Goal: Task Accomplishment & Management: Use online tool/utility

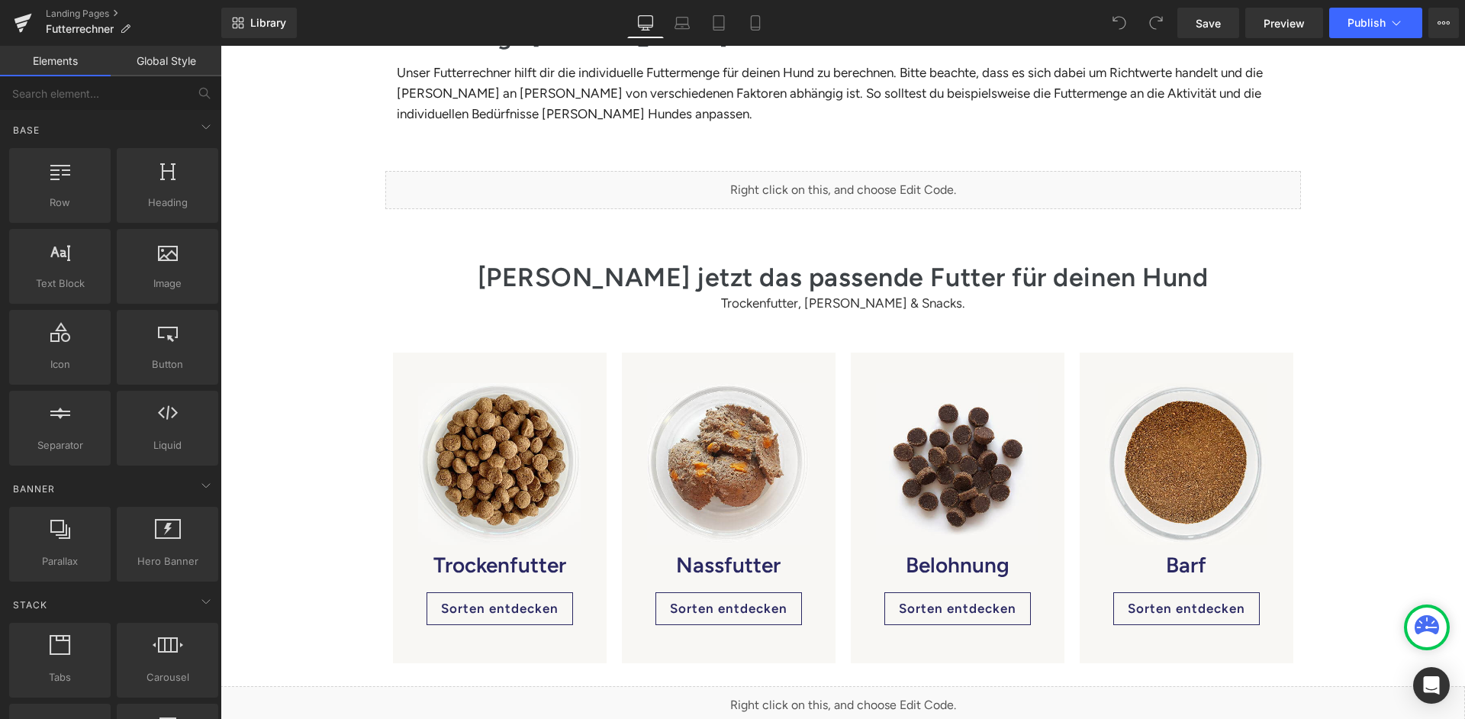
scroll to position [383, 0]
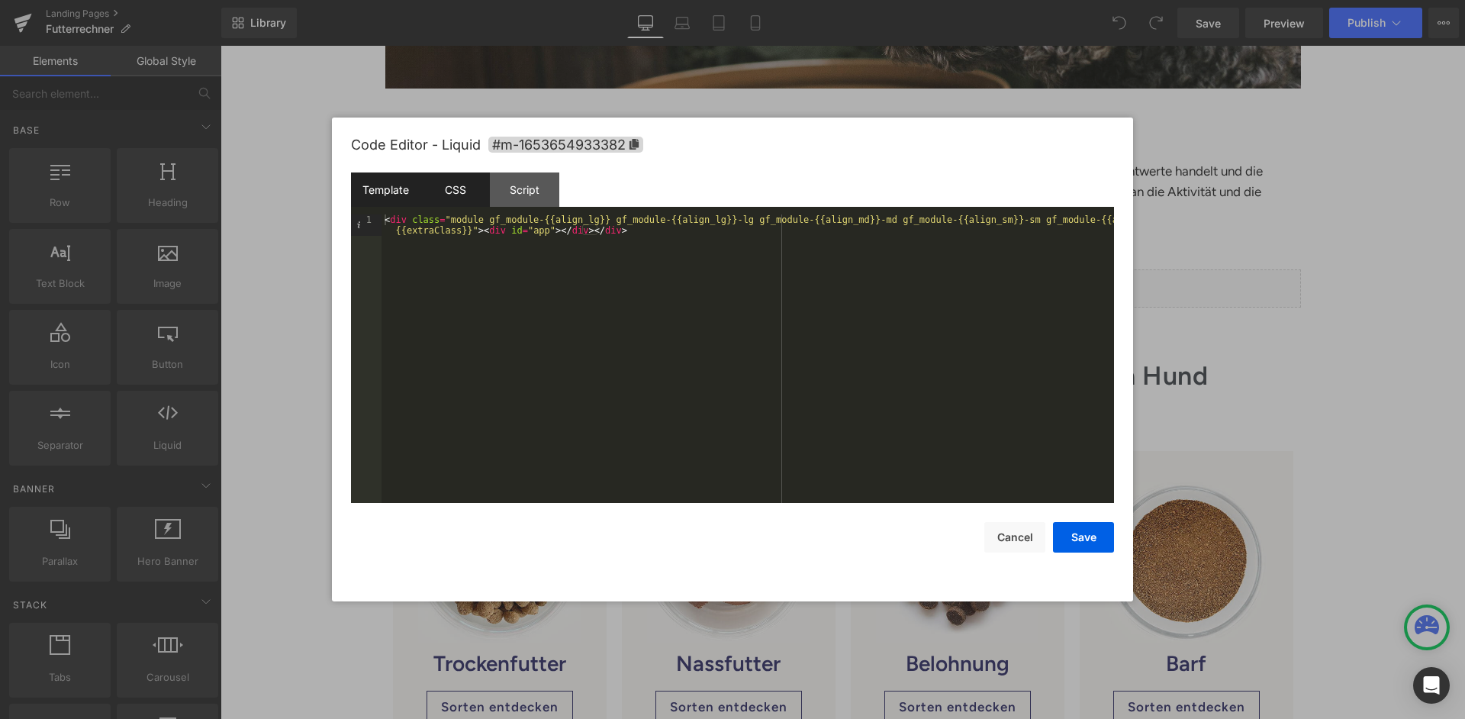
click at [462, 182] on div "CSS" at bounding box center [454, 189] width 69 height 34
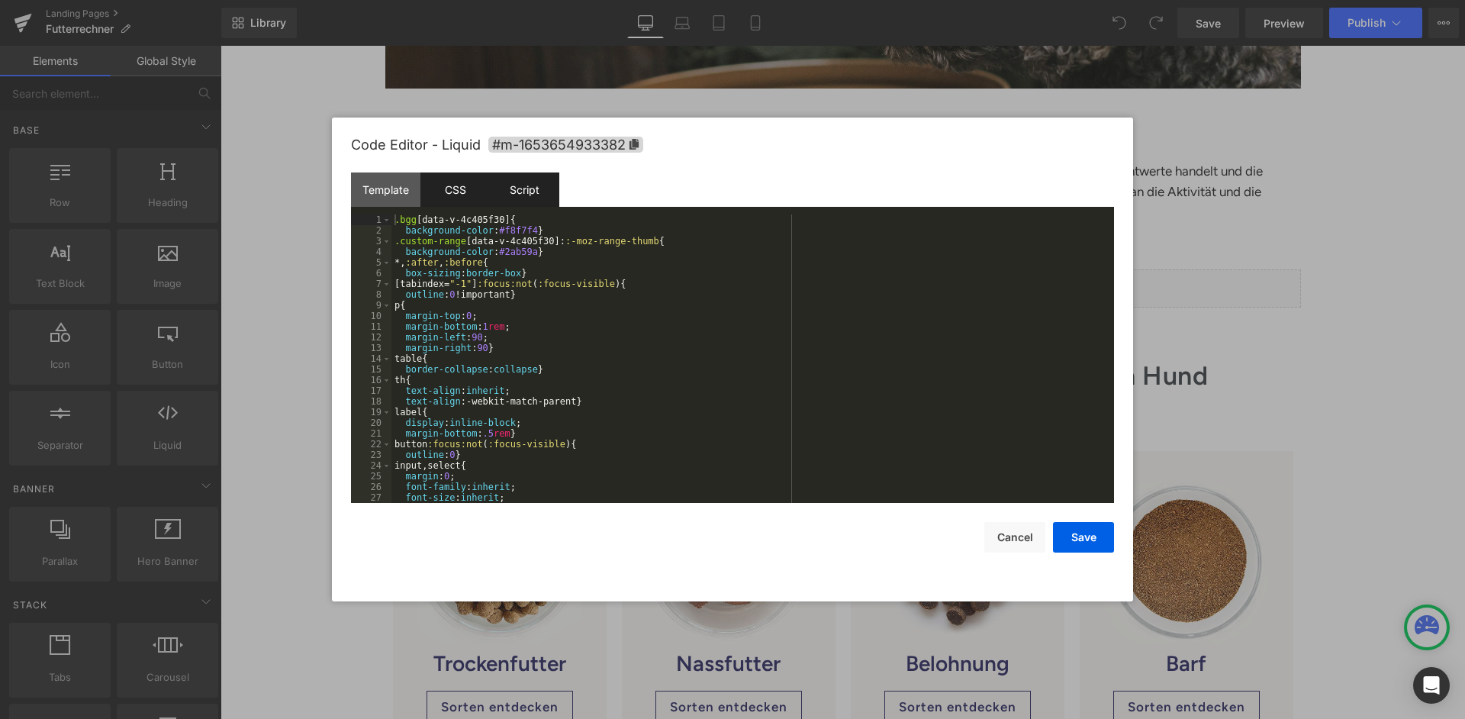
click at [553, 184] on div "Script" at bounding box center [524, 189] width 69 height 34
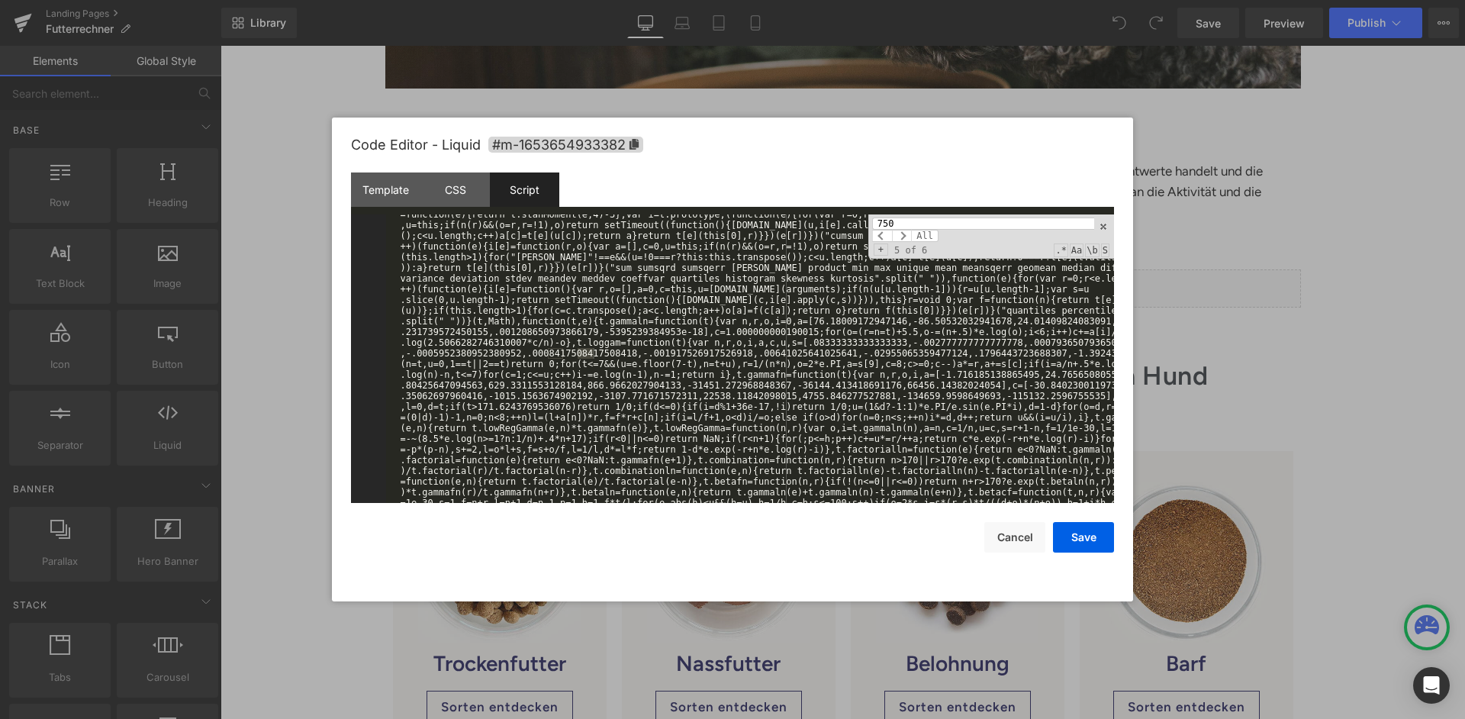
scroll to position [8773, 0]
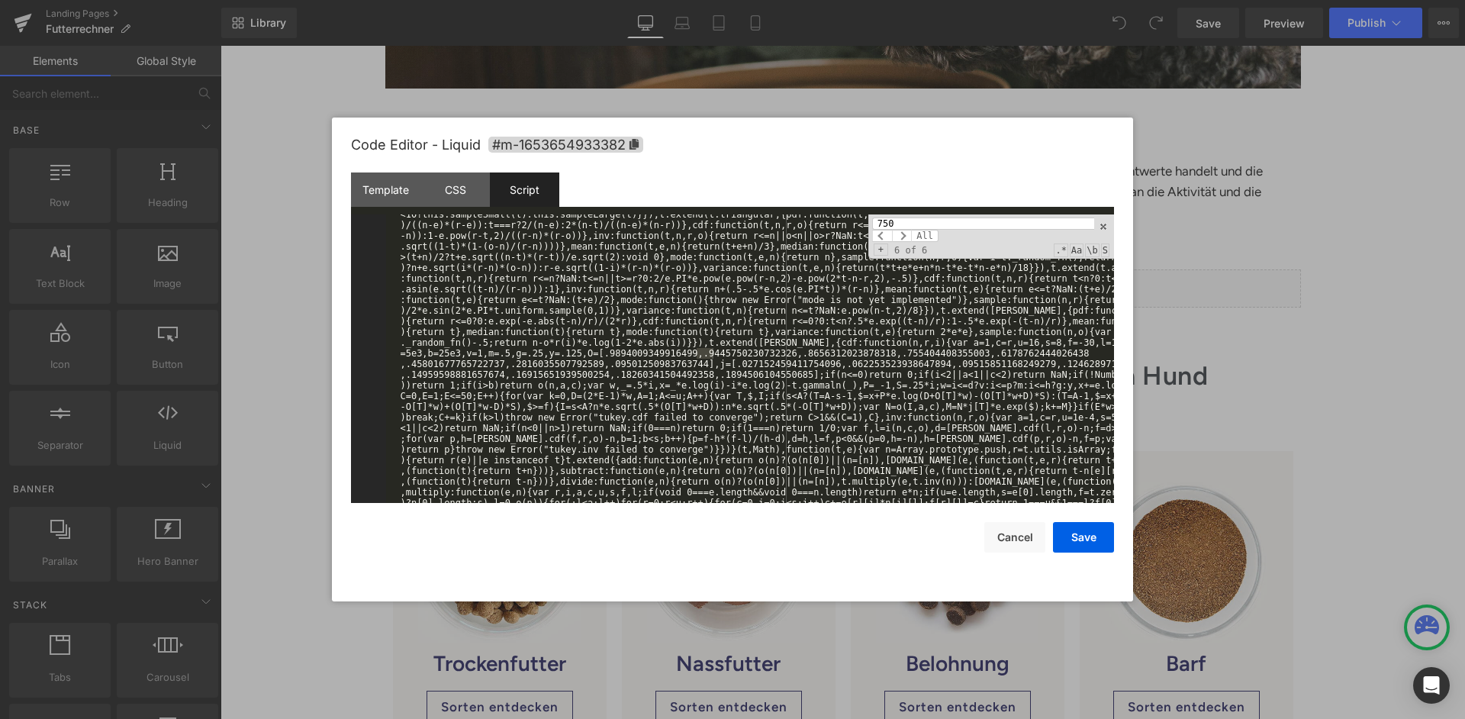
type input "750"
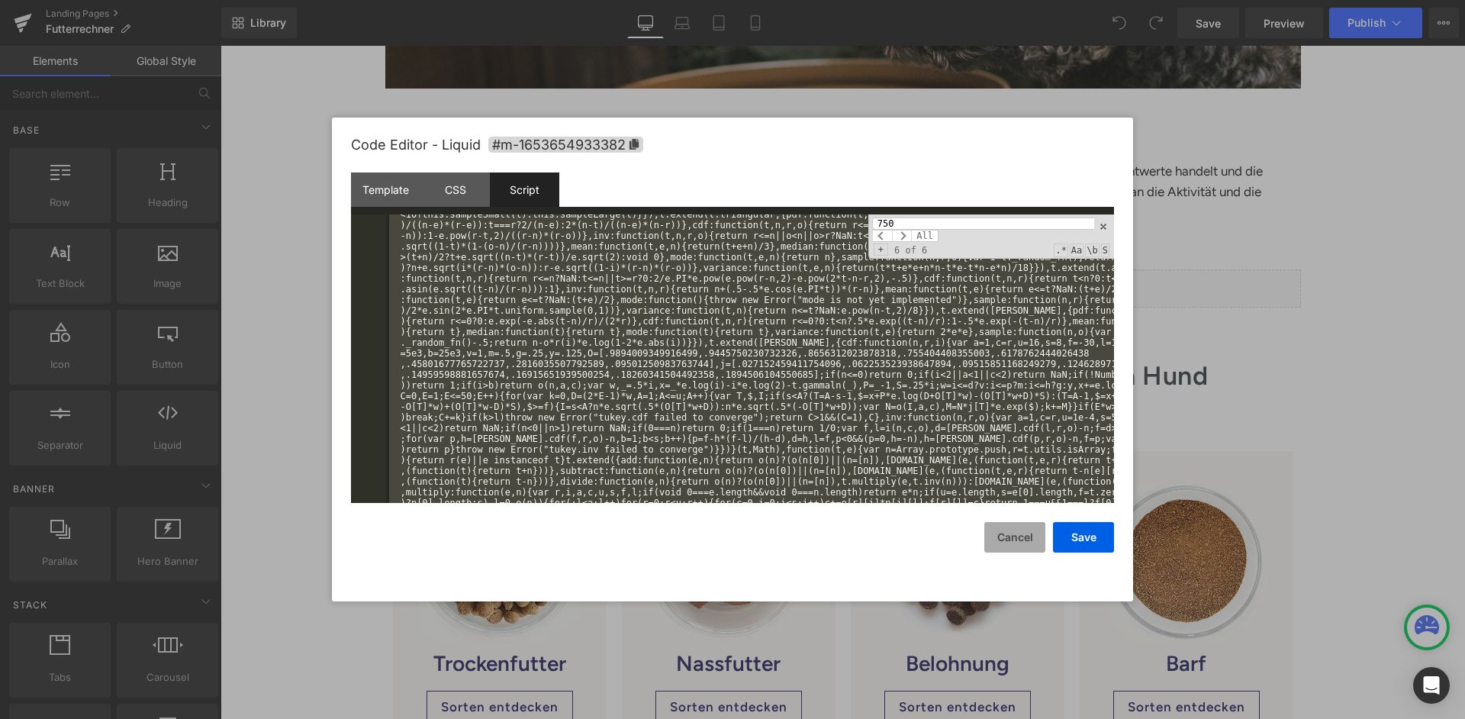
click at [1016, 530] on button "Cancel" at bounding box center [1014, 537] width 61 height 31
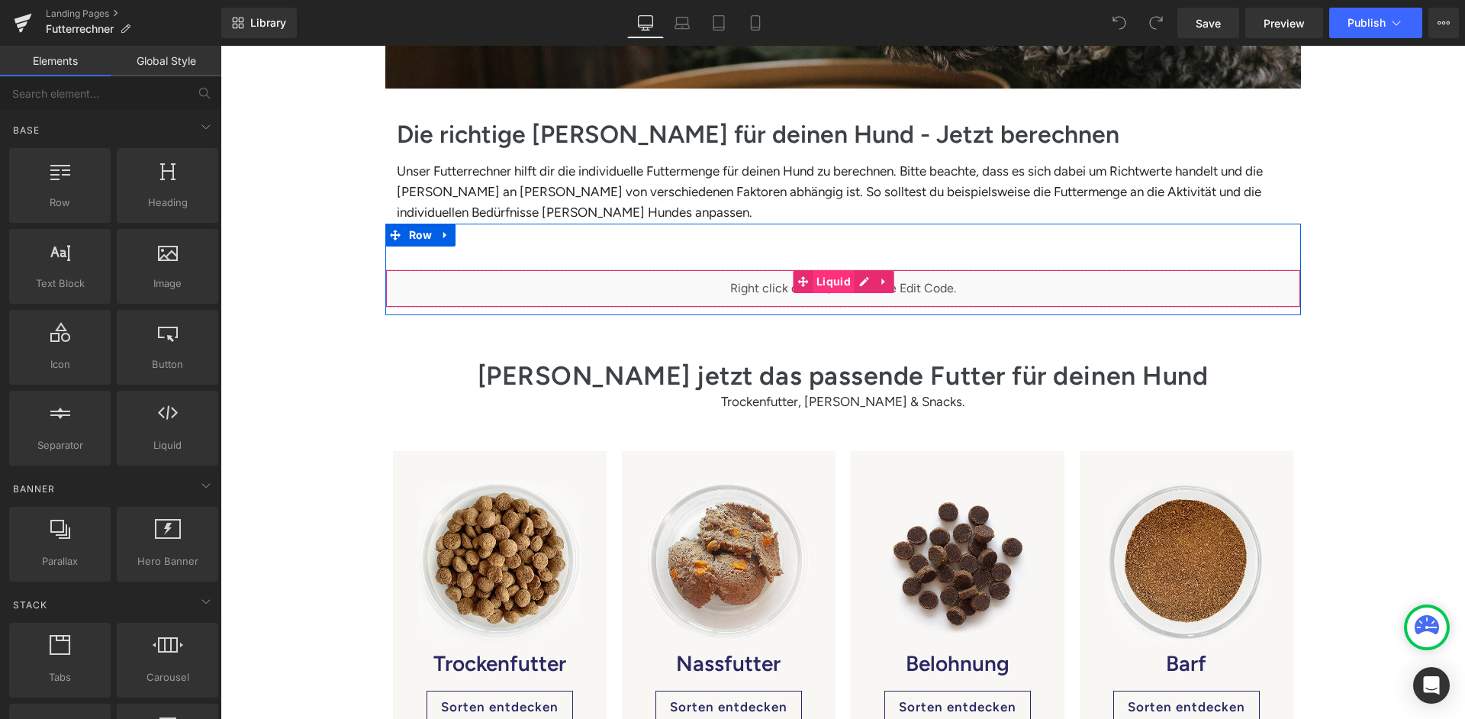
click at [838, 270] on span "Liquid" at bounding box center [833, 281] width 42 height 23
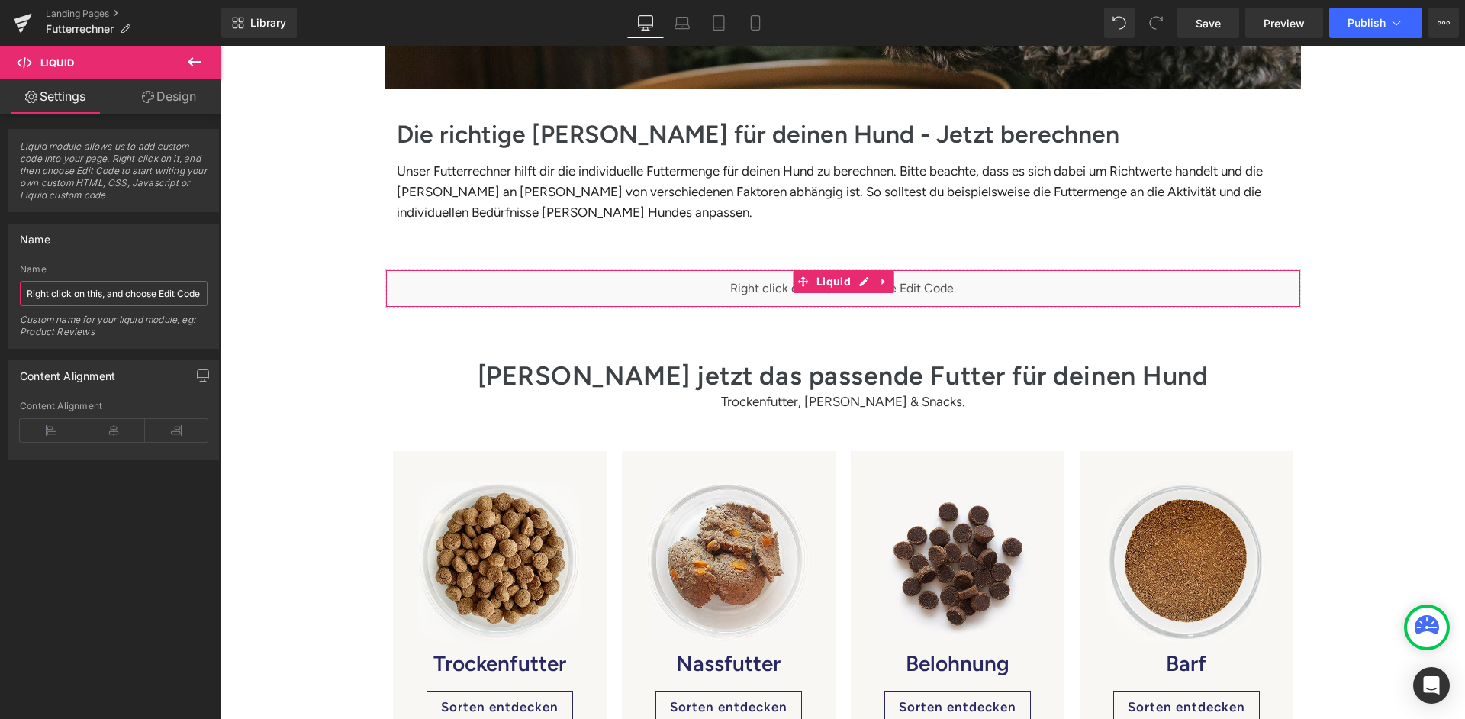
click at [109, 292] on input "Right click on this, and choose Edit Code." at bounding box center [114, 293] width 188 height 25
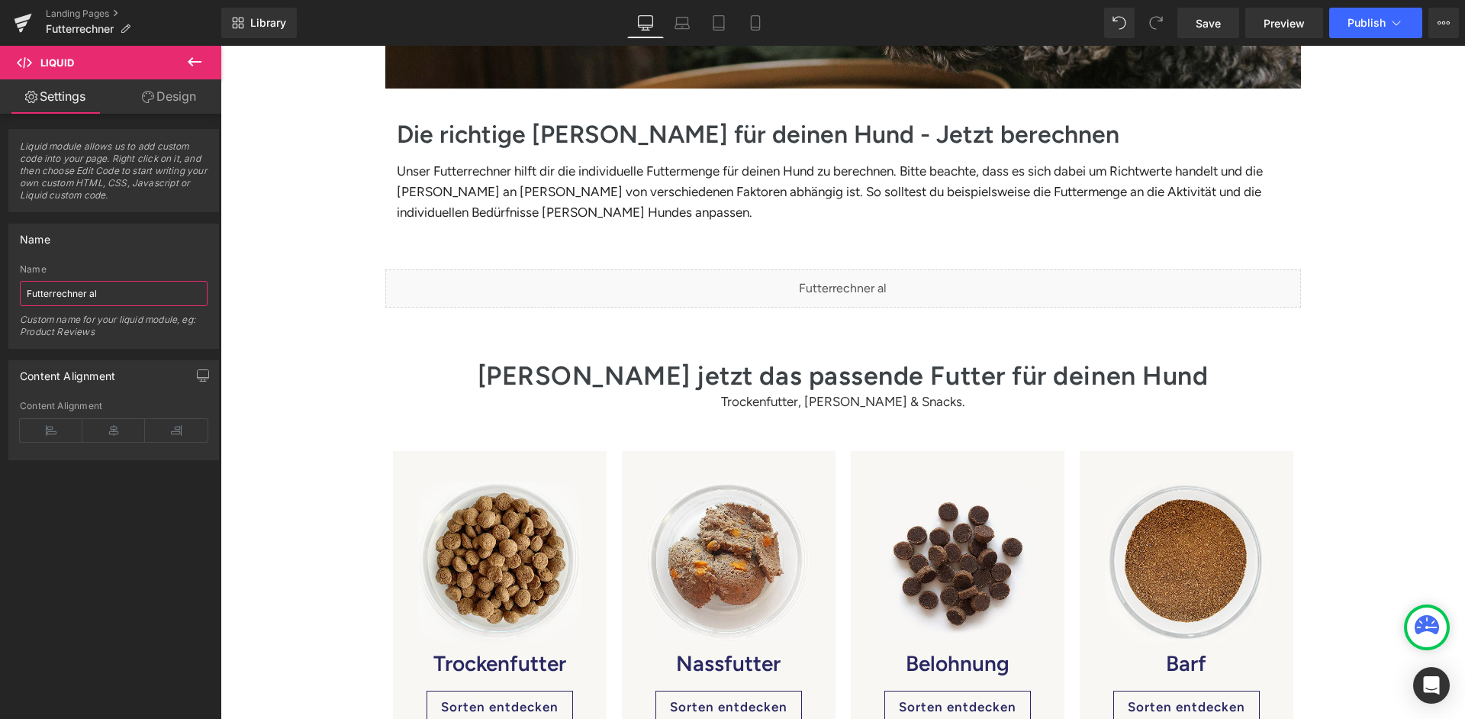
type input "Futterrechner alt"
click at [339, 310] on div "Futter-Rechner Heading Hero Banner Row Die richtige Menge für deinen Hund - Jet…" at bounding box center [842, 391] width 1244 height 1265
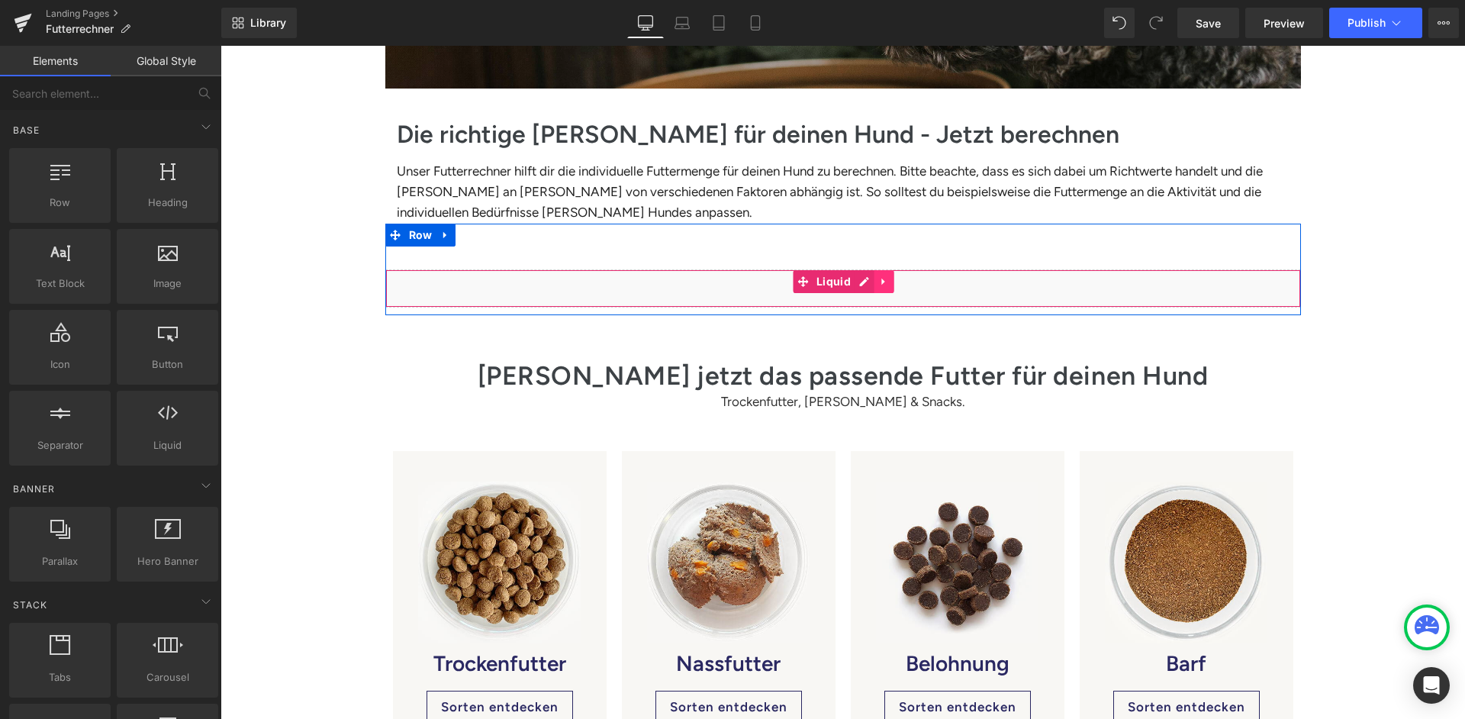
click at [887, 275] on icon at bounding box center [884, 280] width 11 height 11
click at [872, 276] on icon at bounding box center [874, 281] width 11 height 11
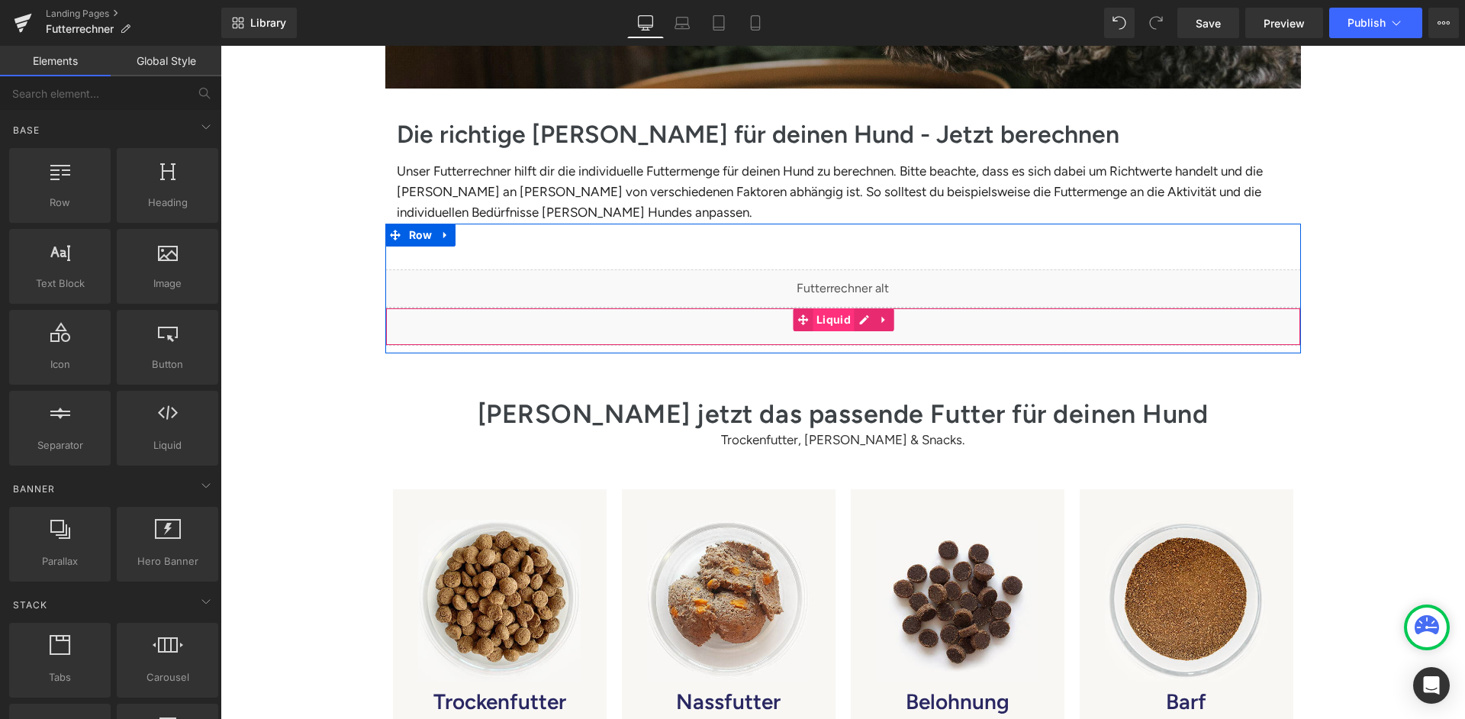
click at [835, 308] on span "Liquid" at bounding box center [833, 319] width 42 height 23
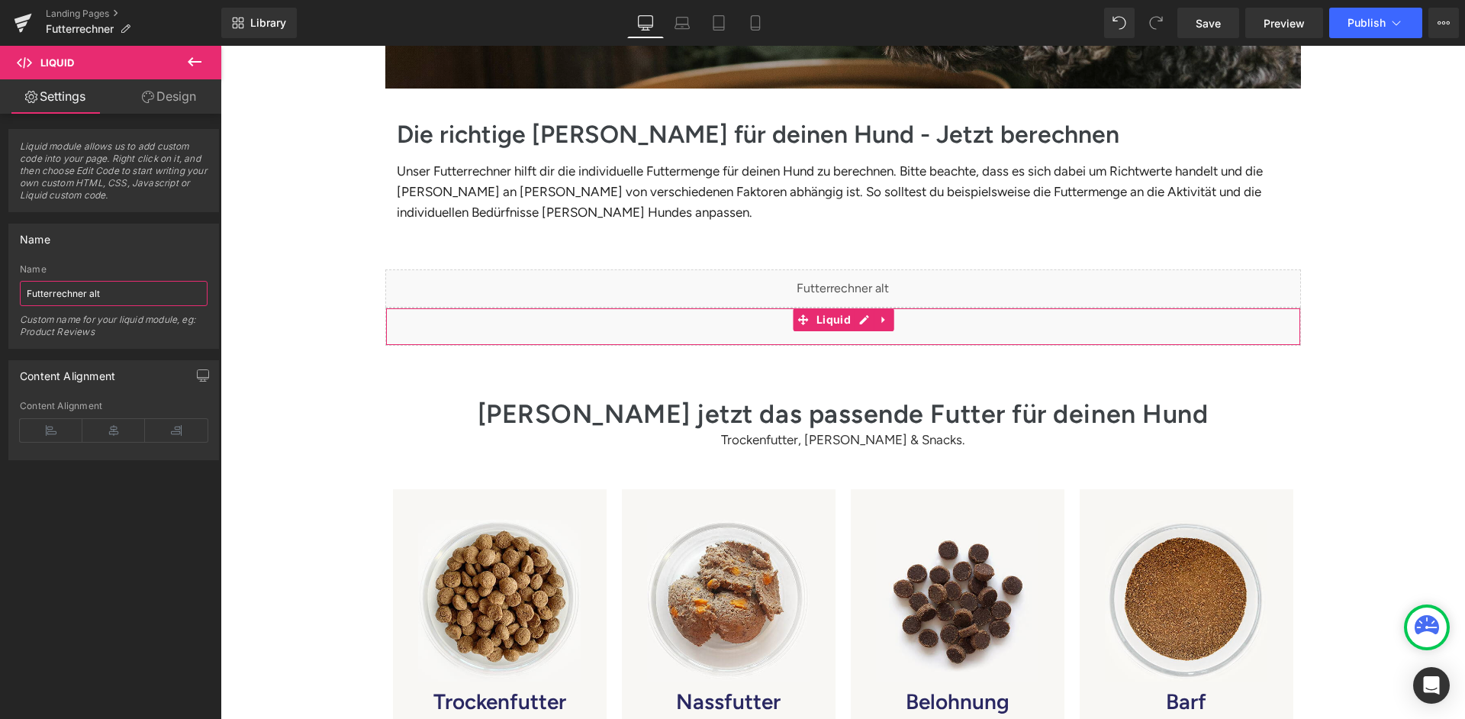
click at [85, 288] on input "Futterrechner alt" at bounding box center [114, 293] width 188 height 25
click at [91, 284] on input "Futterrechner alt" at bounding box center [114, 293] width 188 height 25
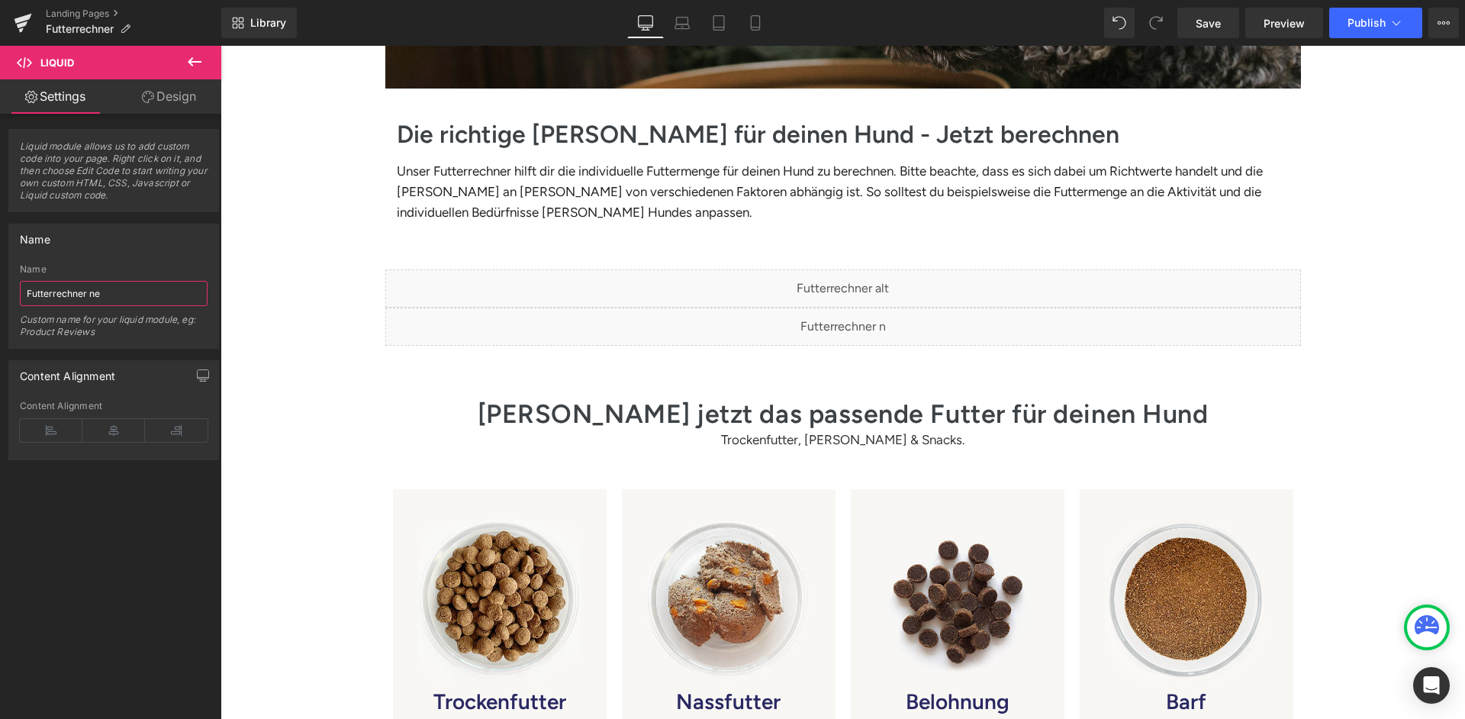
type input "Futterrechner neu"
click at [302, 411] on div "Futter-Rechner Heading Hero Banner Row Die richtige Menge für deinen Hund - Jet…" at bounding box center [842, 410] width 1244 height 1303
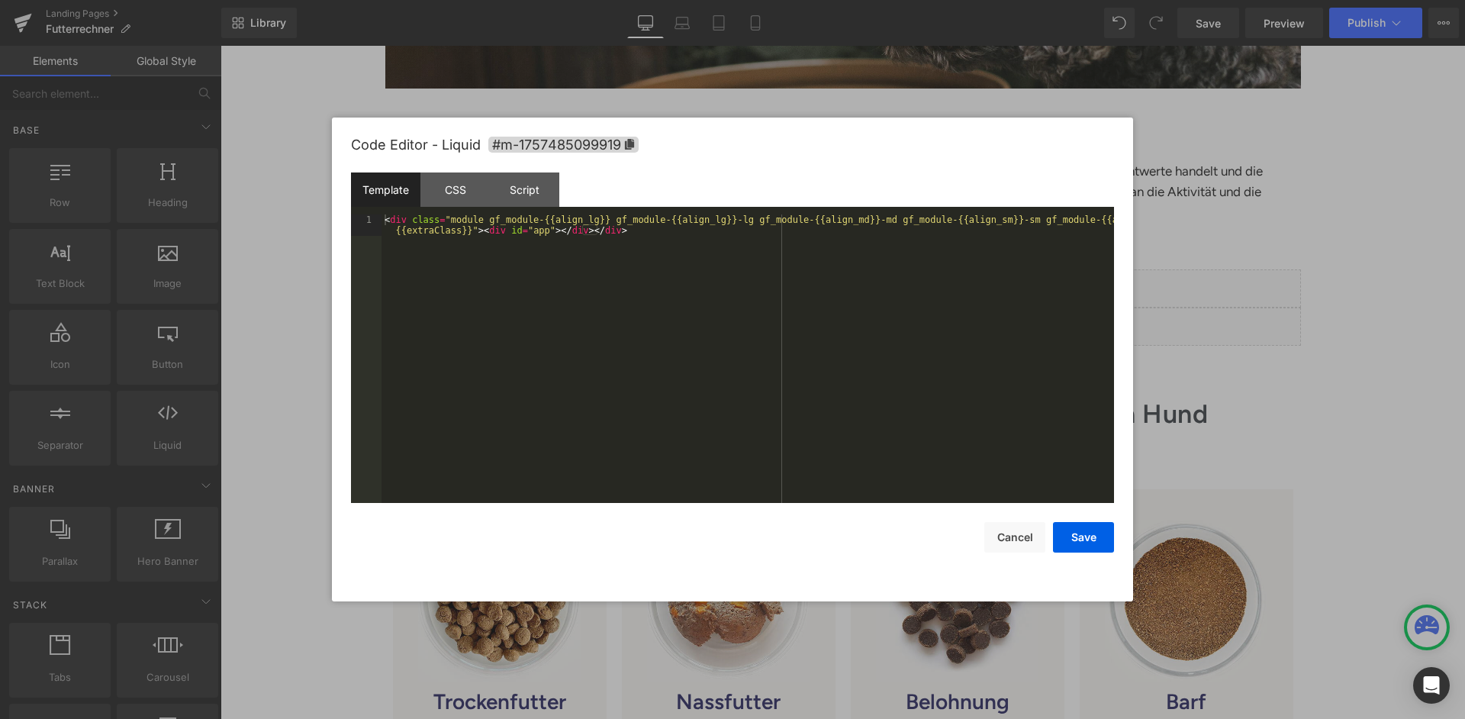
click at [800, 295] on div "< div class = "module gf_module-{{align_lg}} gf_module-{{align_lg}}-lg gf_modul…" at bounding box center [747, 379] width 732 height 331
click at [568, 195] on div "Template CSS Script Data" at bounding box center [732, 193] width 763 height 42
click at [547, 191] on div "Script" at bounding box center [524, 189] width 69 height 34
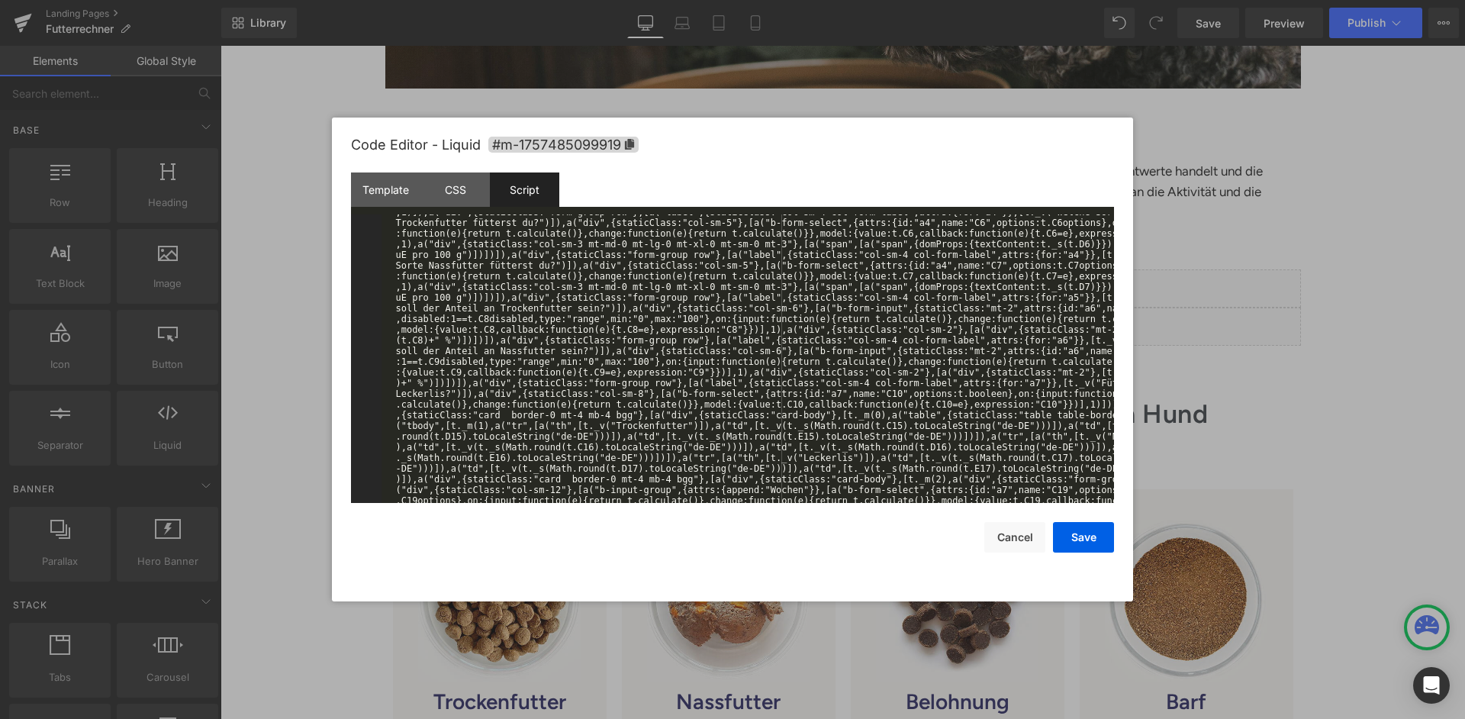
scroll to position [0, 0]
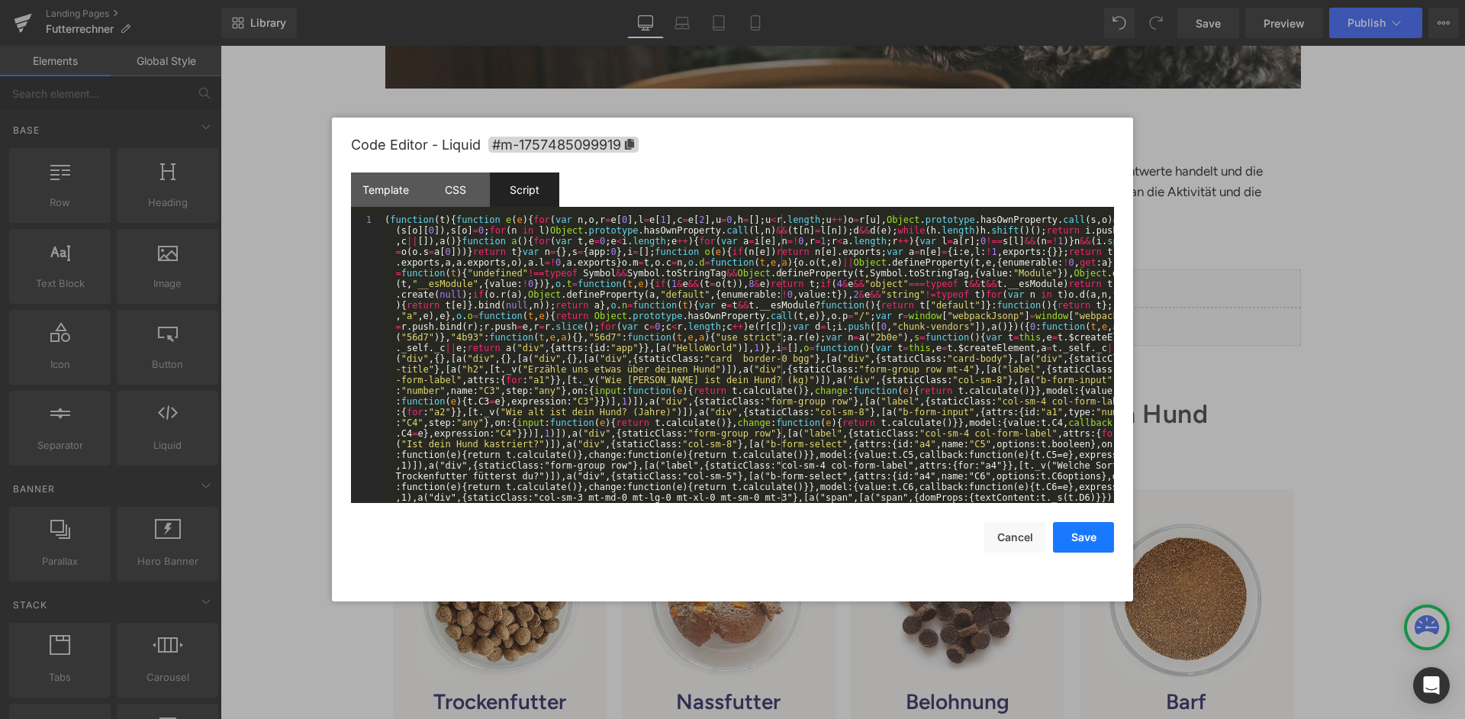
click at [1095, 536] on button "Save" at bounding box center [1083, 537] width 61 height 31
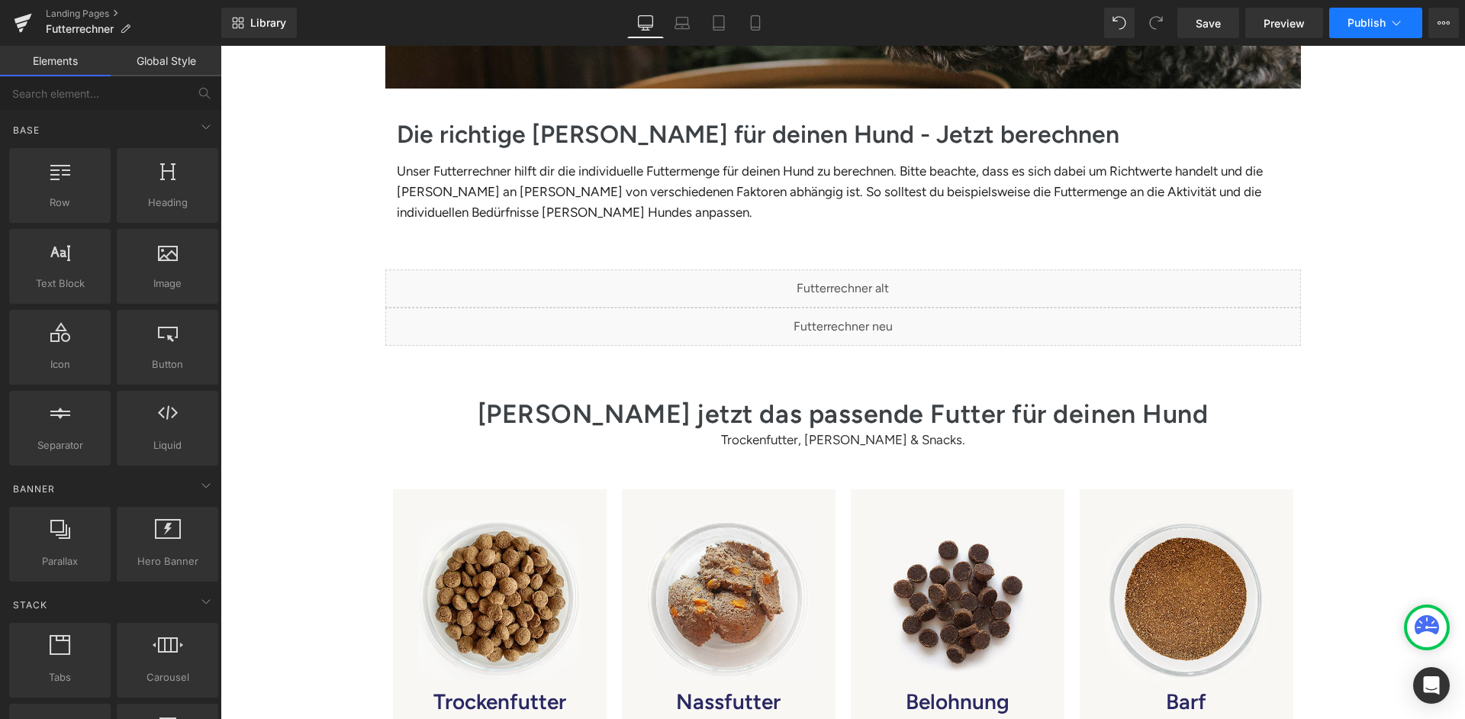
click at [1375, 37] on button "Publish" at bounding box center [1375, 23] width 93 height 31
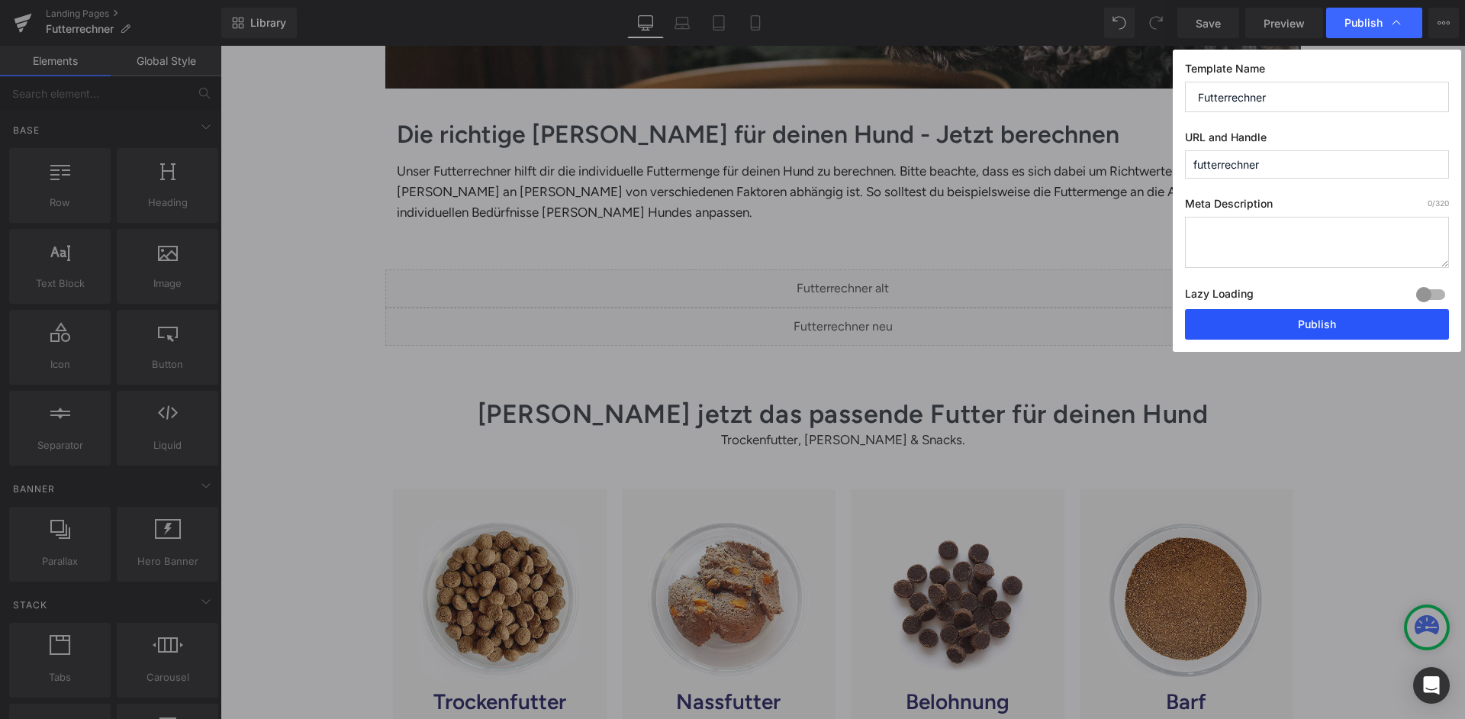
click at [1324, 309] on button "Publish" at bounding box center [1317, 324] width 264 height 31
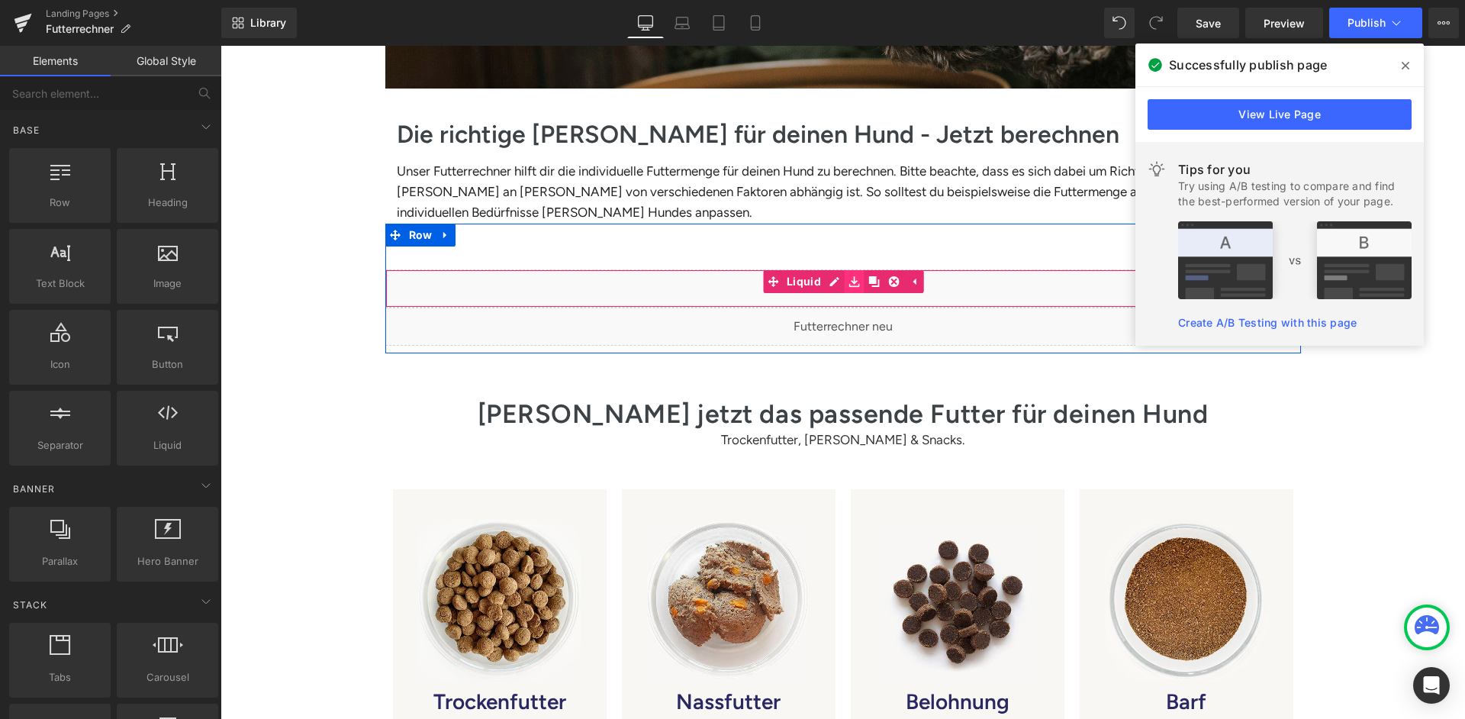
click at [855, 276] on icon at bounding box center [854, 281] width 11 height 11
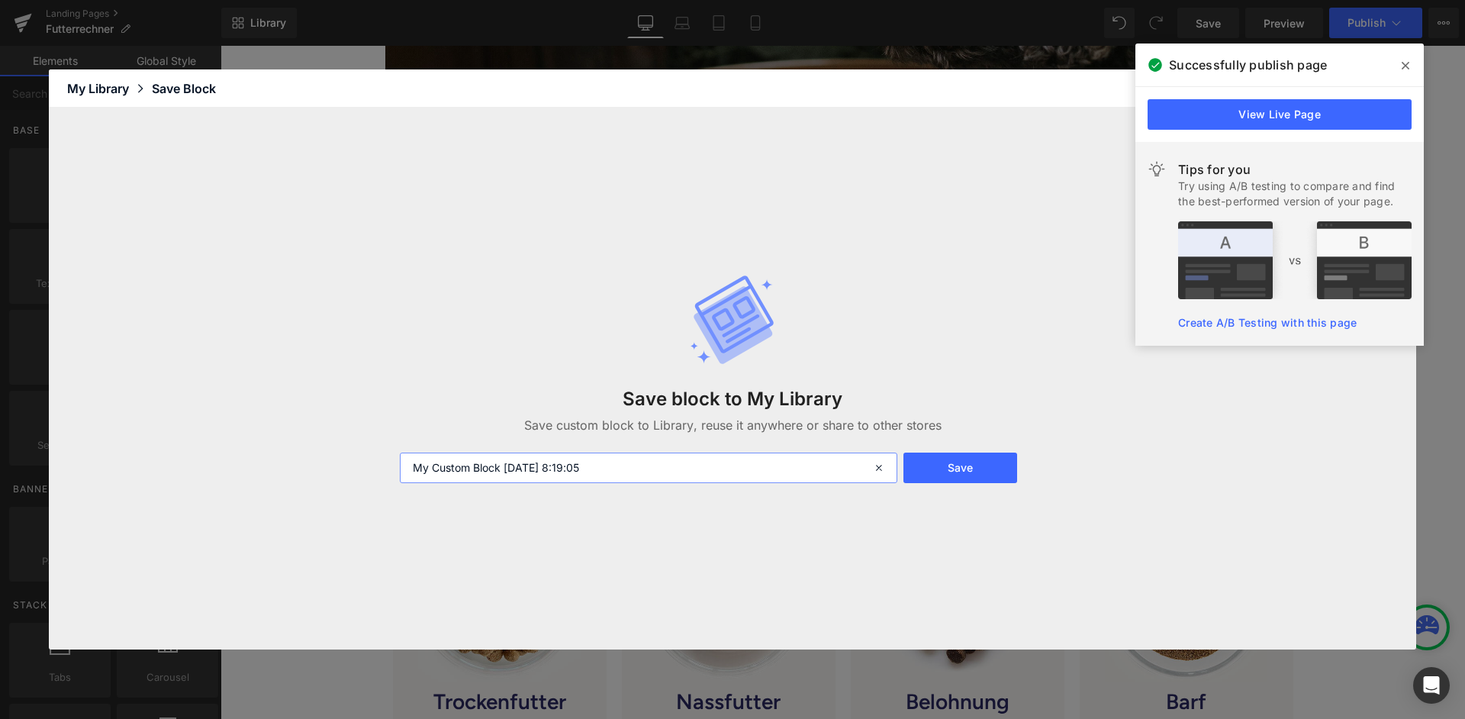
click at [615, 469] on input "My Custom Block 2025-09-10 8:19:05" at bounding box center [648, 467] width 497 height 31
type input "Futterrechner alt"
click at [993, 470] on button "Save" at bounding box center [960, 467] width 114 height 31
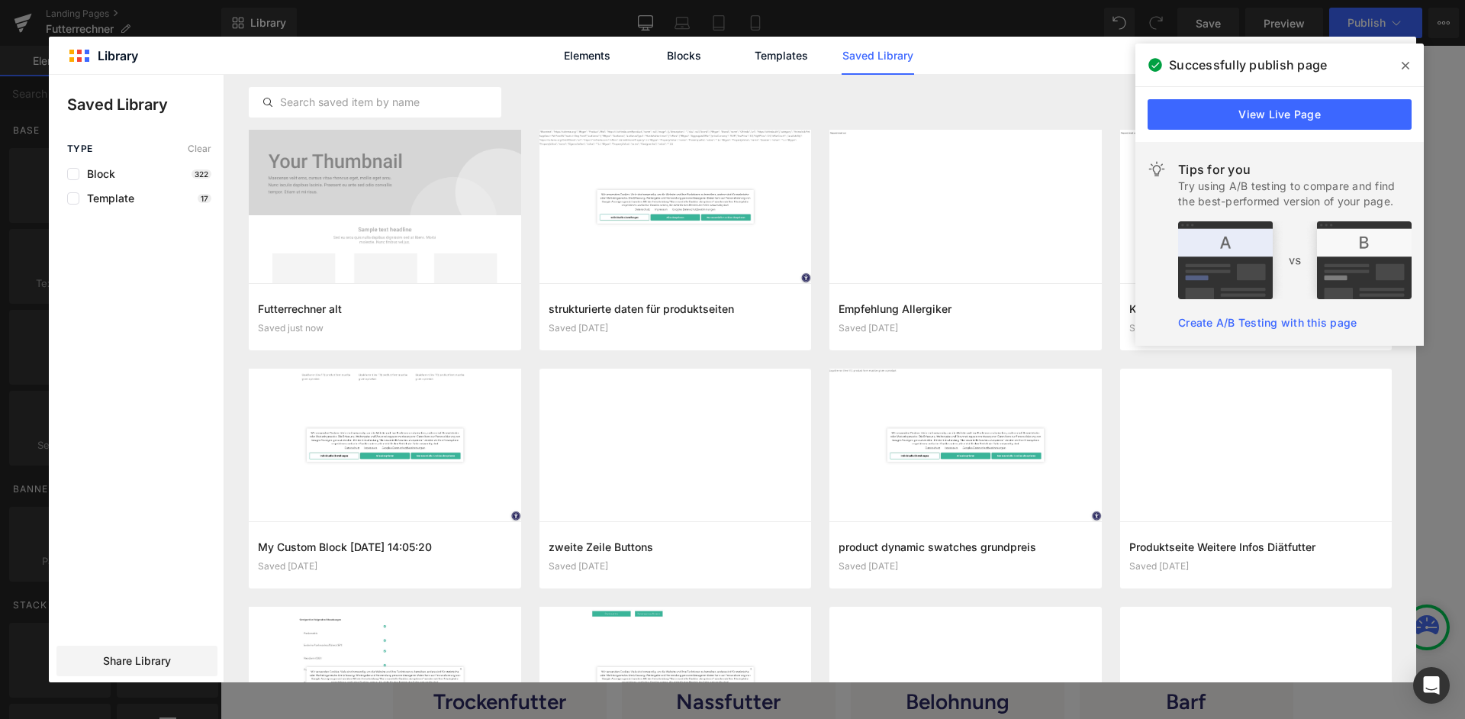
click at [1401, 68] on icon at bounding box center [1405, 65] width 8 height 12
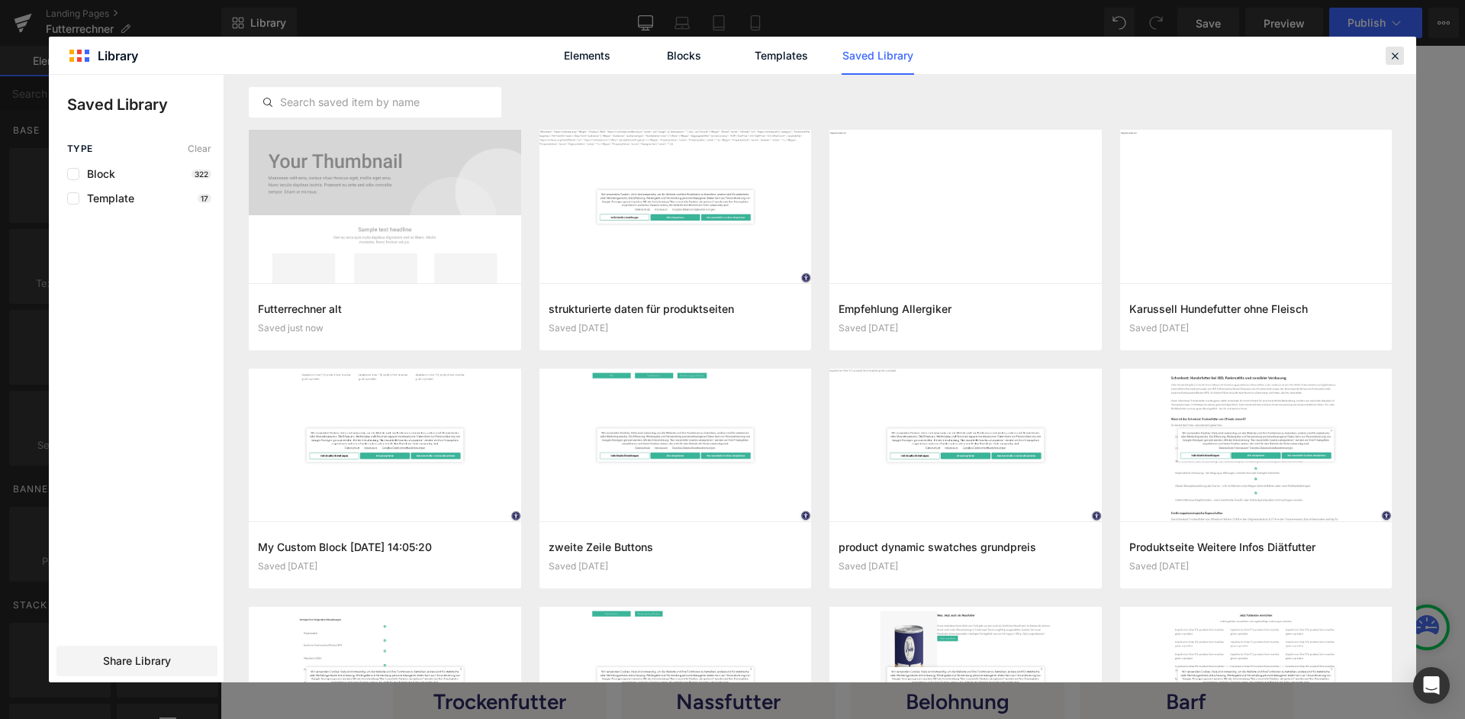
click at [1391, 59] on icon at bounding box center [1395, 56] width 14 height 14
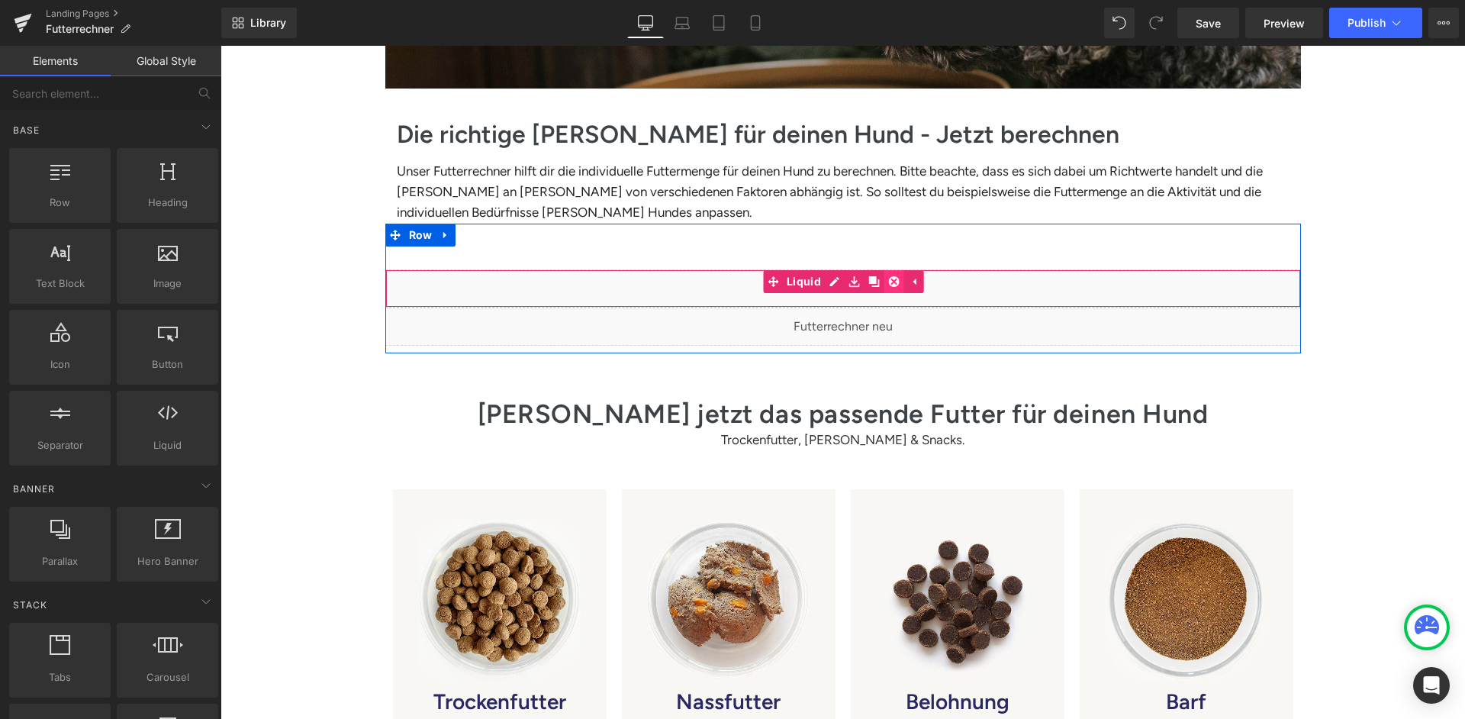
click at [884, 270] on link at bounding box center [894, 281] width 20 height 23
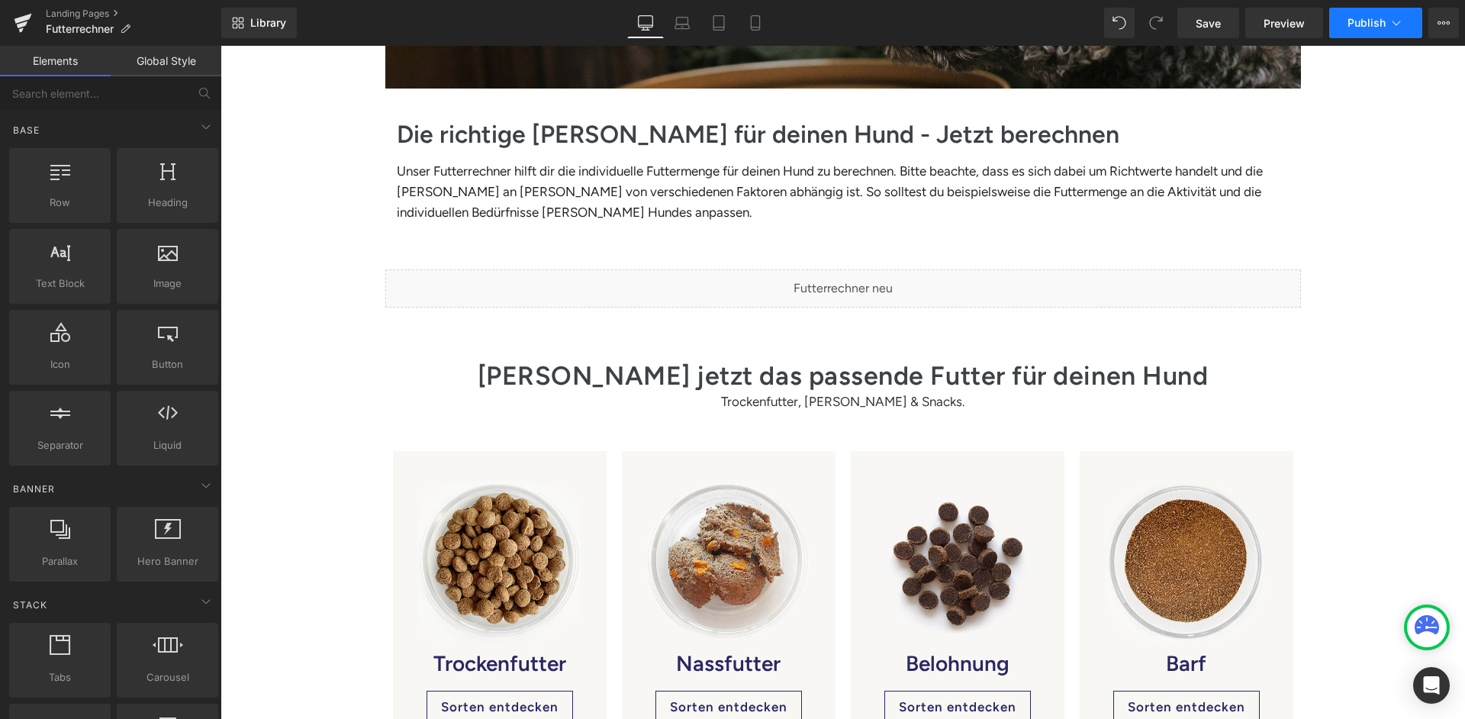
click at [1371, 25] on span "Publish" at bounding box center [1366, 23] width 38 height 12
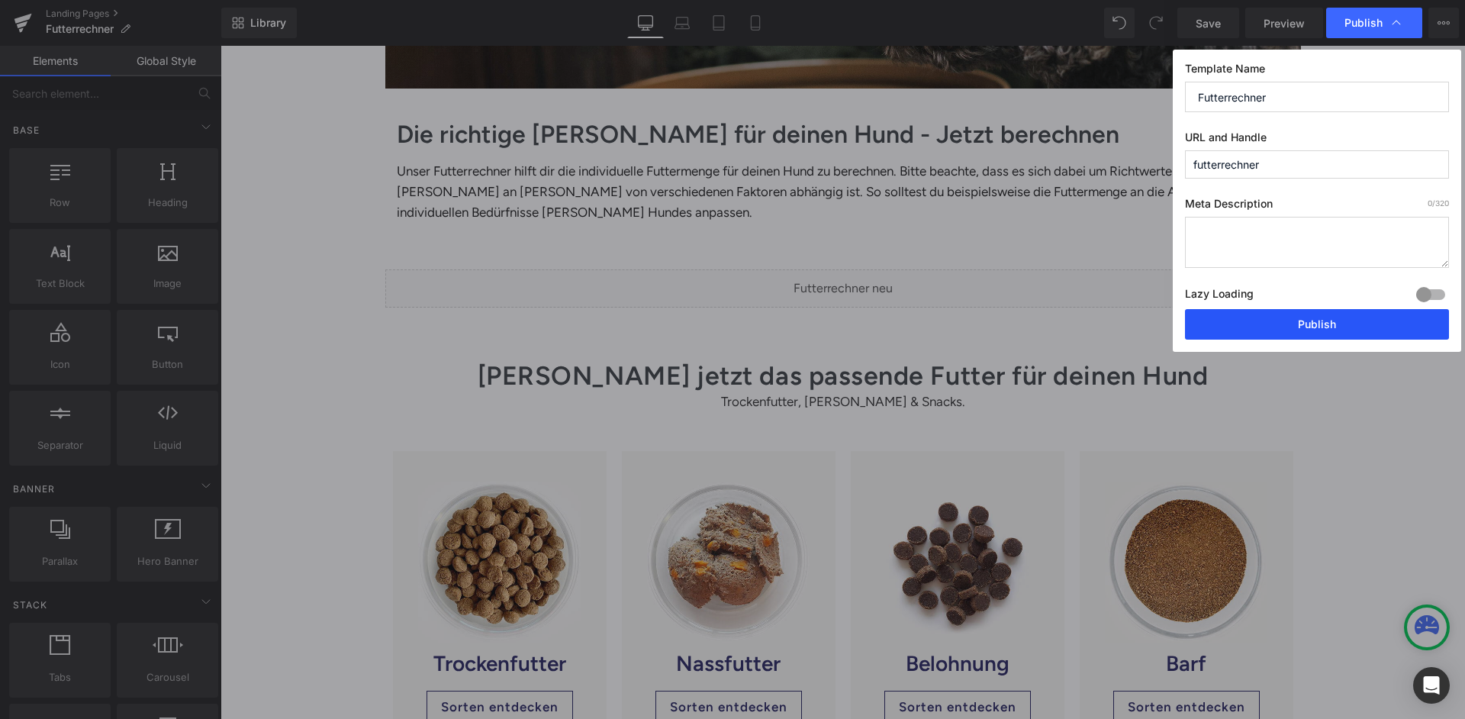
click at [1311, 314] on button "Publish" at bounding box center [1317, 324] width 264 height 31
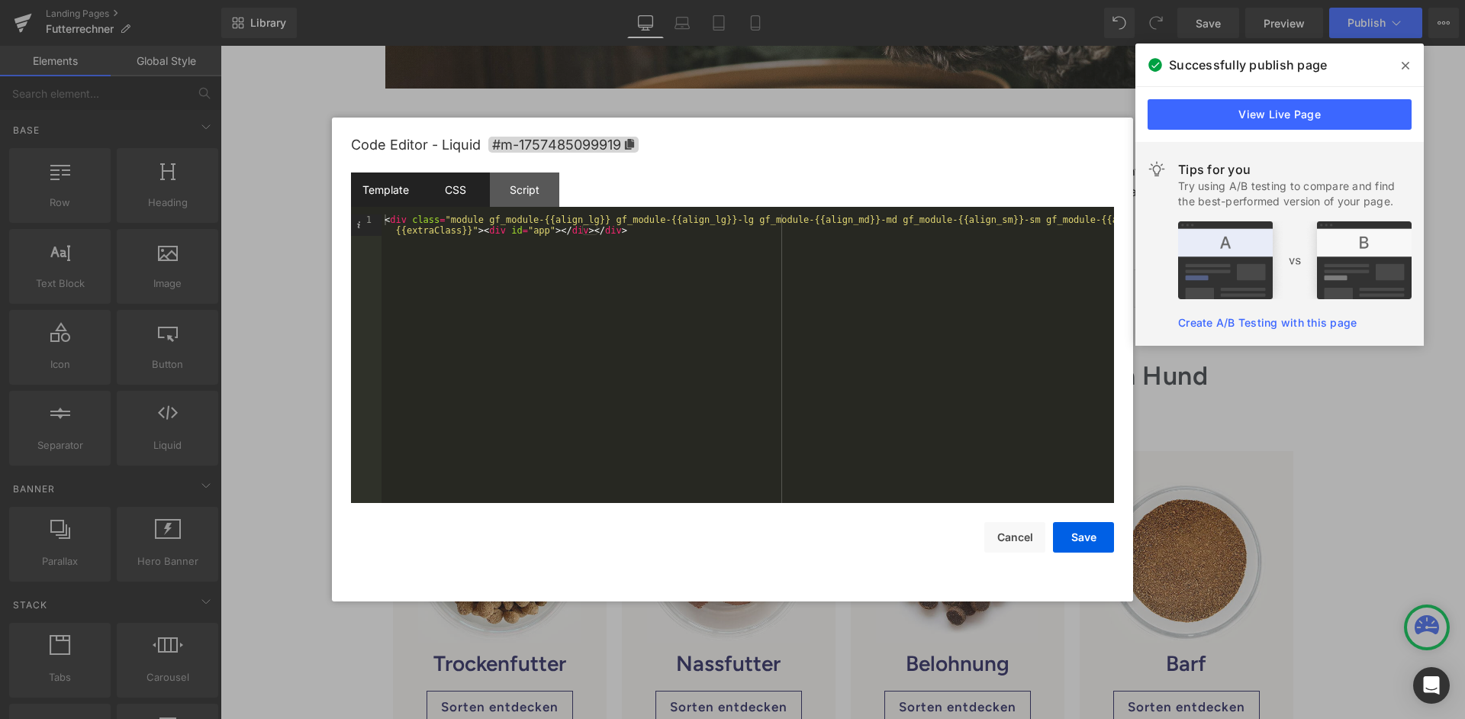
click at [468, 191] on div "CSS" at bounding box center [454, 189] width 69 height 34
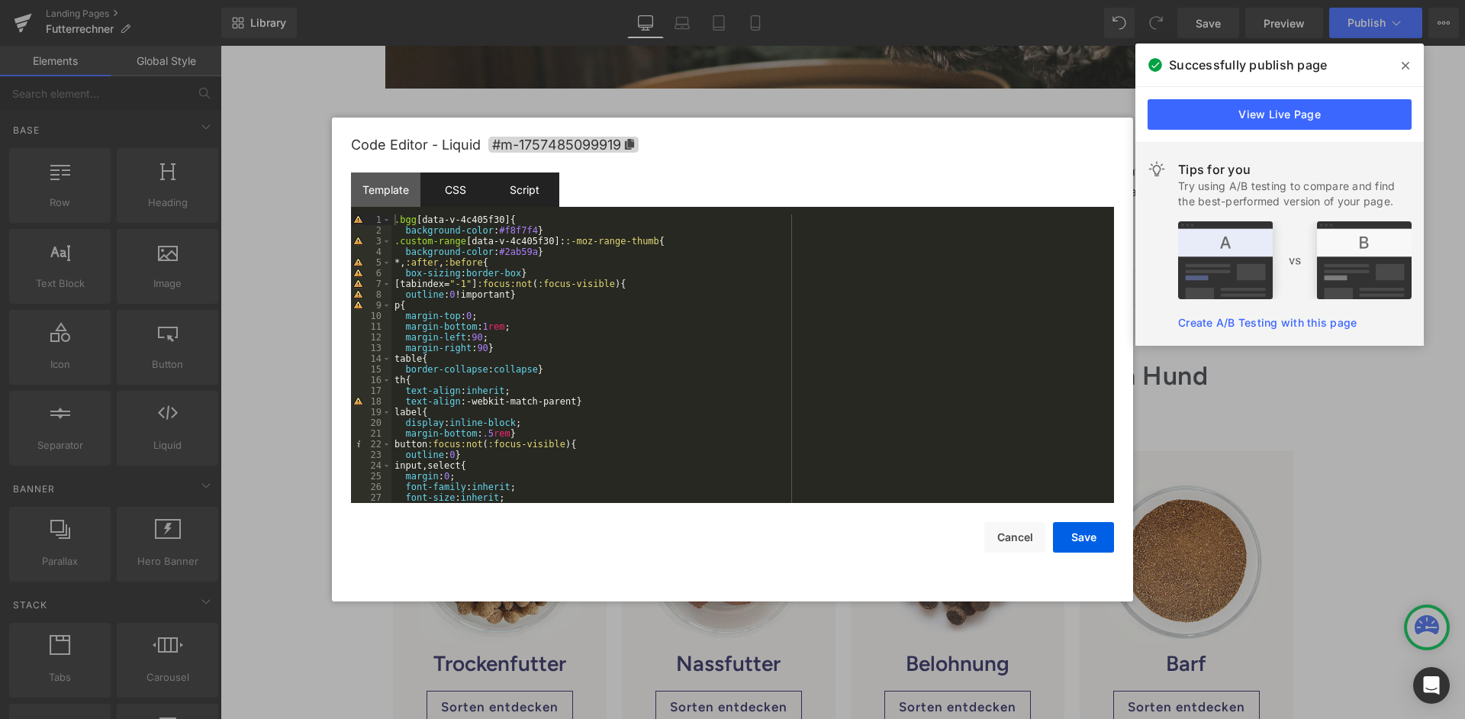
click at [529, 188] on div "Script" at bounding box center [524, 189] width 69 height 34
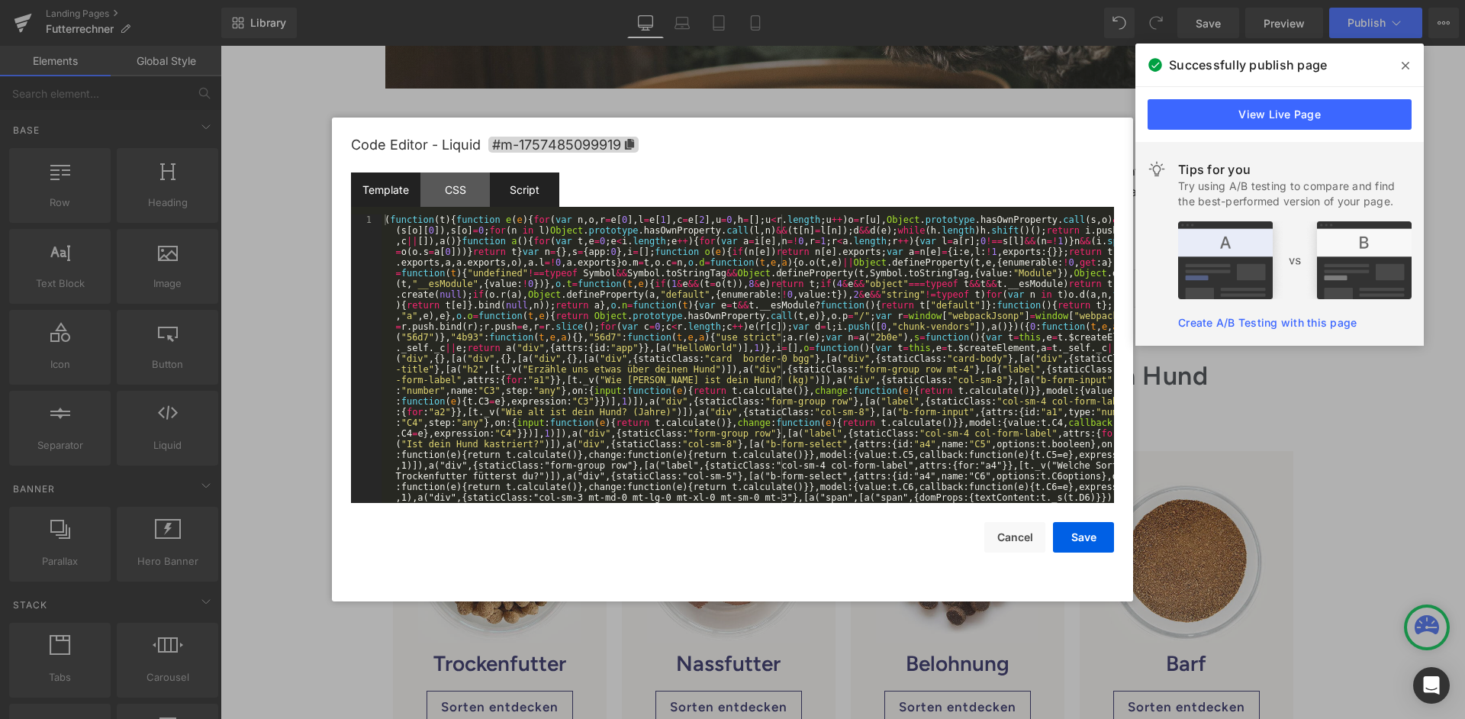
click at [388, 191] on div "Template" at bounding box center [385, 189] width 69 height 34
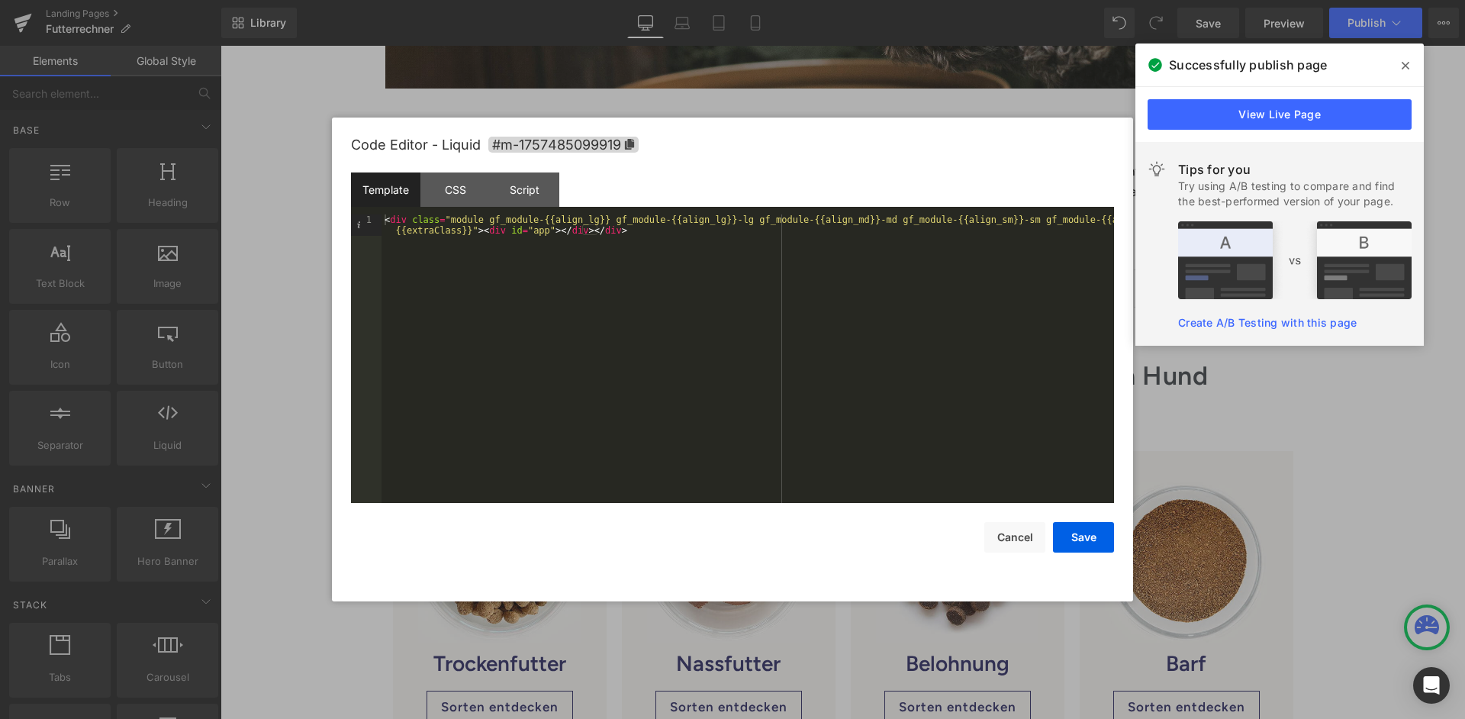
click at [407, 189] on div "Template" at bounding box center [385, 189] width 69 height 34
click at [590, 291] on div "< div class = "module gf_module-{{align_lg}} gf_module-{{align_lg}}-lg gf_modul…" at bounding box center [747, 379] width 732 height 331
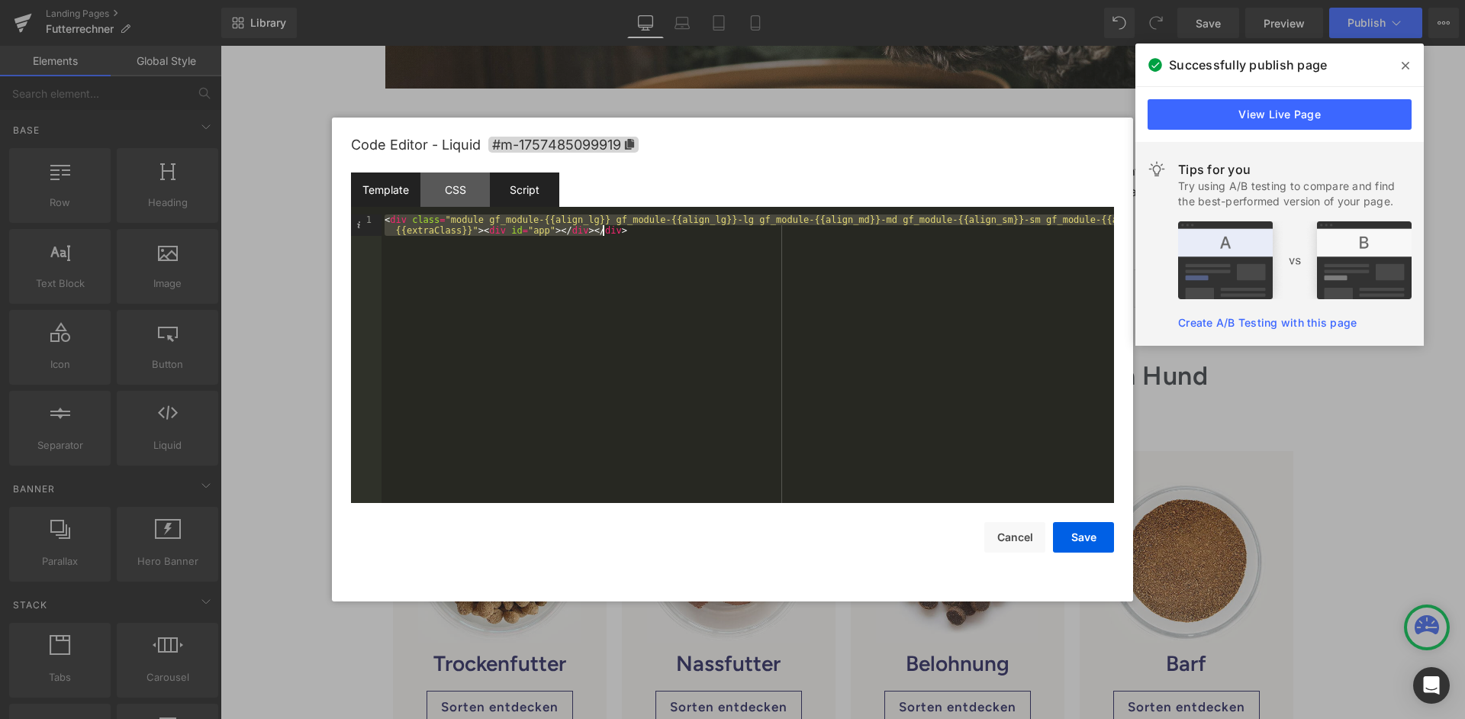
click at [536, 189] on div "Script" at bounding box center [524, 189] width 69 height 34
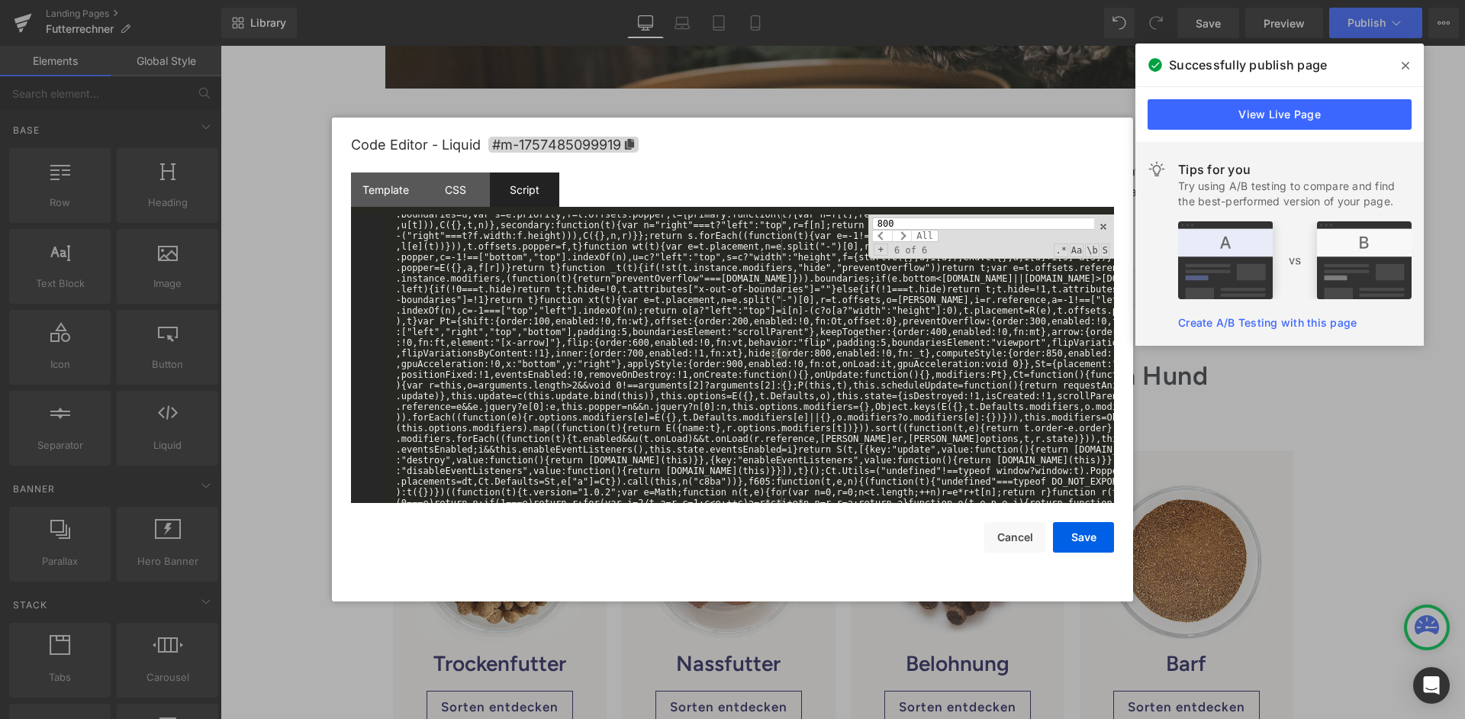
scroll to position [433, 0]
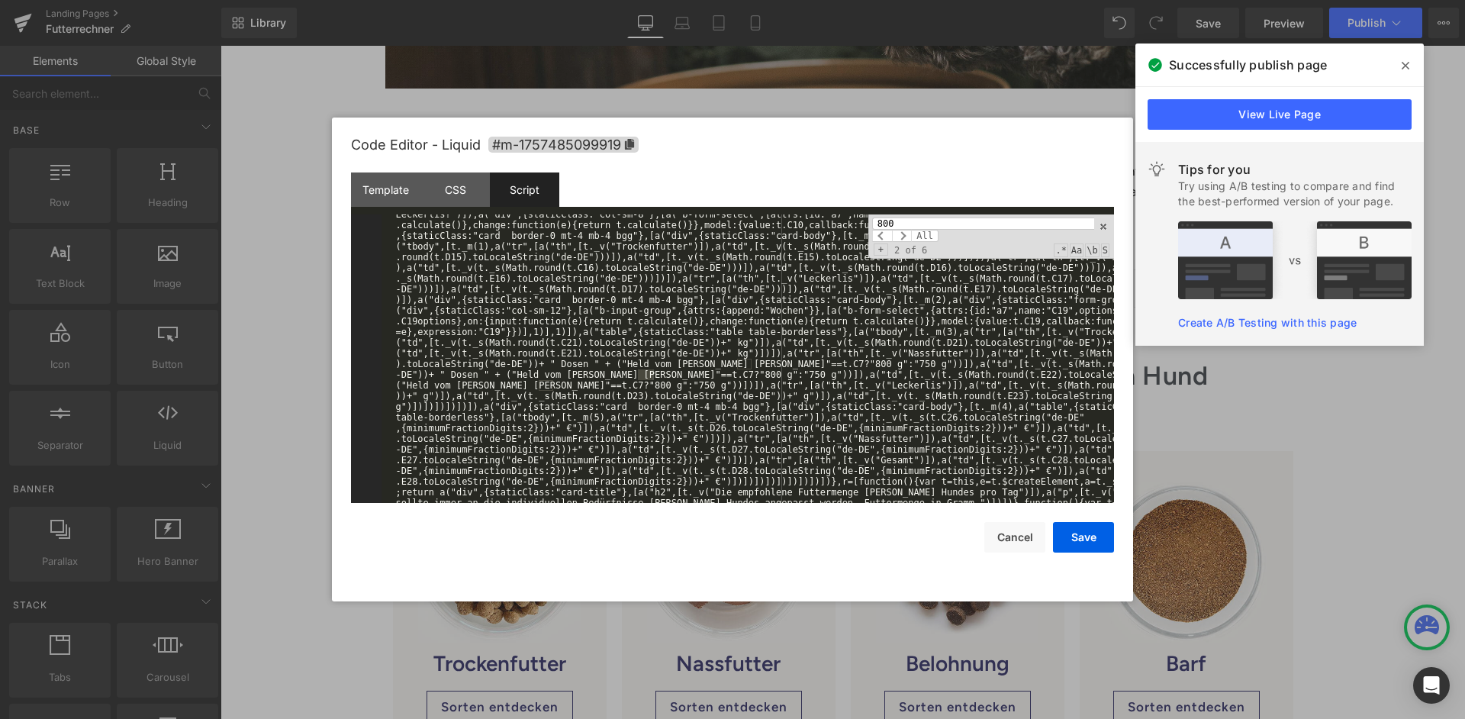
click at [944, 224] on input "800" at bounding box center [983, 223] width 222 height 12
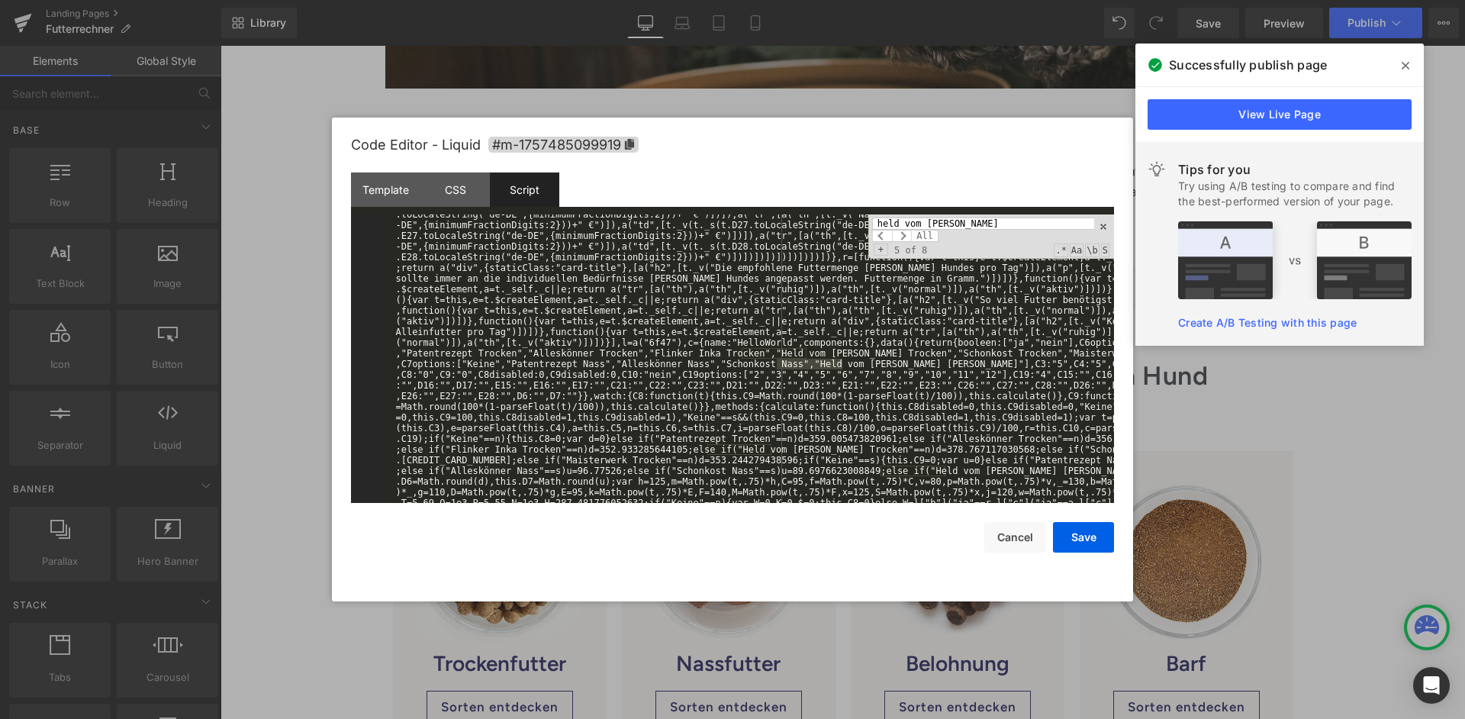
click at [957, 220] on input "held vom [PERSON_NAME]" at bounding box center [983, 223] width 222 height 12
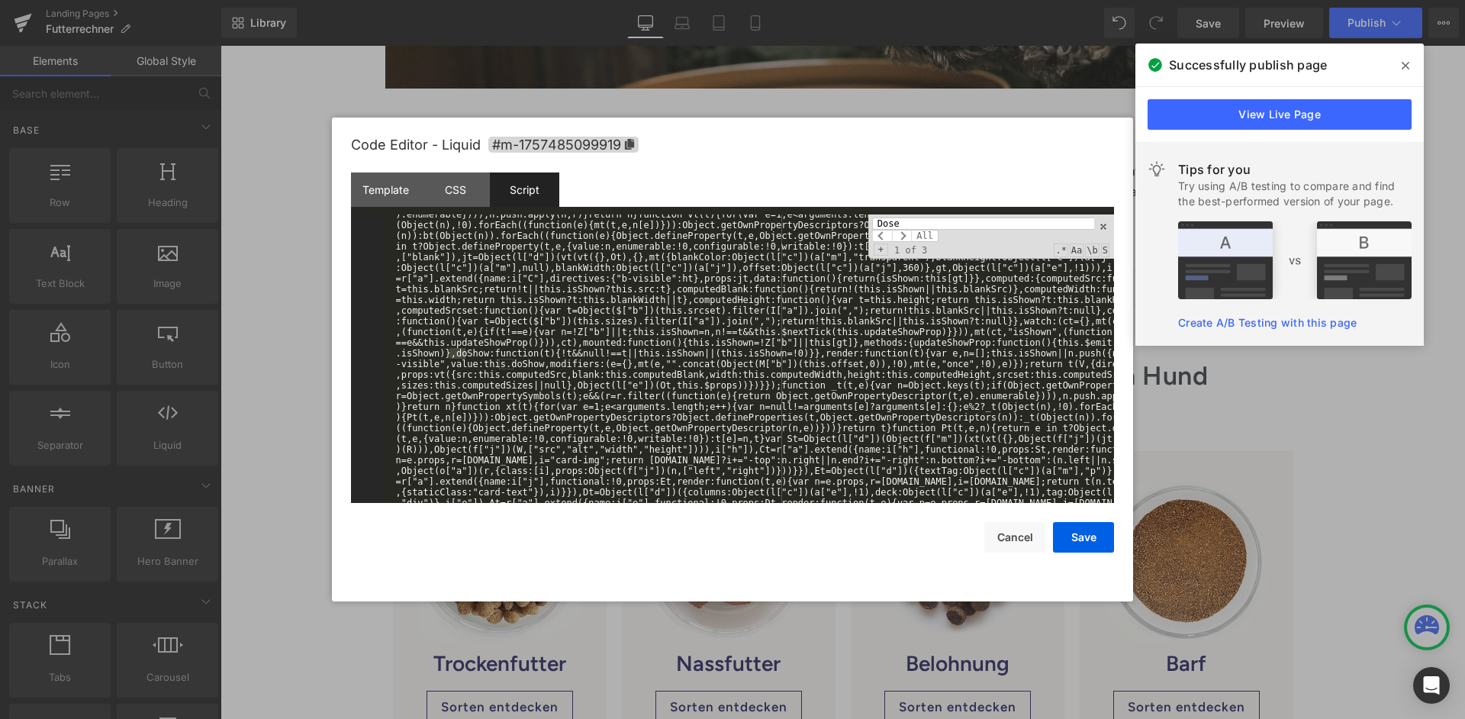
scroll to position [433, 0]
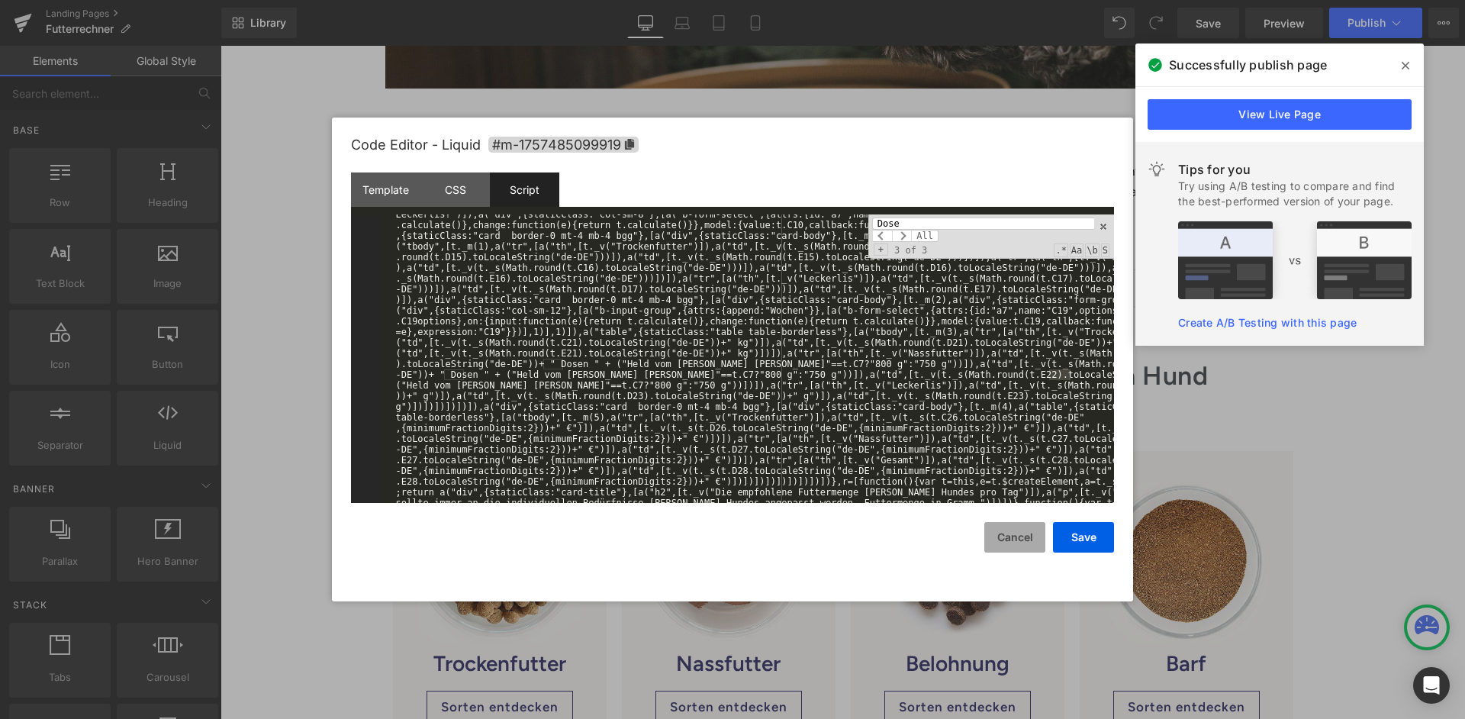
type input "Dose"
click at [1019, 526] on button "Cancel" at bounding box center [1014, 537] width 61 height 31
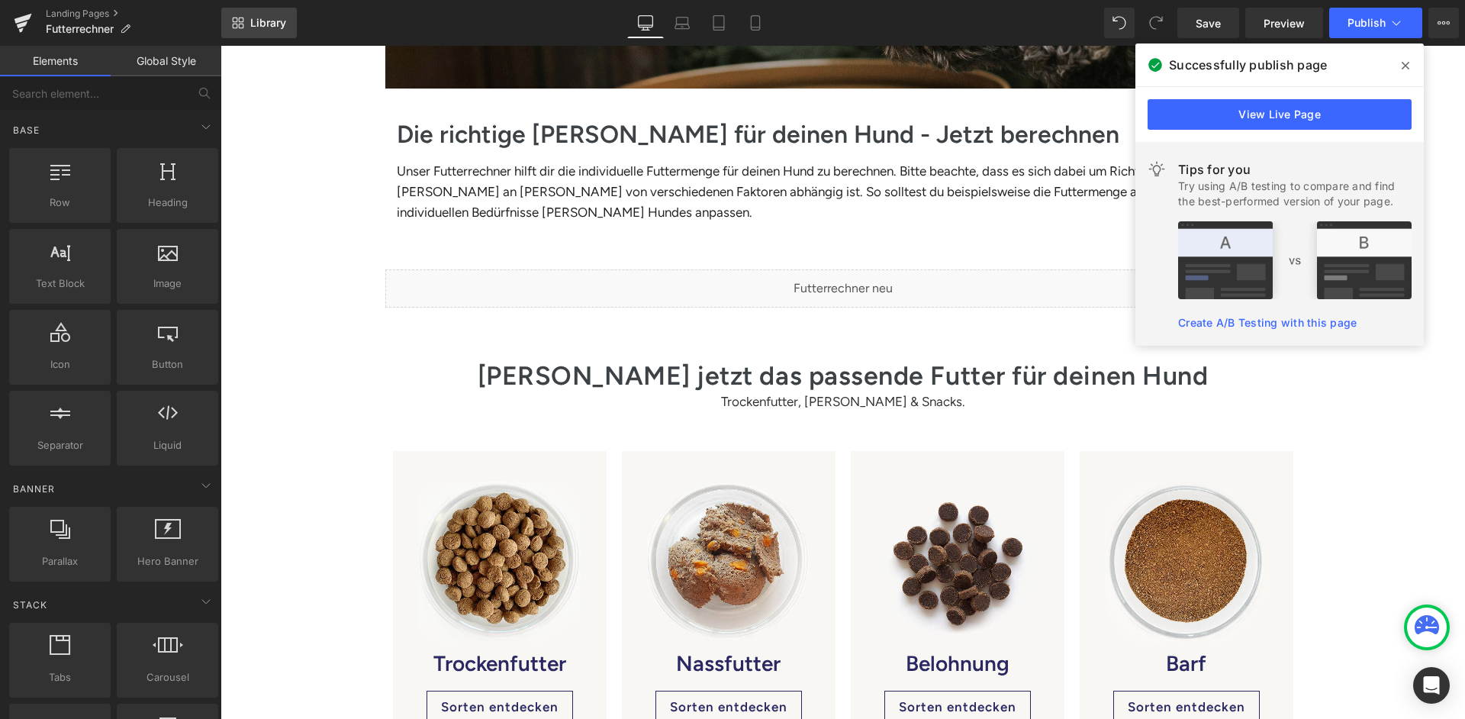
click at [259, 33] on link "Library" at bounding box center [259, 23] width 76 height 31
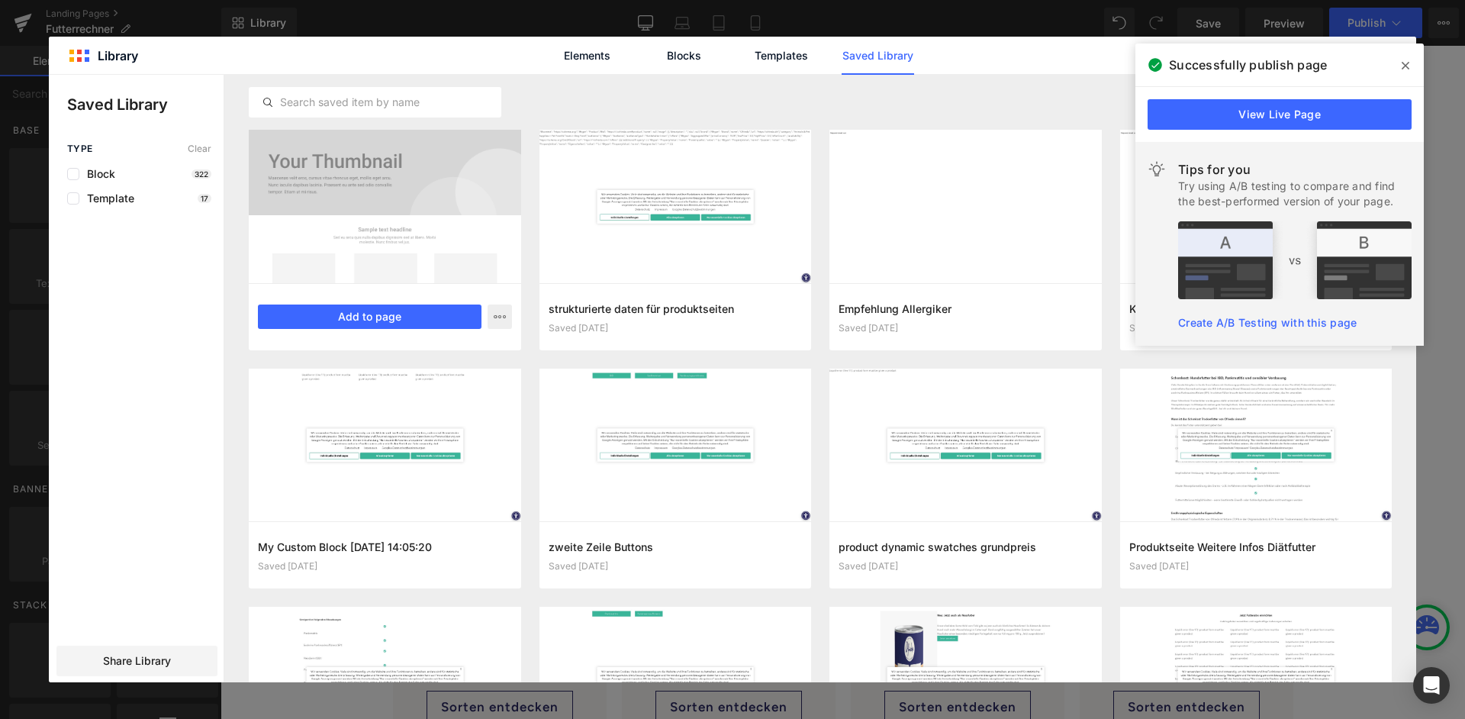
click at [372, 304] on div "Futterrechner alt Saved 6 minutes ago Add to page" at bounding box center [385, 316] width 272 height 67
click at [355, 316] on button "Add to page" at bounding box center [370, 316] width 224 height 24
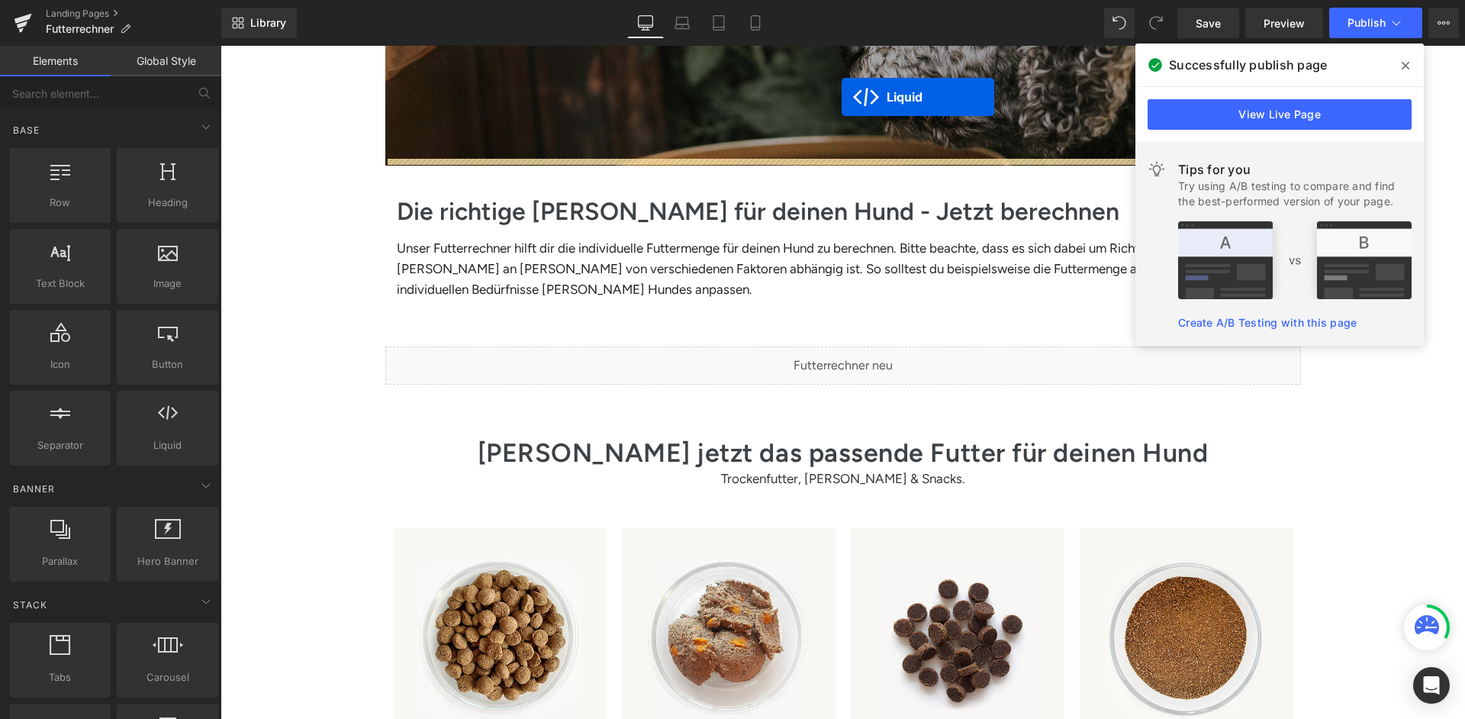
scroll to position [275, 0]
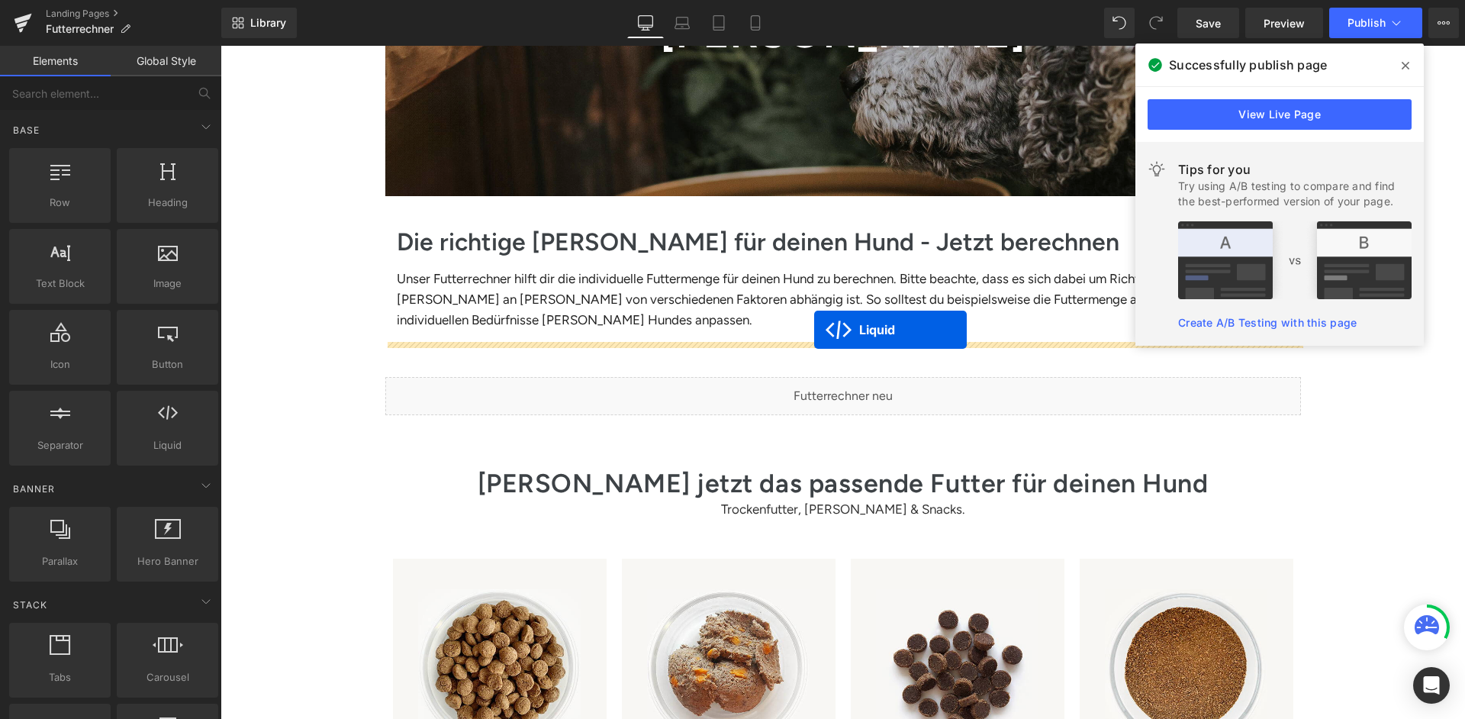
drag, startPoint x: 807, startPoint y: 132, endPoint x: 814, endPoint y: 330, distance: 197.7
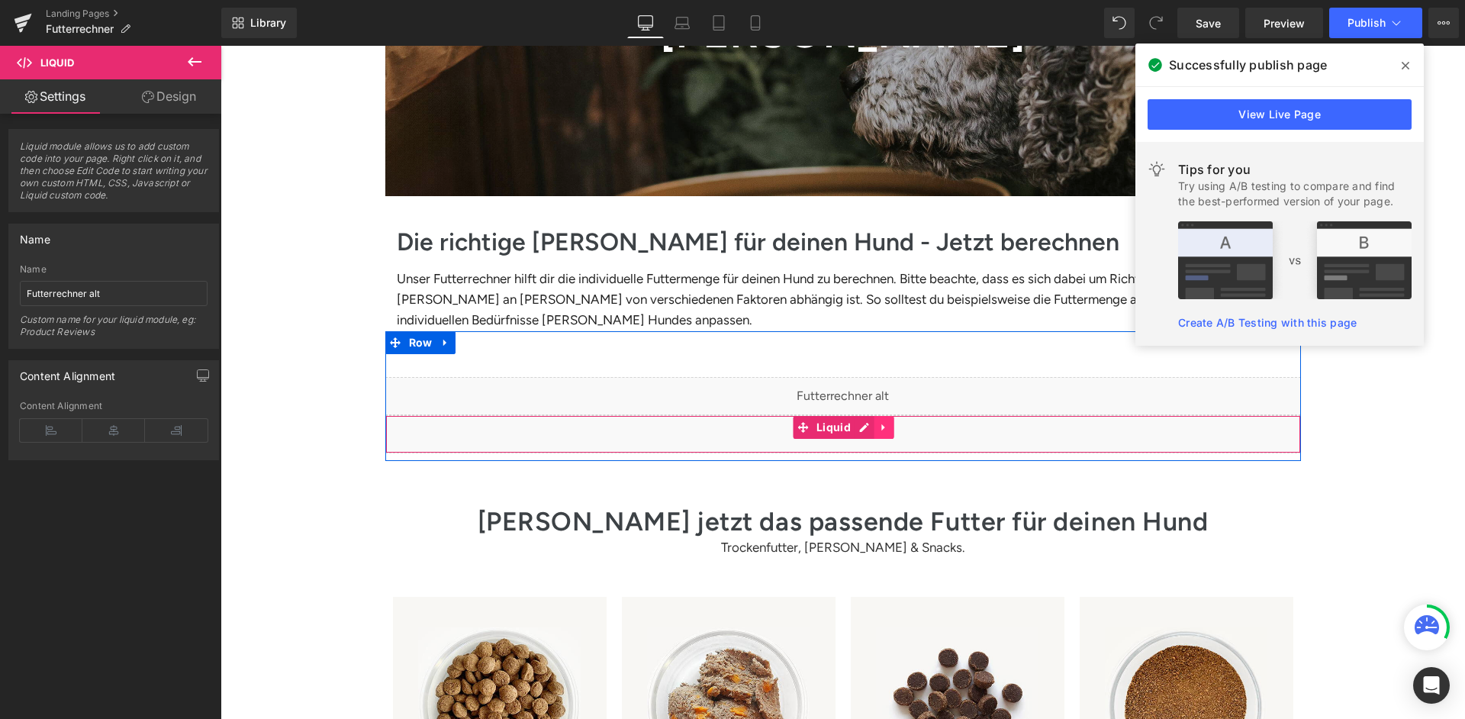
click at [882, 423] on icon at bounding box center [883, 426] width 3 height 7
click at [897, 422] on icon at bounding box center [894, 427] width 11 height 11
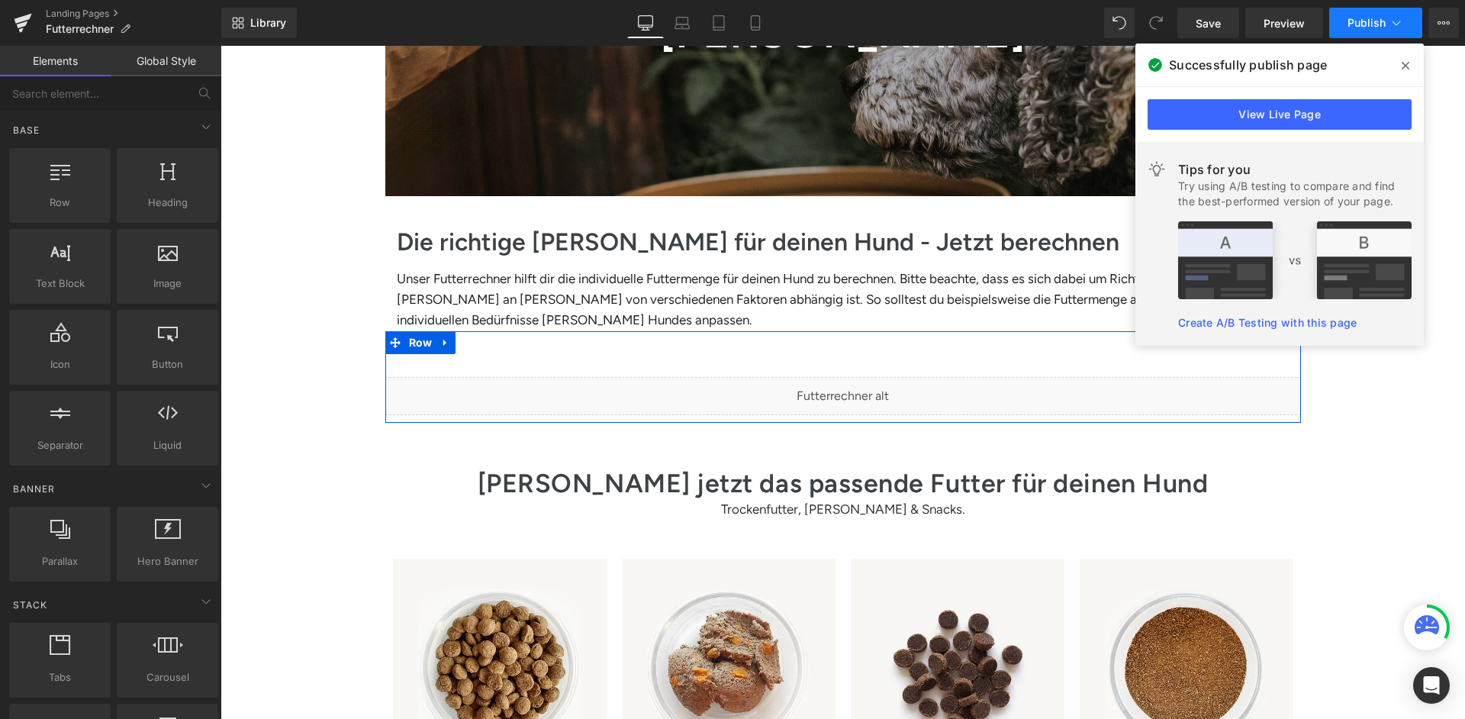
click at [1399, 8] on button "Publish" at bounding box center [1375, 23] width 93 height 31
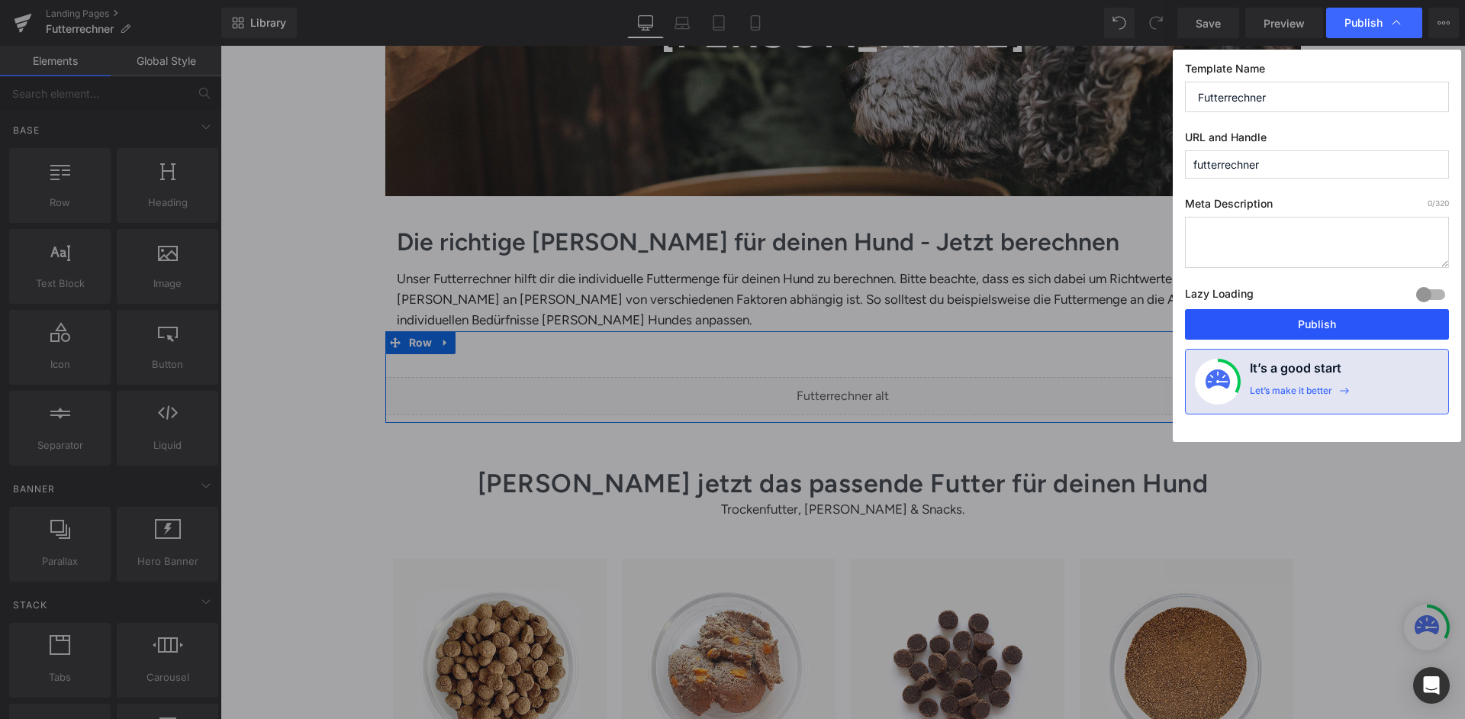
click at [1298, 309] on button "Publish" at bounding box center [1317, 324] width 264 height 31
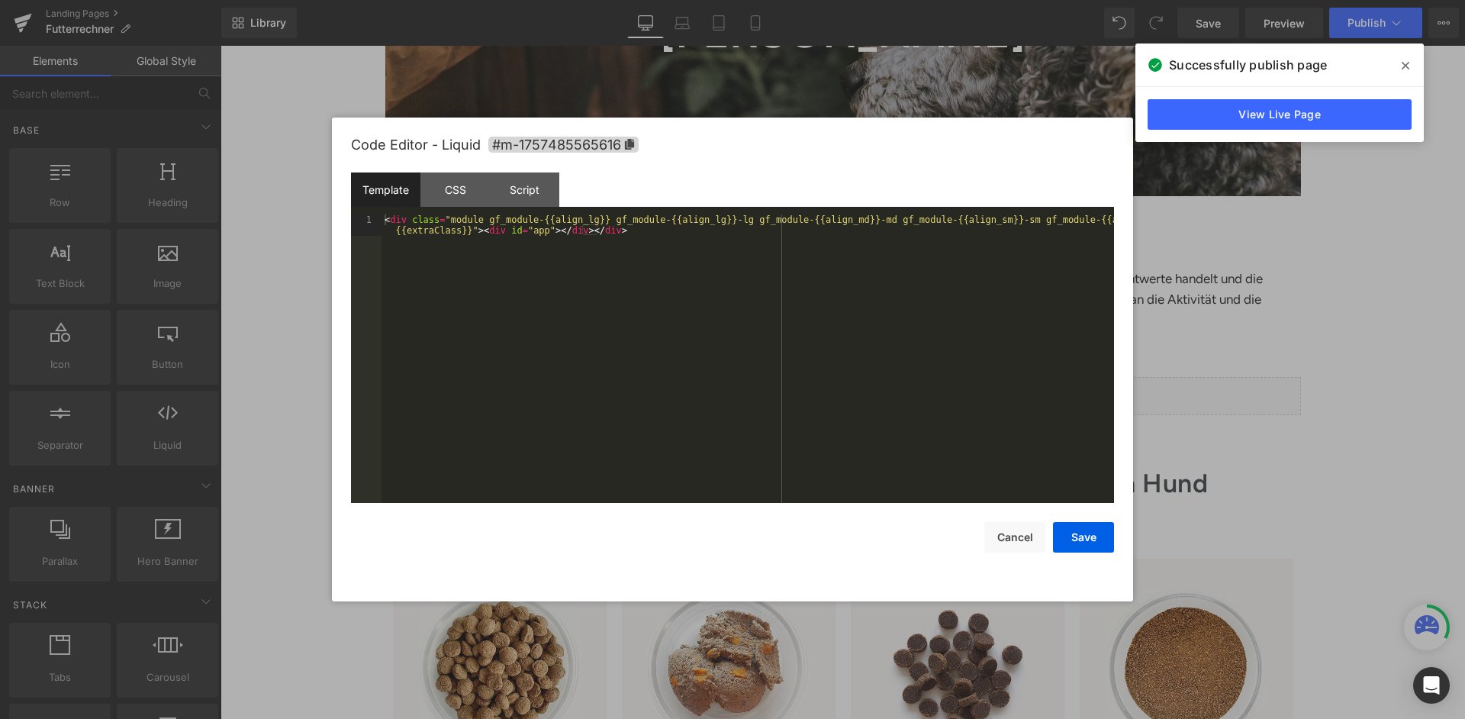
click at [799, 314] on div "< div class = "module gf_module-{{align_lg}} gf_module-{{align_lg}}-lg gf_modul…" at bounding box center [747, 379] width 732 height 331
click at [535, 186] on div "Script" at bounding box center [524, 189] width 69 height 34
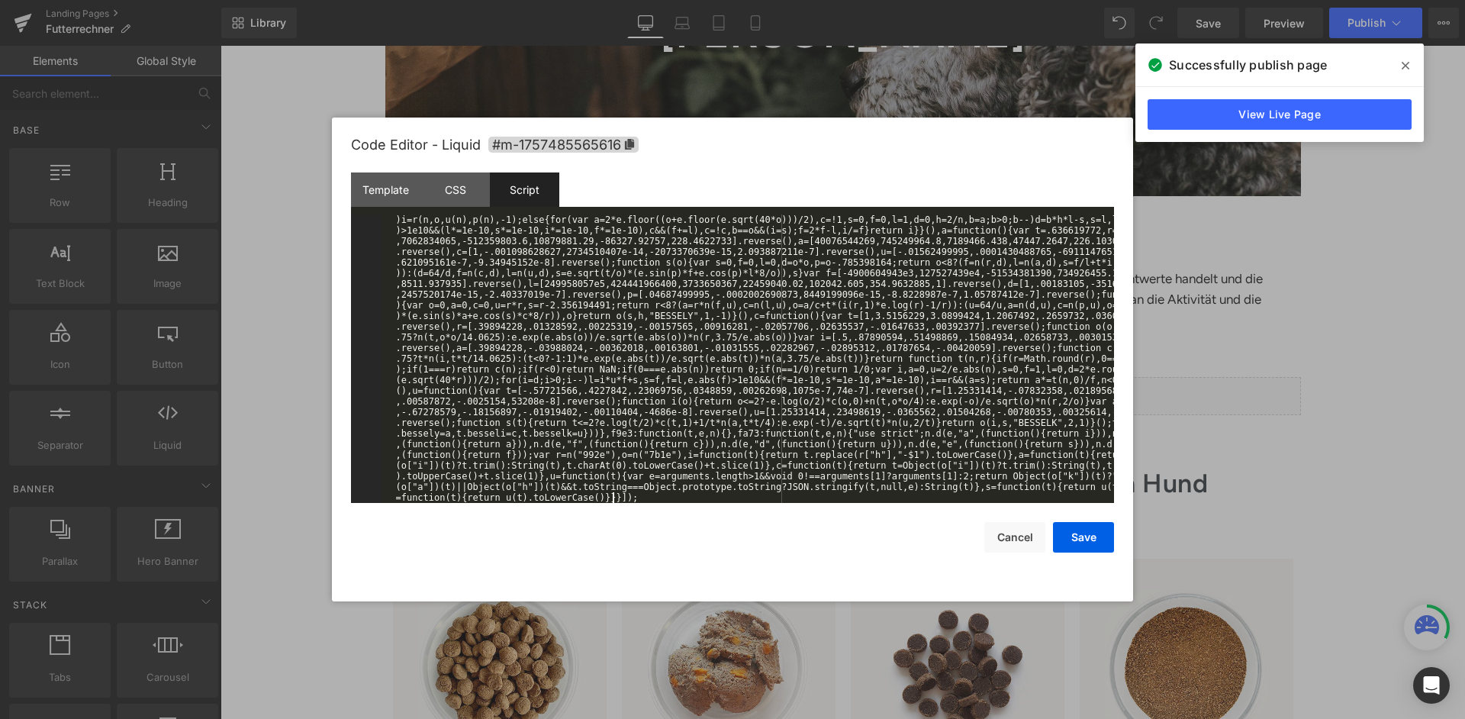
scroll to position [21519, 0]
click at [1076, 523] on button "Save" at bounding box center [1083, 537] width 61 height 31
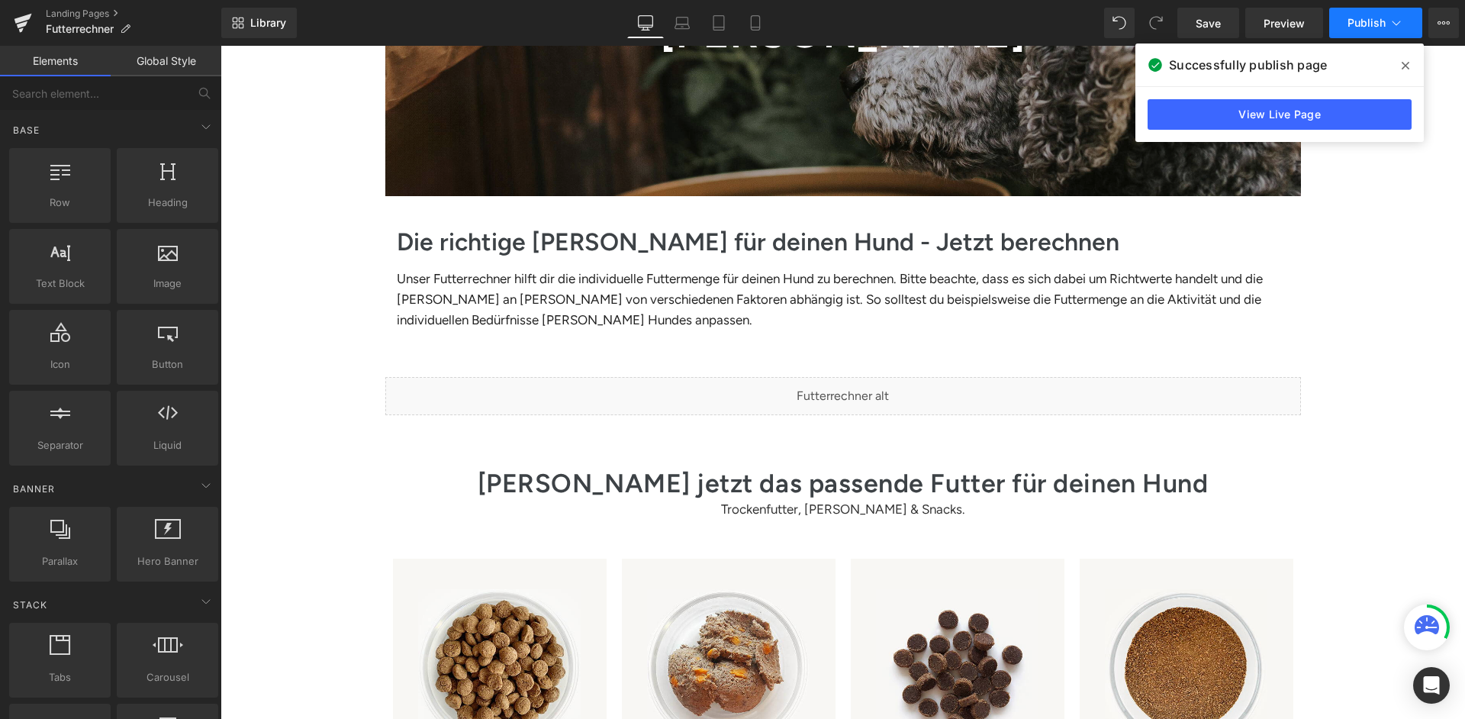
click at [1387, 27] on button "Publish" at bounding box center [1375, 23] width 93 height 31
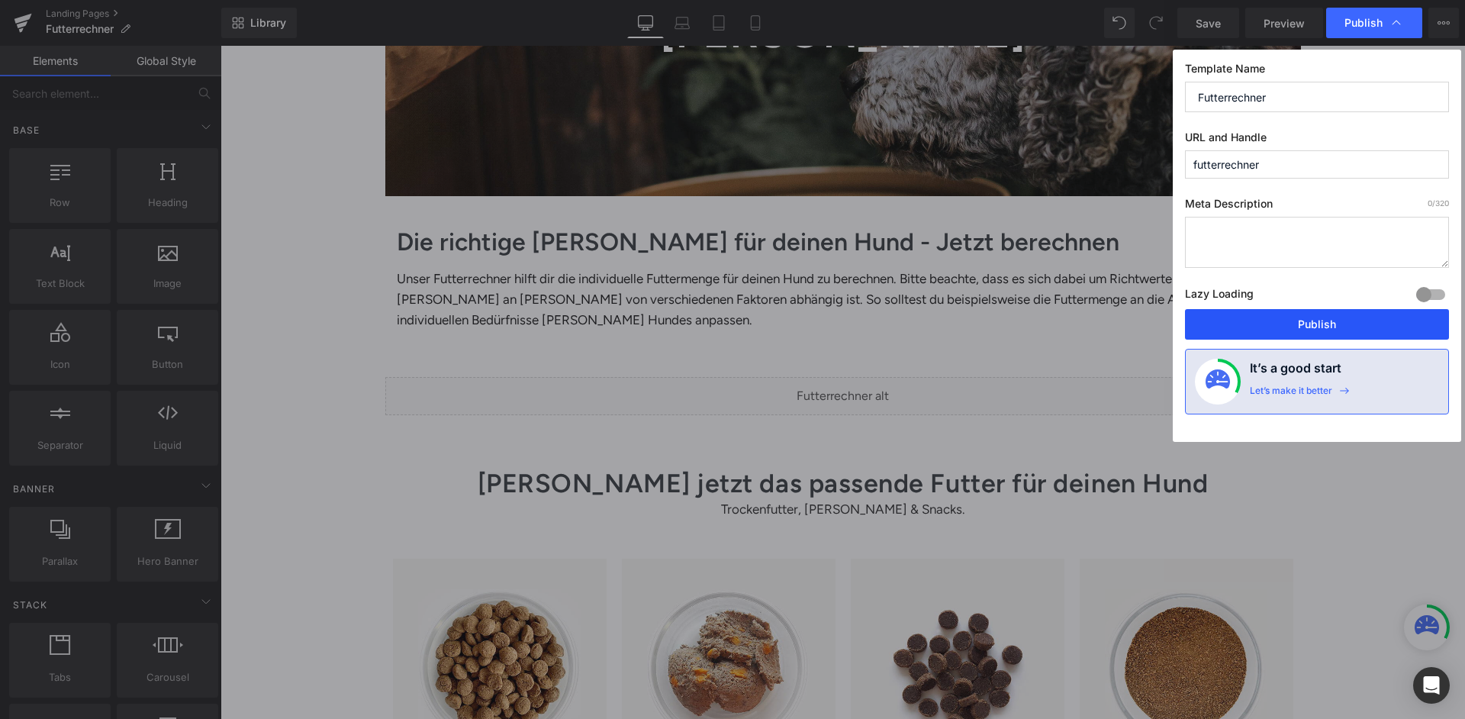
click at [1286, 315] on button "Publish" at bounding box center [1317, 324] width 264 height 31
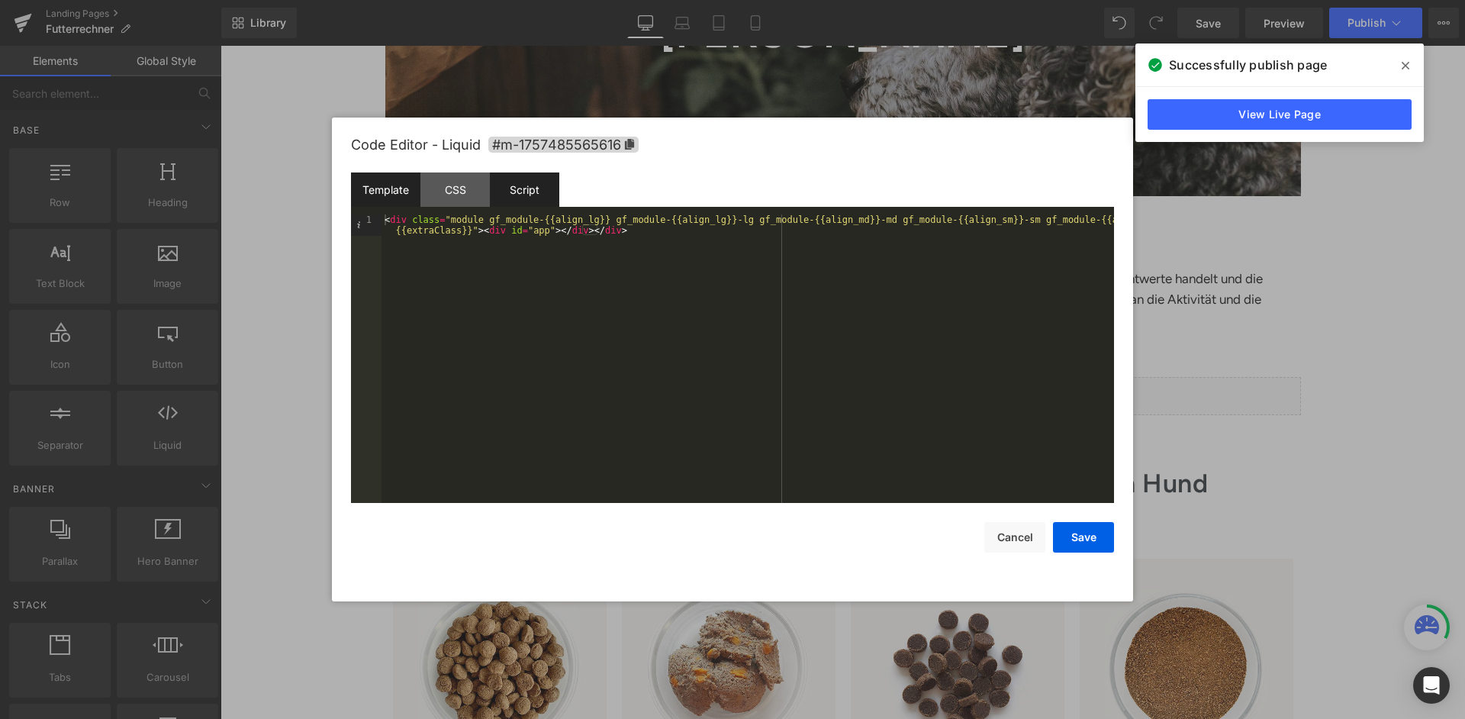
click at [543, 182] on div "Script" at bounding box center [524, 189] width 69 height 34
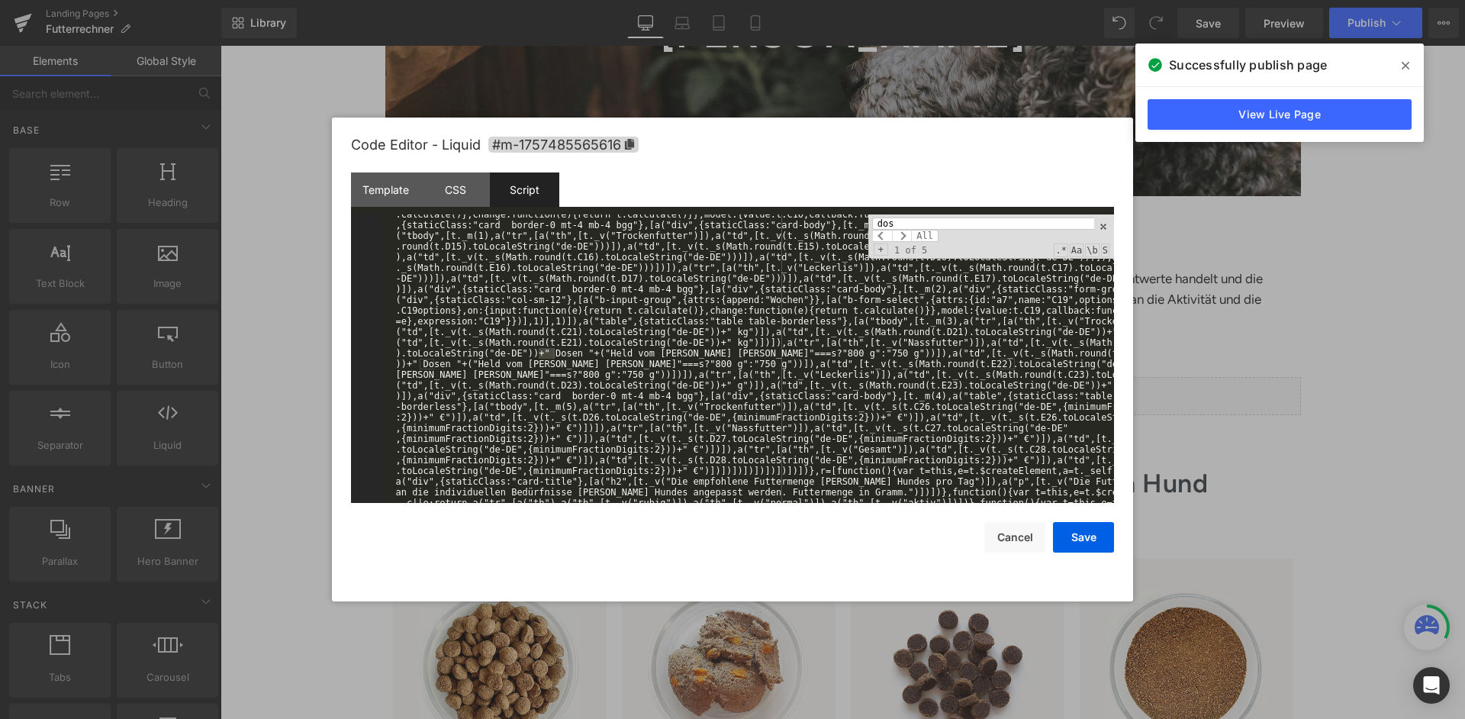
scroll to position [443, 0]
type input "dose"
click at [1030, 532] on button "Cancel" at bounding box center [1014, 537] width 61 height 31
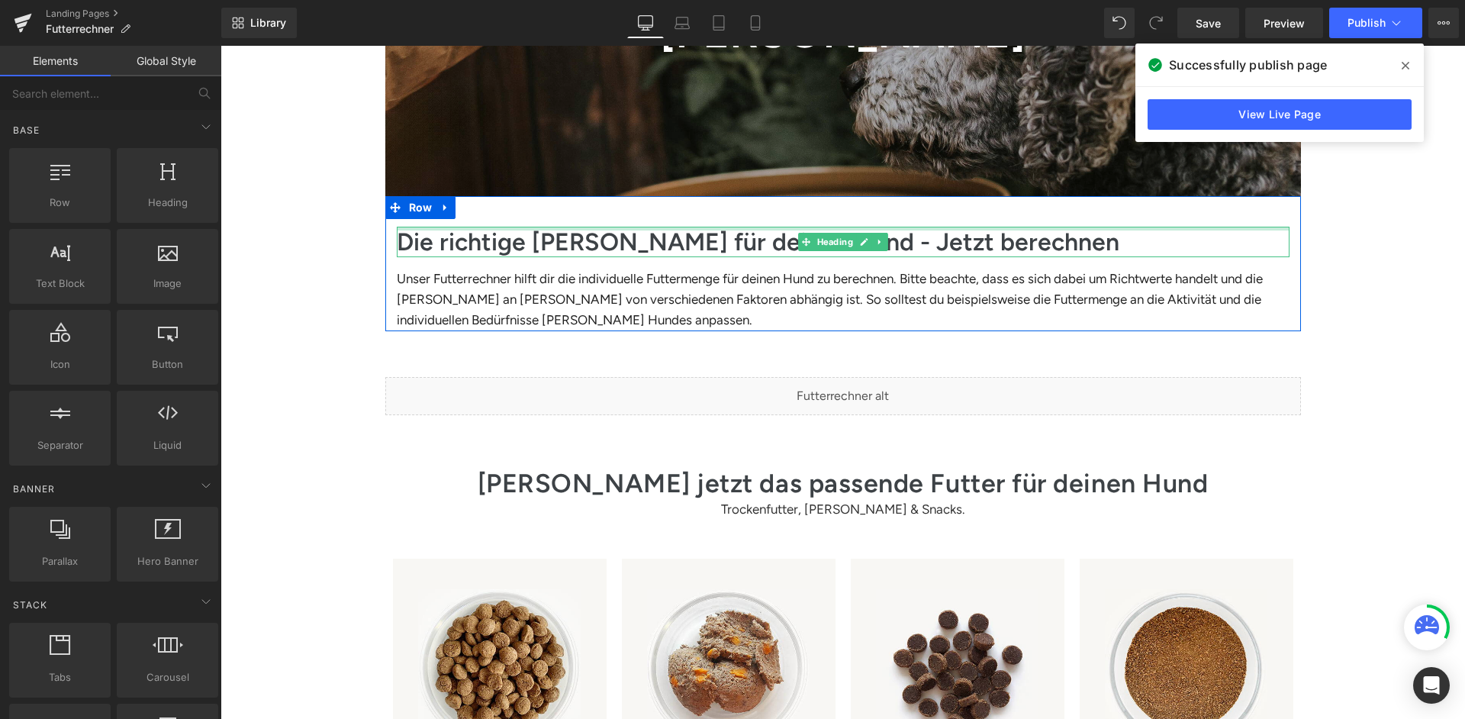
scroll to position [230, 0]
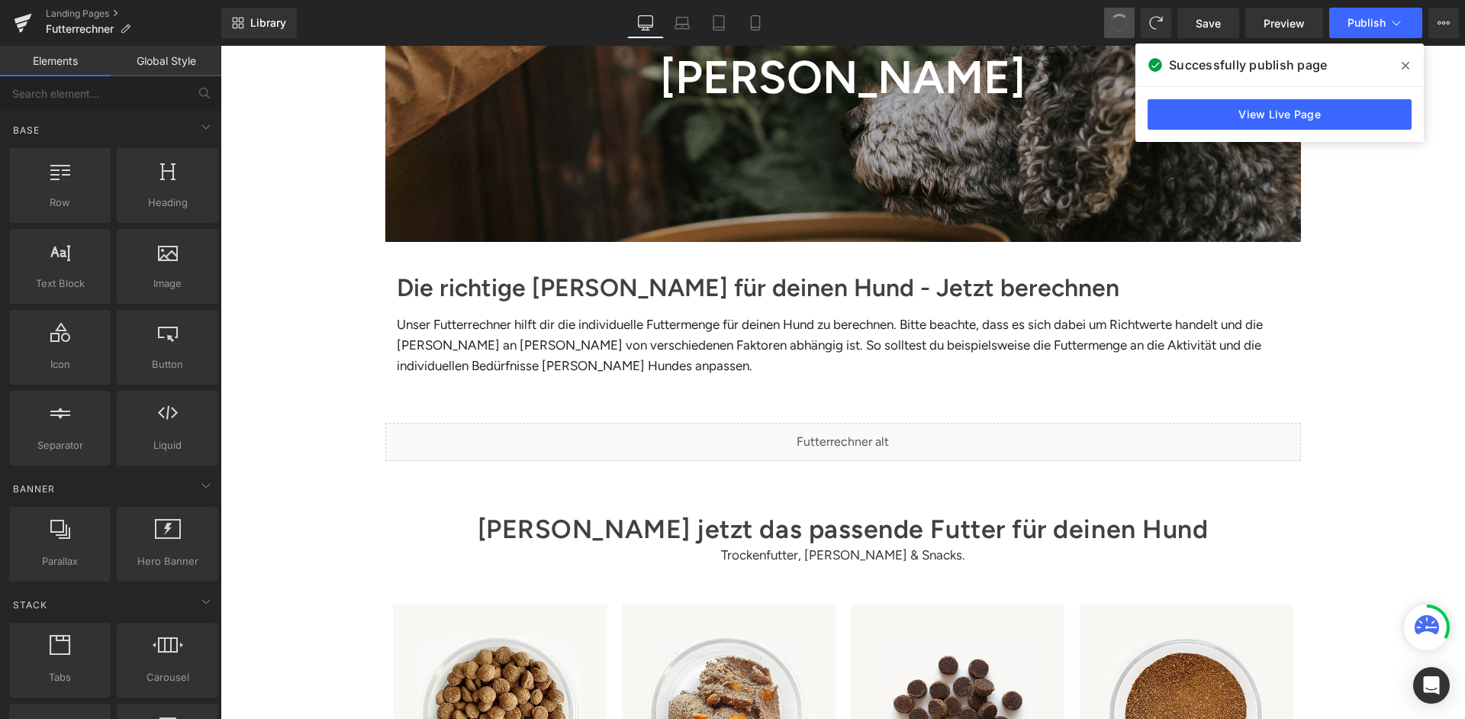
click at [1128, 24] on span at bounding box center [1118, 22] width 21 height 21
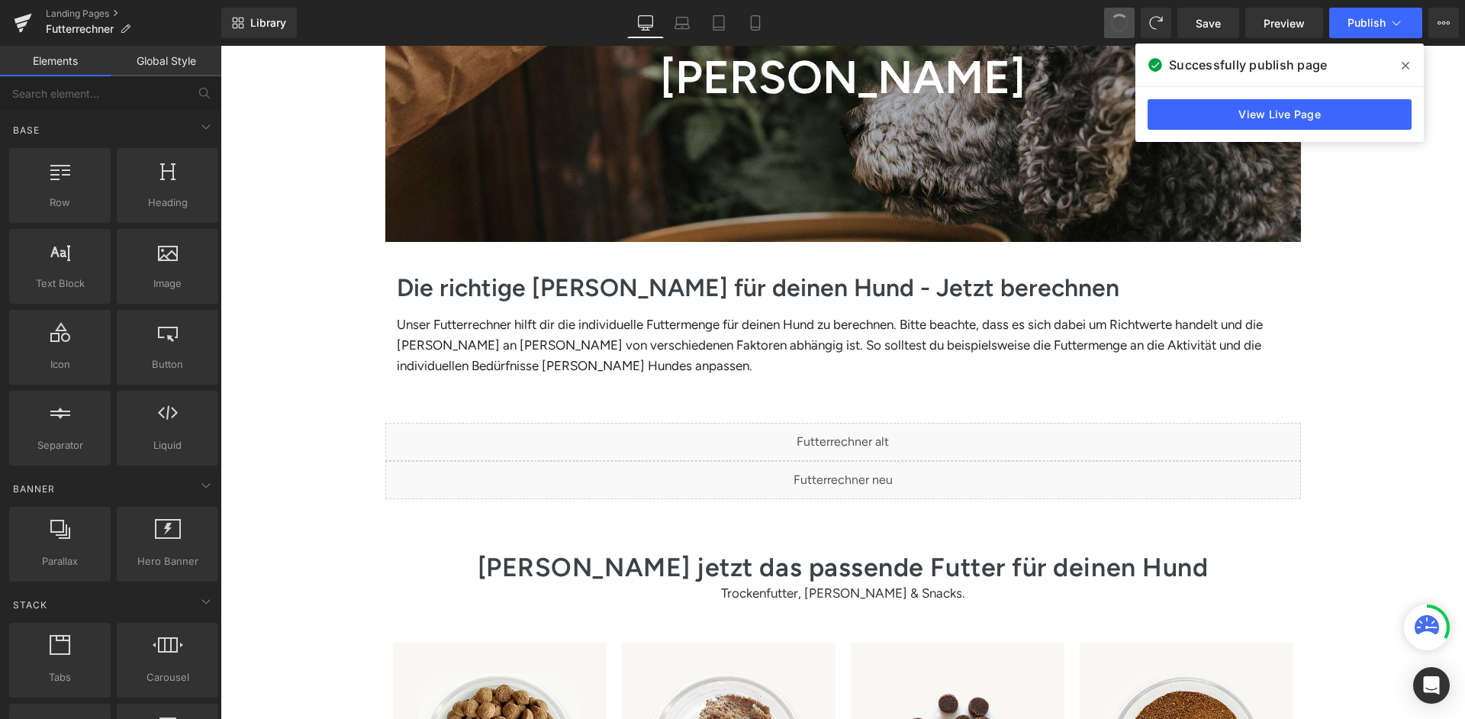
click at [1128, 24] on span at bounding box center [1119, 23] width 20 height 20
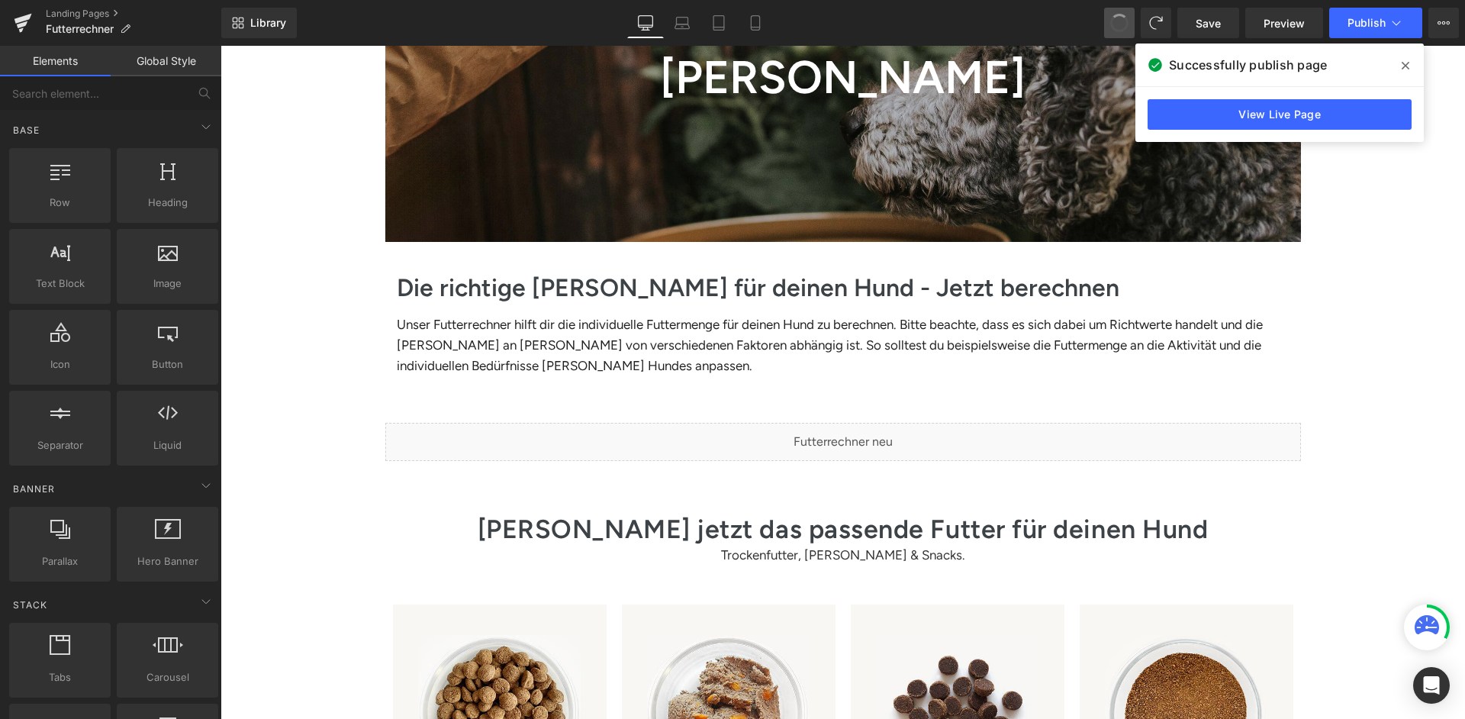
click at [1128, 24] on span at bounding box center [1118, 22] width 21 height 21
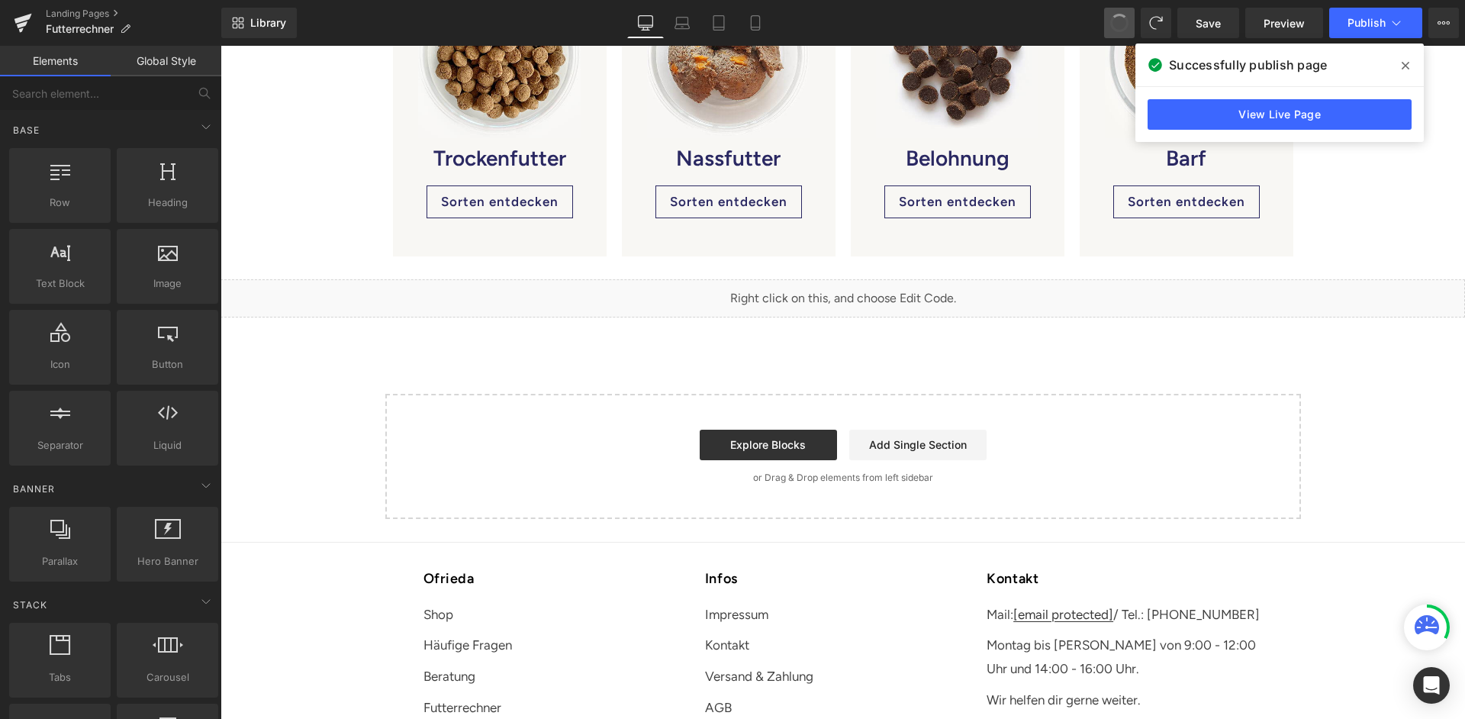
click at [1128, 24] on span at bounding box center [1119, 23] width 20 height 20
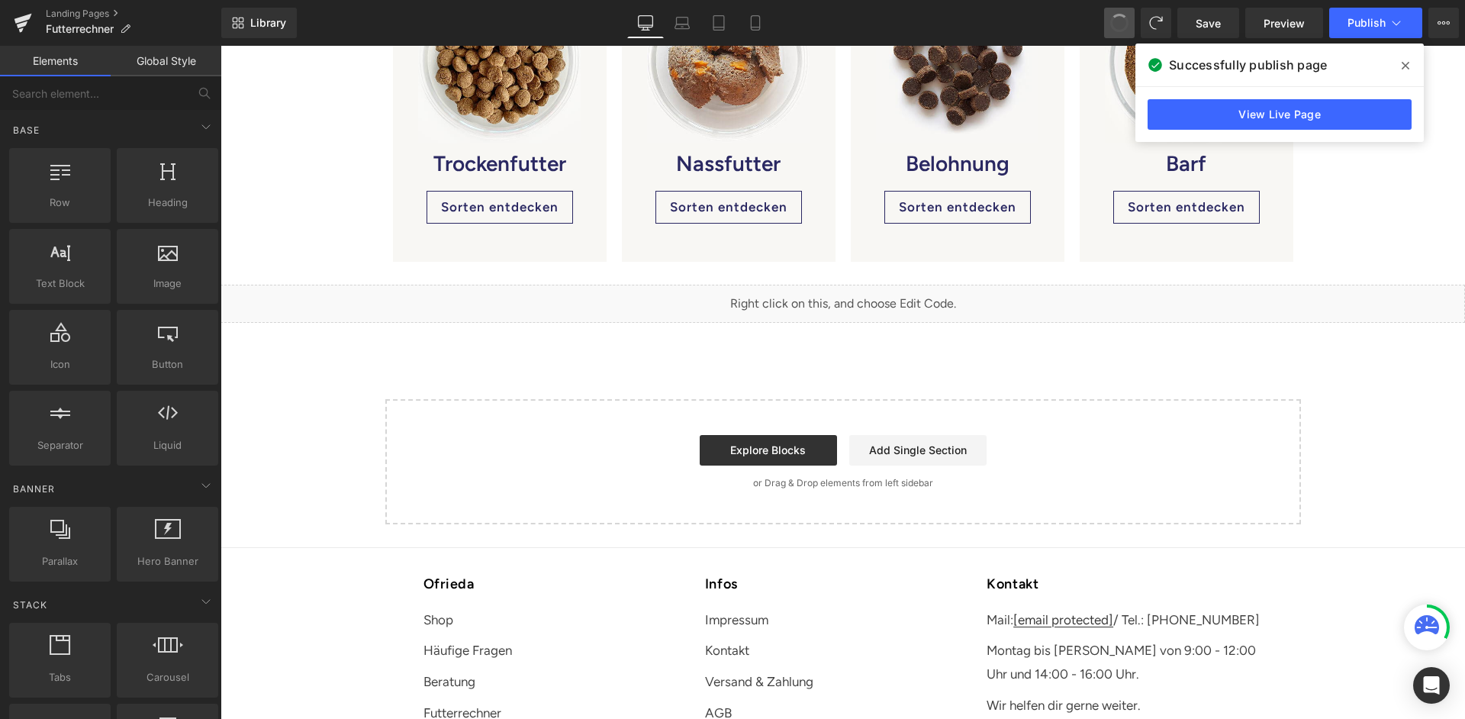
scroll to position [345, 0]
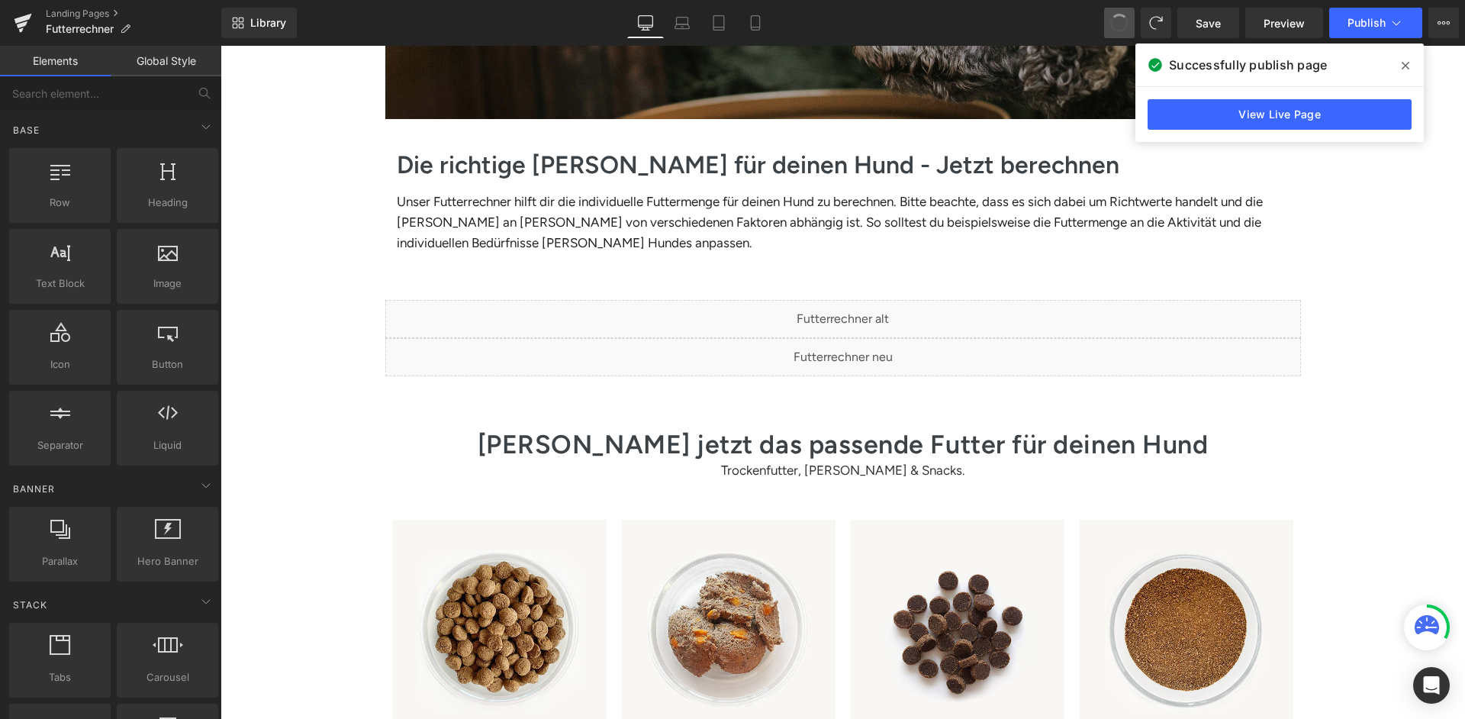
click at [1128, 24] on span at bounding box center [1119, 23] width 20 height 20
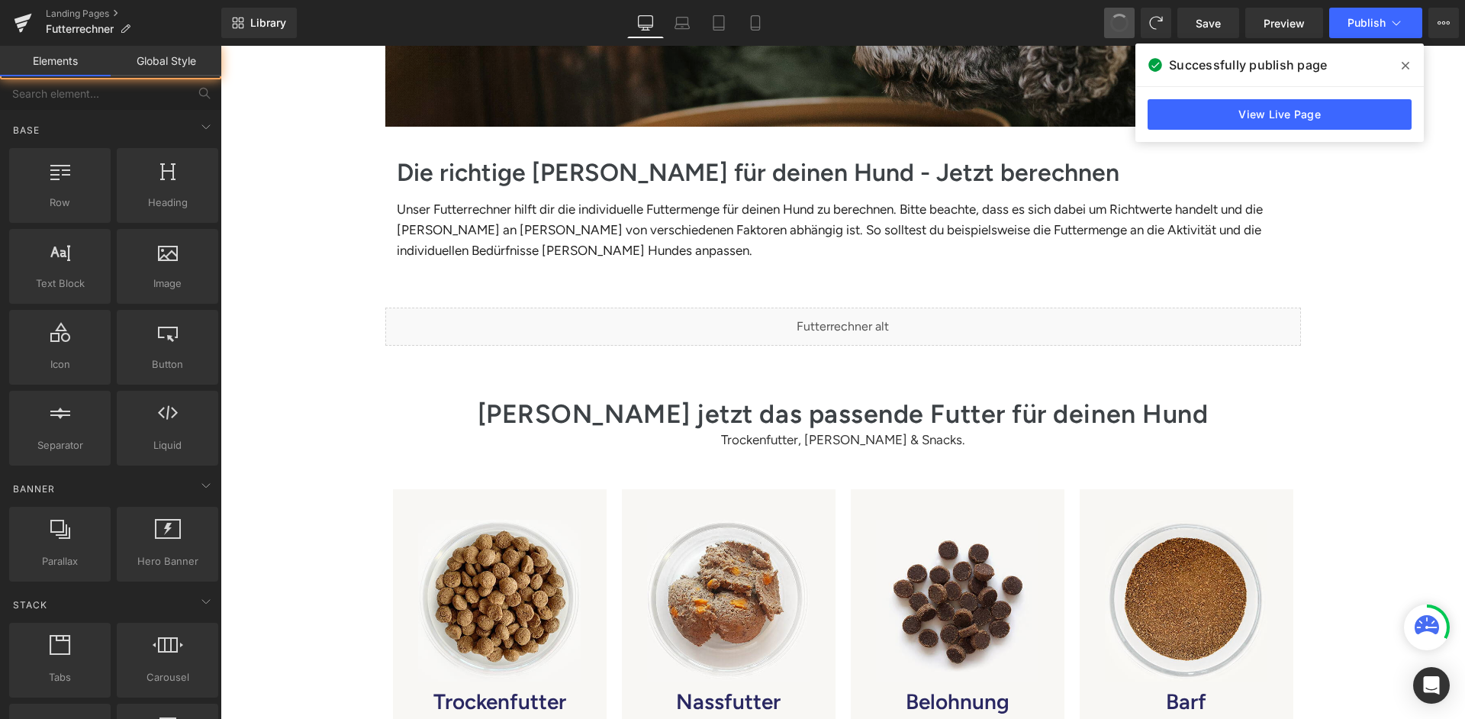
click at [1128, 24] on span at bounding box center [1119, 23] width 20 height 20
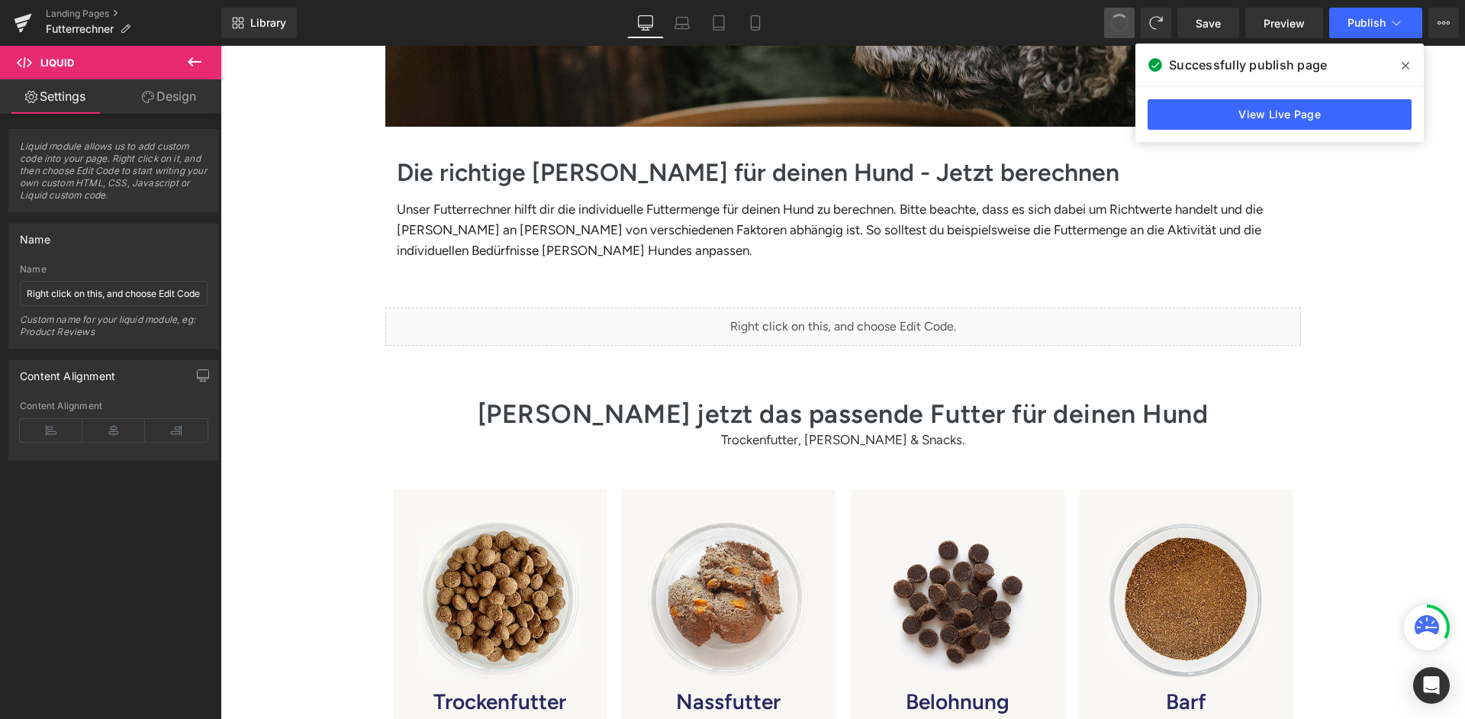
click at [1128, 24] on span at bounding box center [1119, 22] width 23 height 23
click at [1128, 24] on span at bounding box center [1119, 23] width 18 height 18
click at [1128, 24] on span at bounding box center [1119, 23] width 26 height 26
click at [1367, 25] on span "Publish" at bounding box center [1366, 23] width 38 height 12
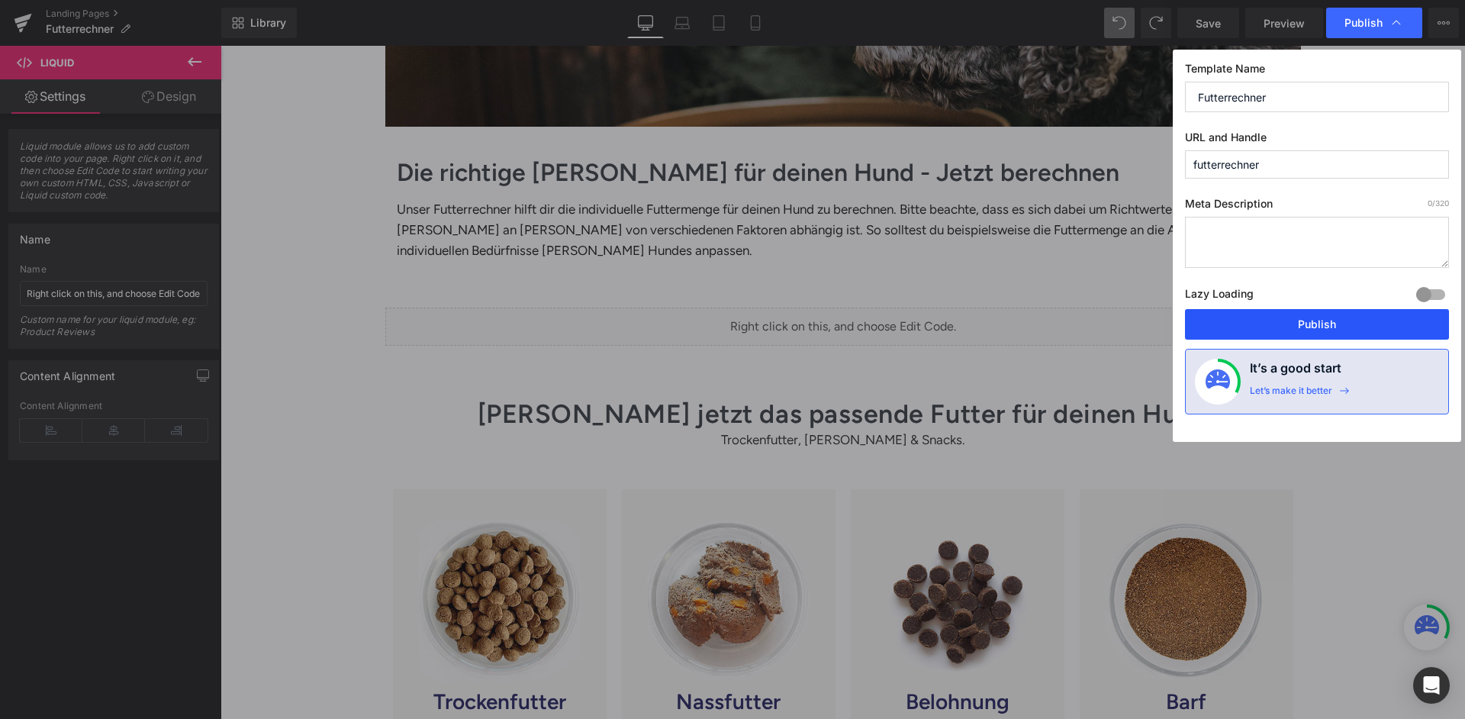
click at [1278, 309] on button "Publish" at bounding box center [1317, 324] width 264 height 31
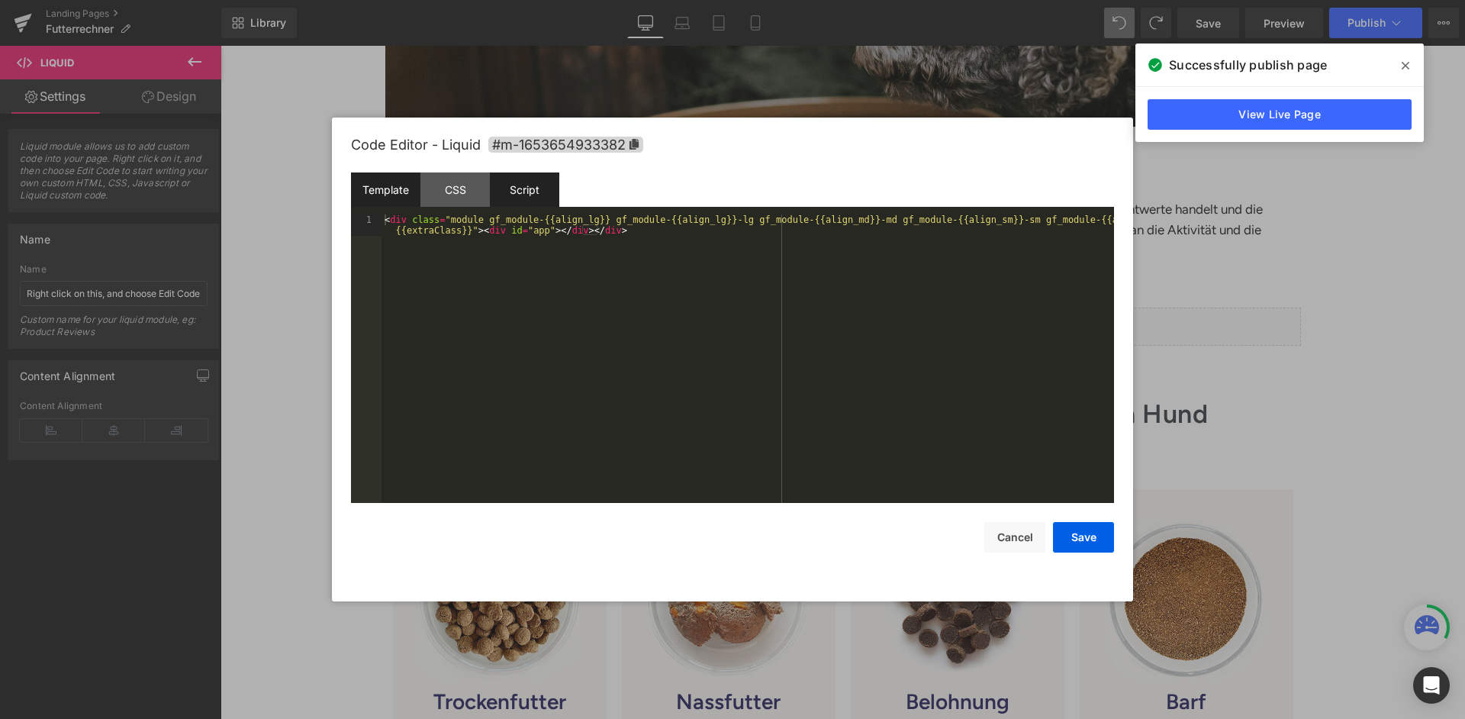
click at [543, 195] on div "Script" at bounding box center [524, 189] width 69 height 34
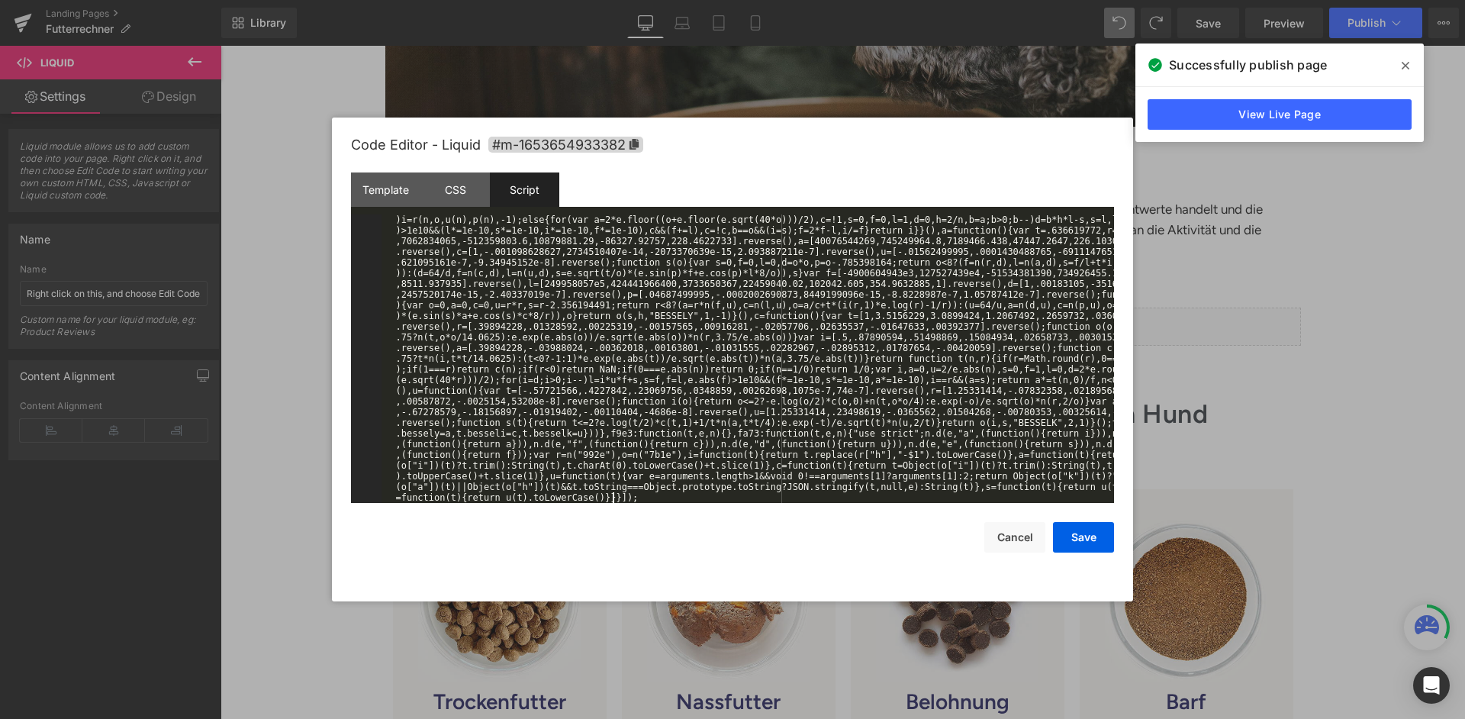
scroll to position [21519, 0]
click at [1081, 525] on button "Save" at bounding box center [1083, 537] width 61 height 31
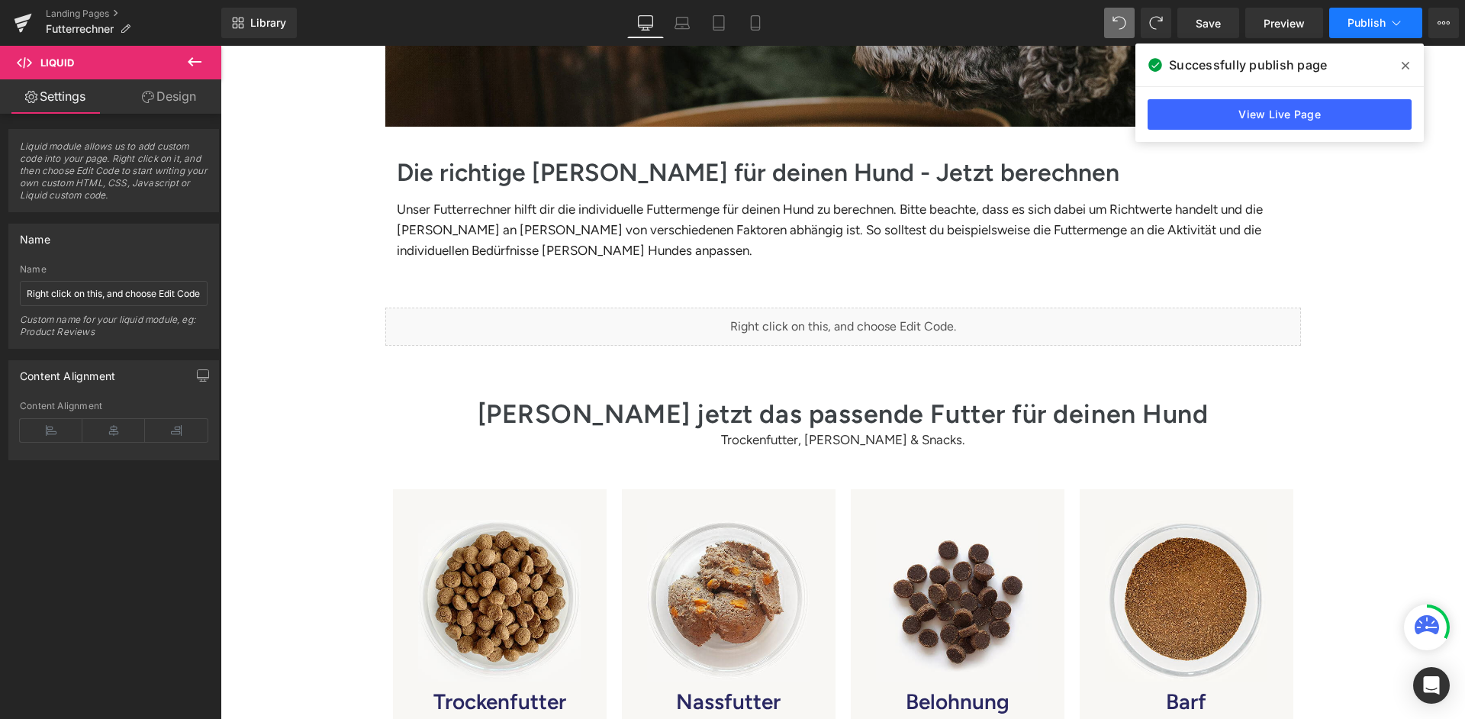
click at [1384, 22] on span "Publish" at bounding box center [1366, 23] width 38 height 12
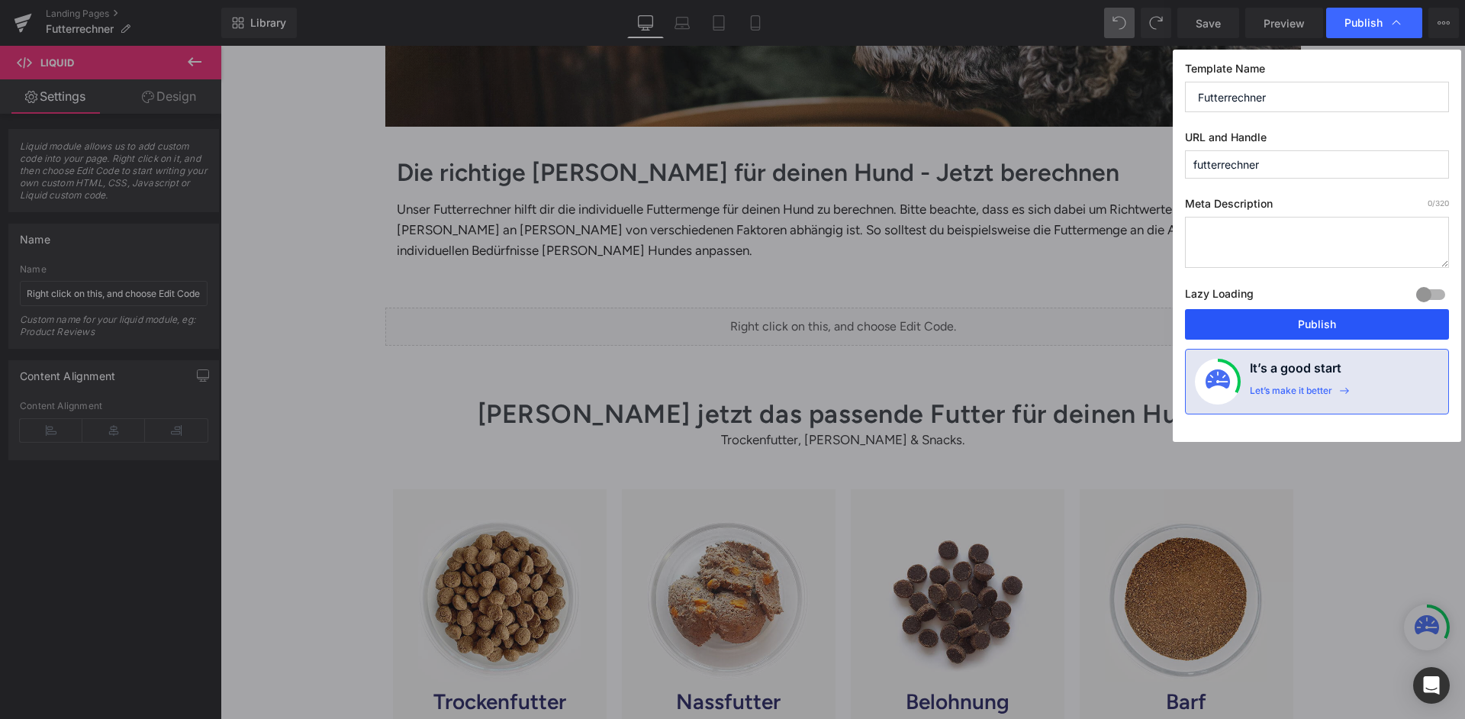
click at [1305, 309] on button "Publish" at bounding box center [1317, 324] width 264 height 31
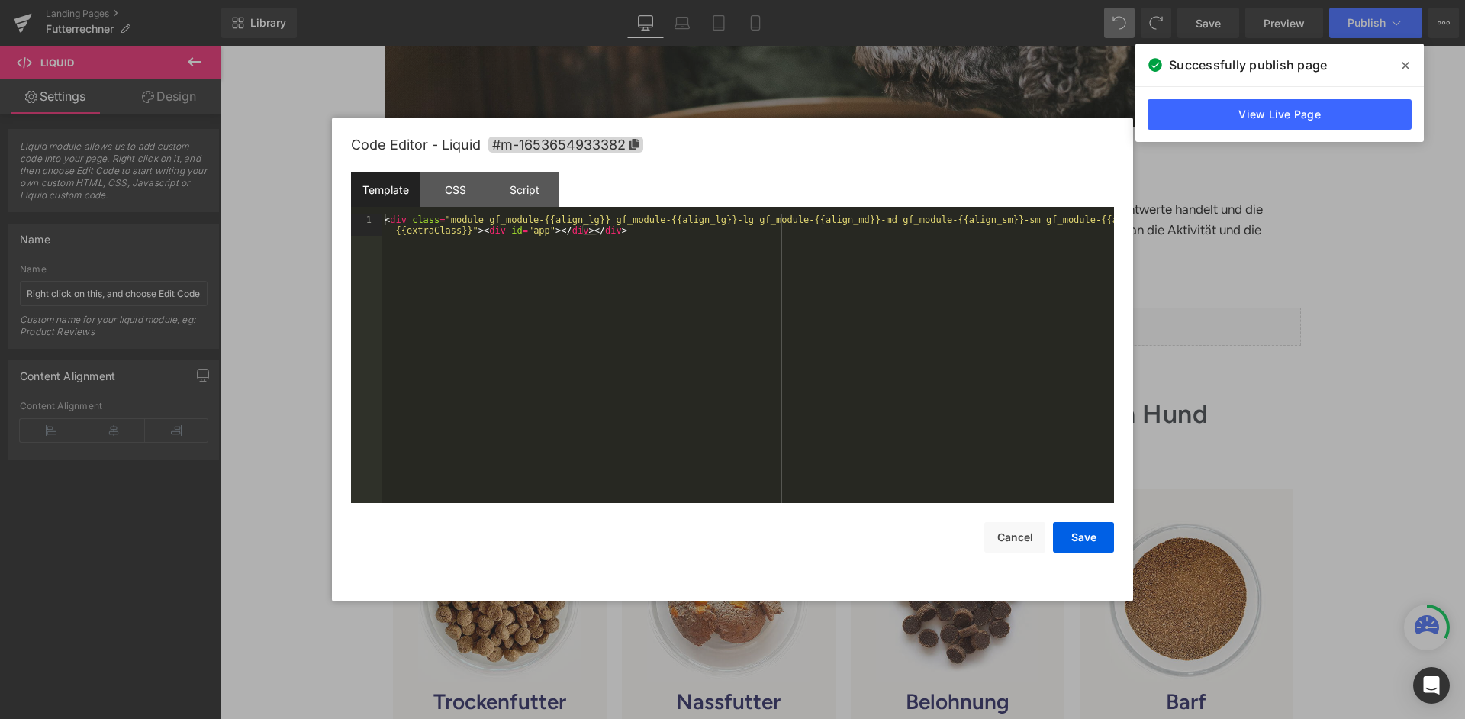
click at [864, 285] on div "< div class = "module gf_module-{{align_lg}} gf_module-{{align_lg}}-lg gf_modul…" at bounding box center [747, 379] width 732 height 331
click at [544, 175] on div "Script" at bounding box center [524, 189] width 69 height 34
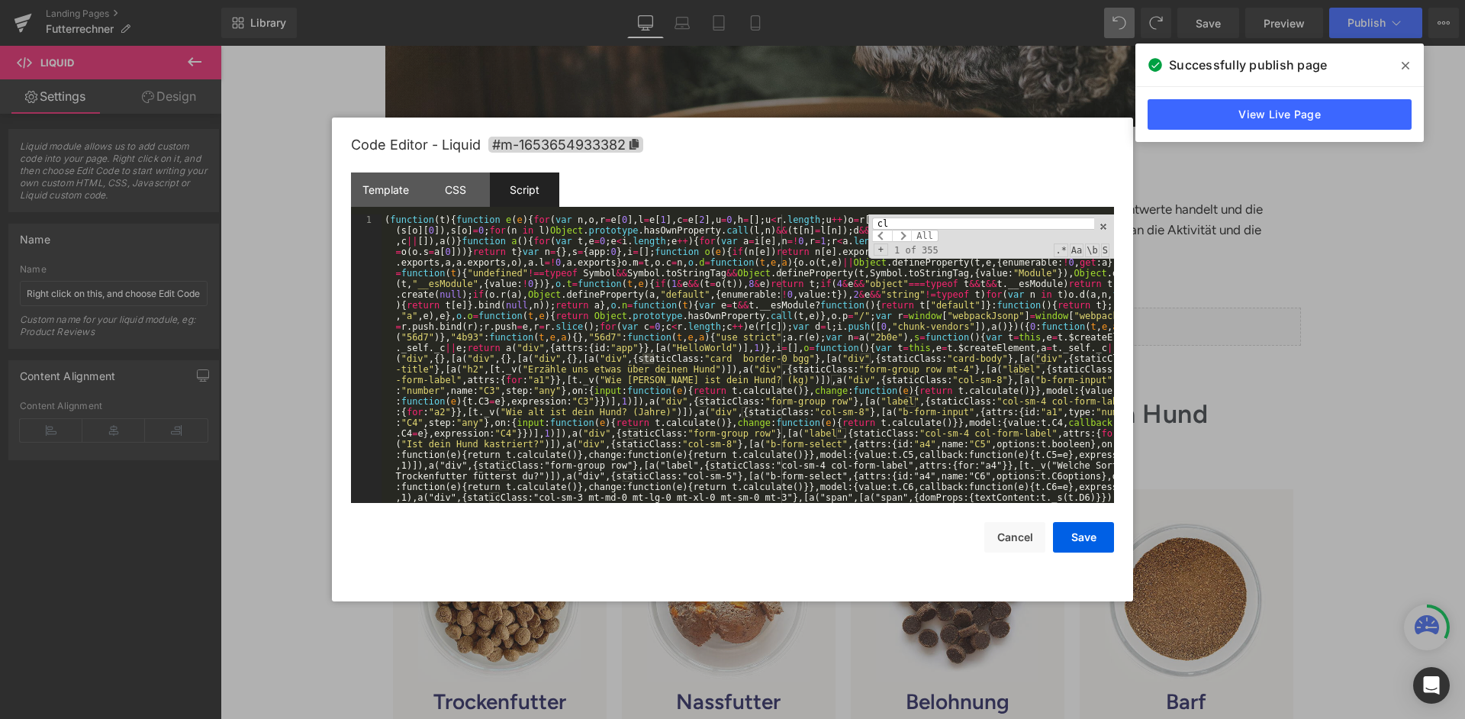
type input "c"
type input "p"
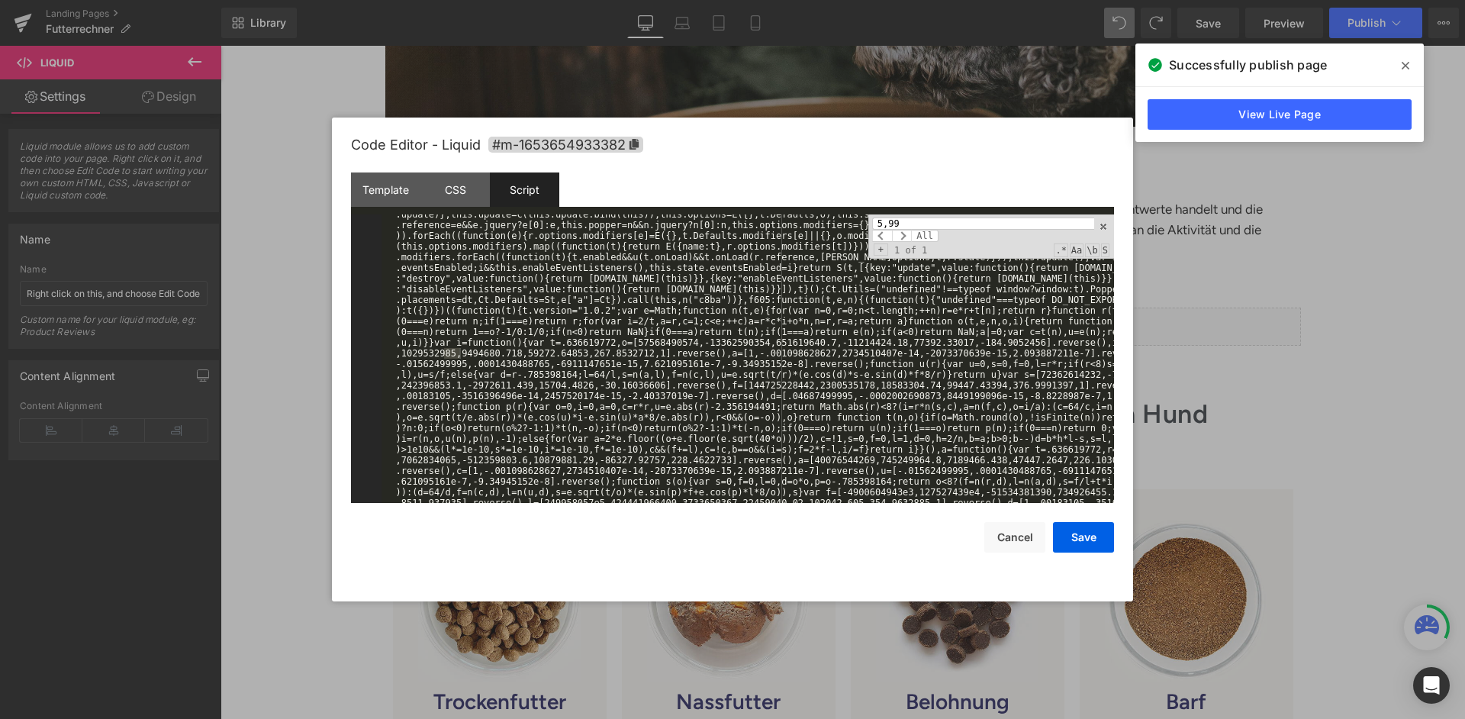
scroll to position [21300, 0]
type input "5"
click at [945, 221] on input at bounding box center [983, 223] width 222 height 12
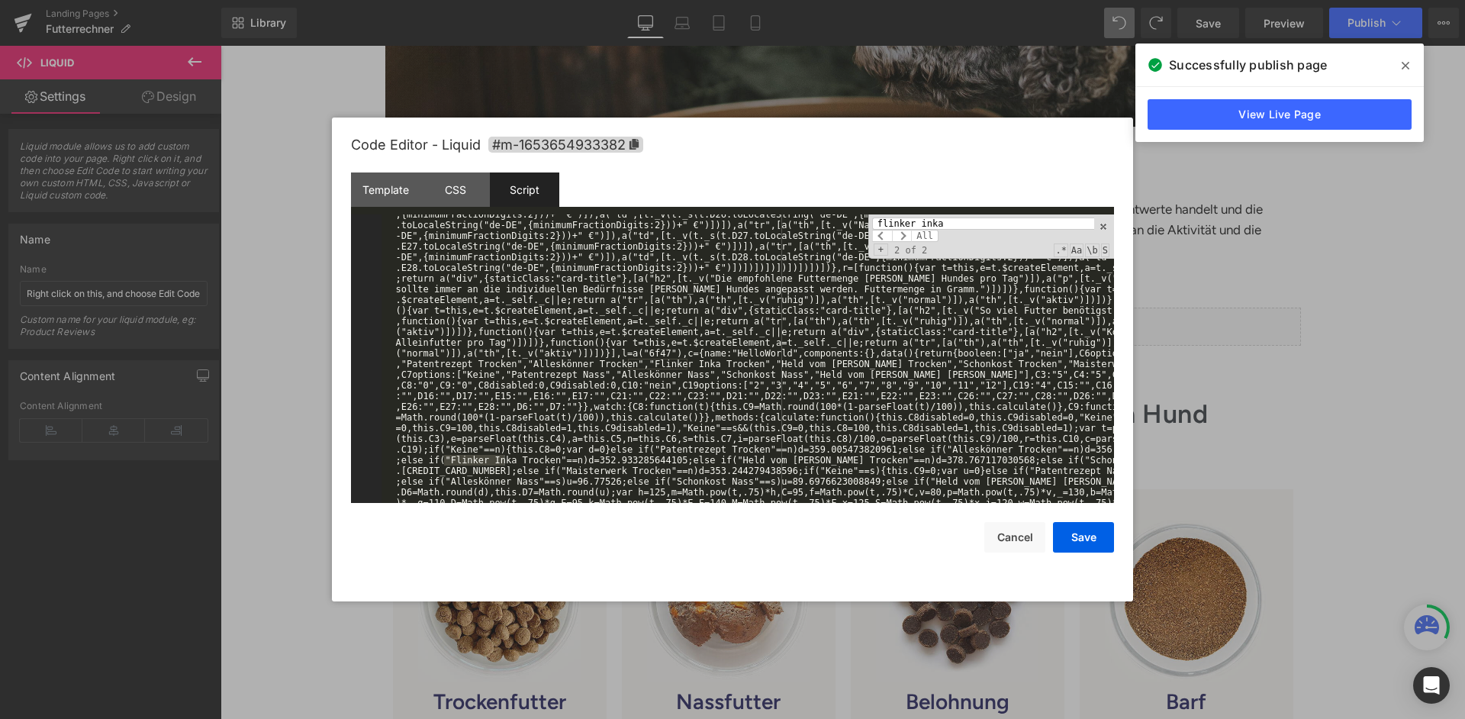
click at [961, 218] on input "flinker inka" at bounding box center [983, 223] width 222 height 12
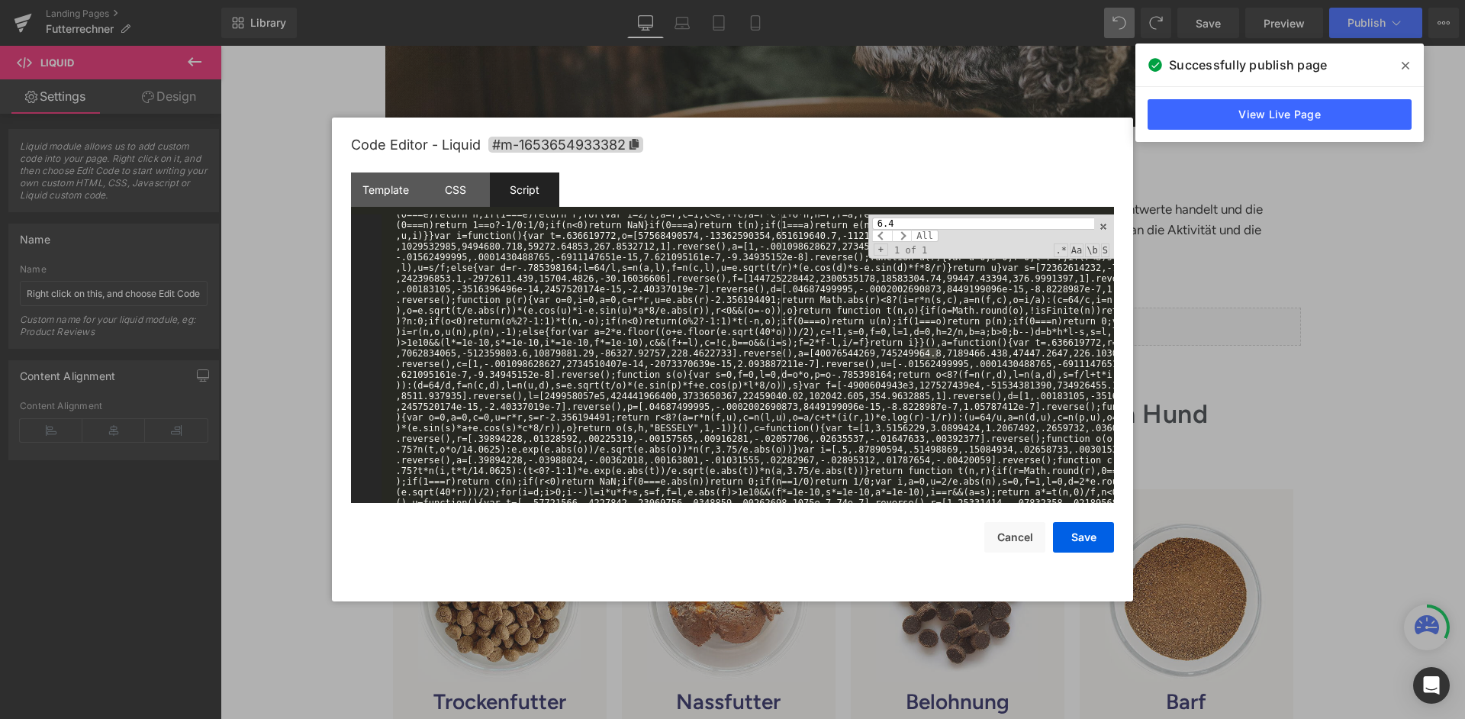
scroll to position [21407, 0]
click at [1103, 224] on span at bounding box center [1103, 226] width 11 height 11
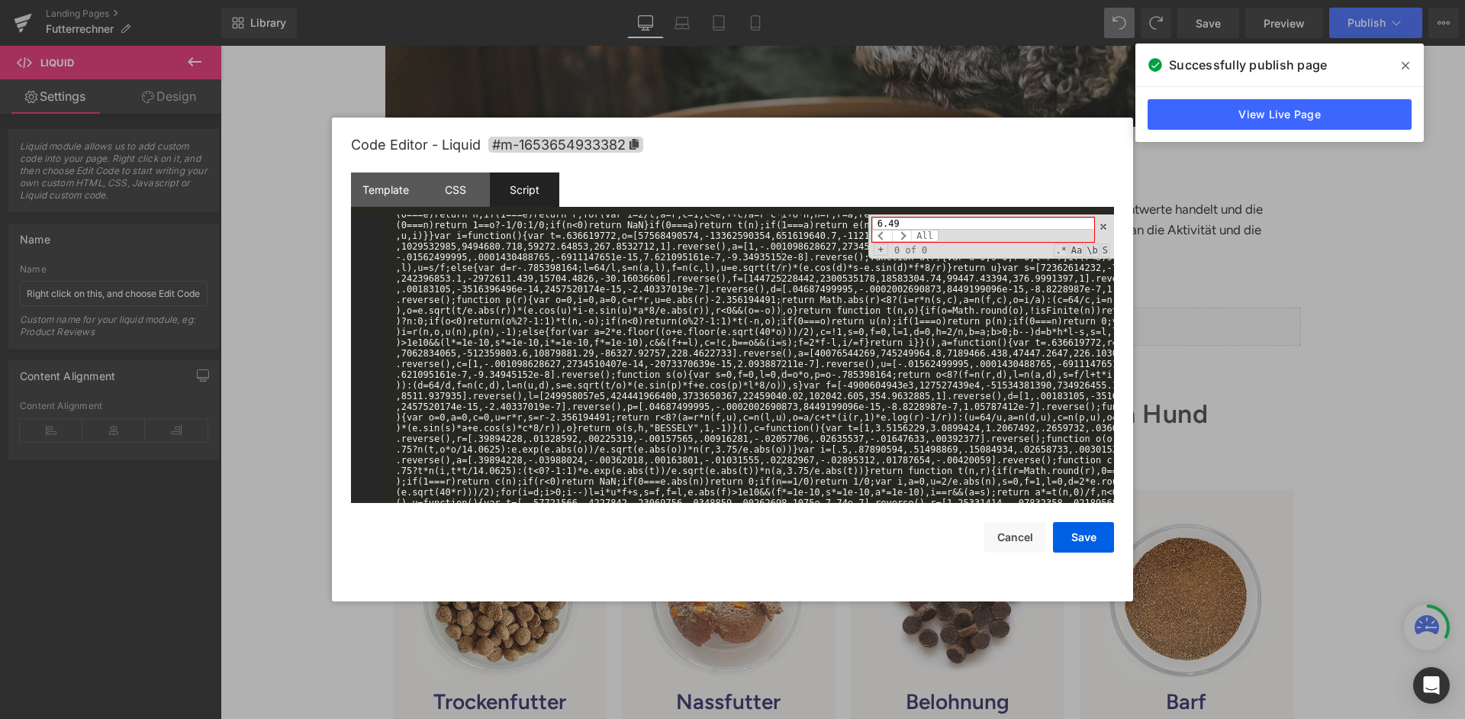
paste input "T=5.6"
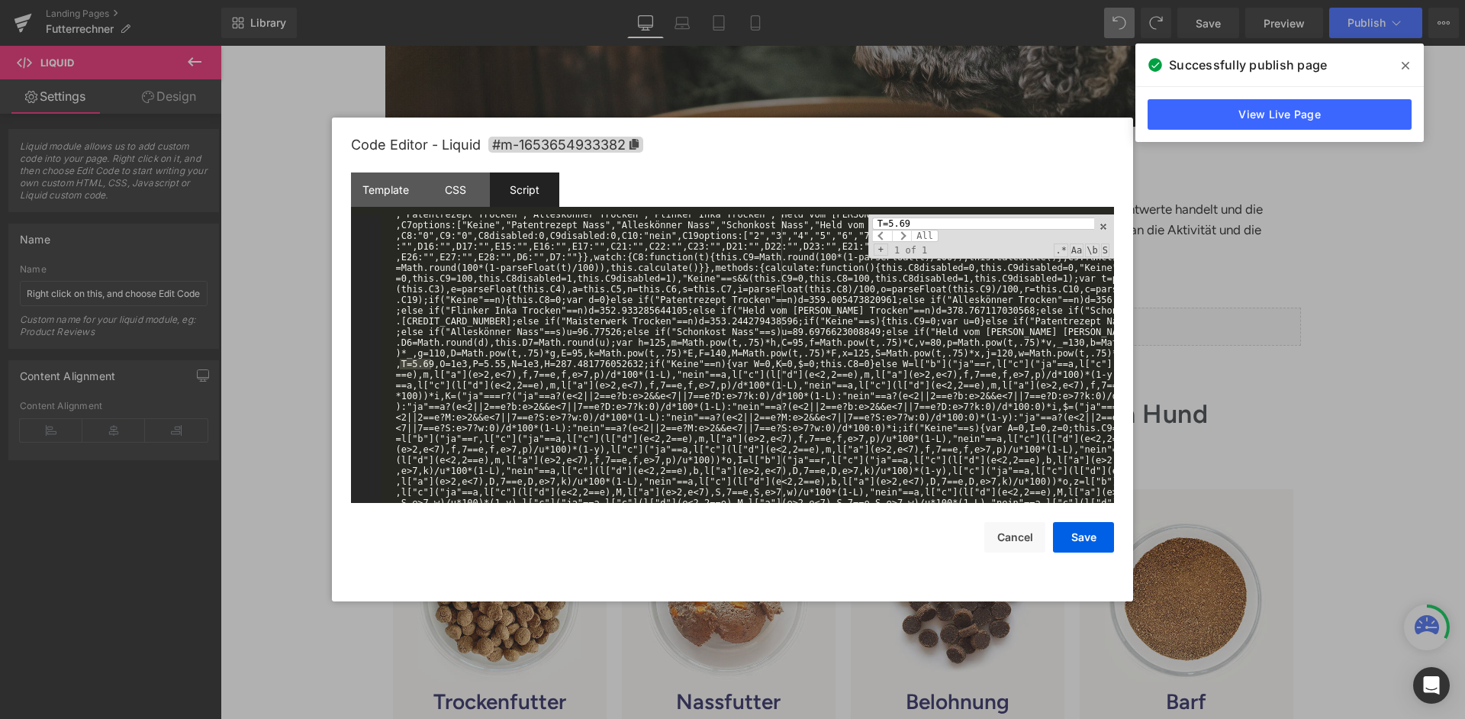
scroll to position [796, 0]
type input "T=5.69"
drag, startPoint x: 429, startPoint y: 359, endPoint x: 400, endPoint y: 359, distance: 29.0
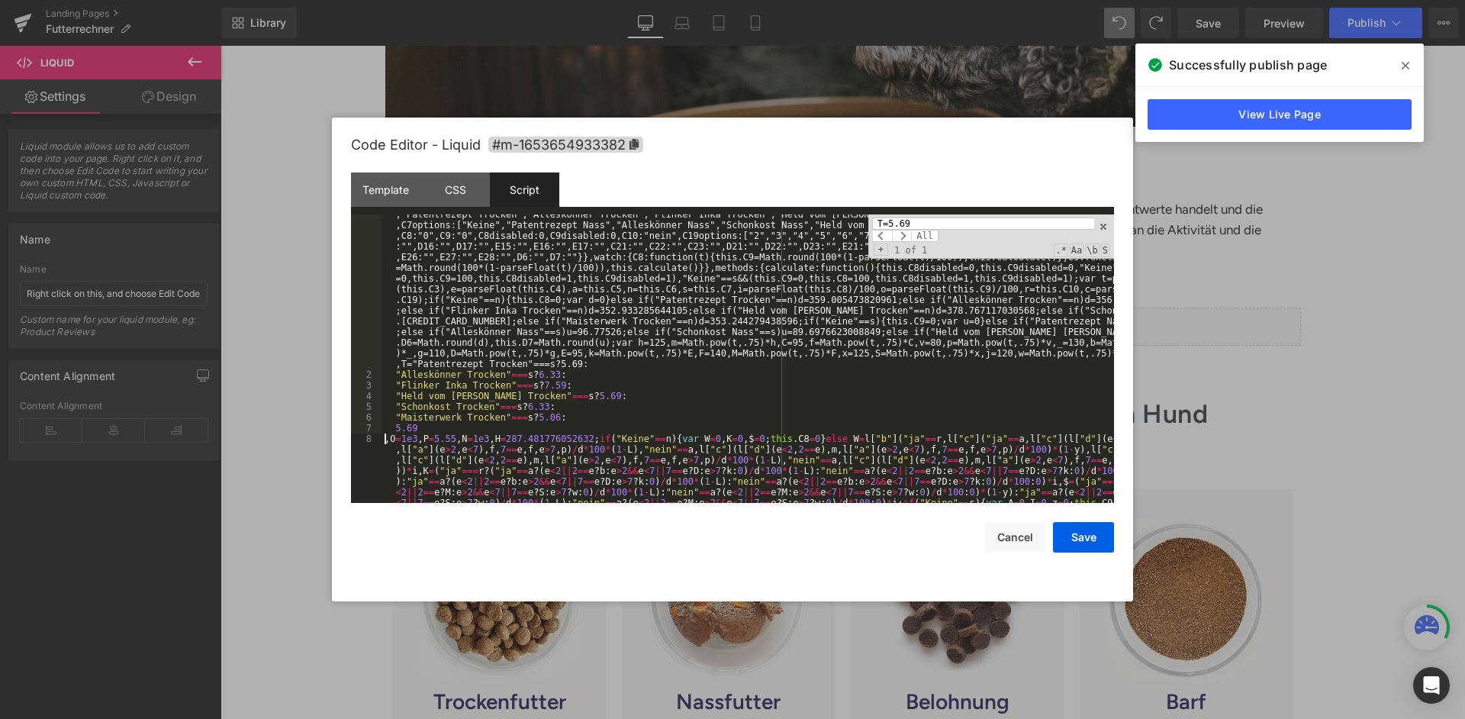
click at [1078, 535] on button "Save" at bounding box center [1083, 537] width 61 height 31
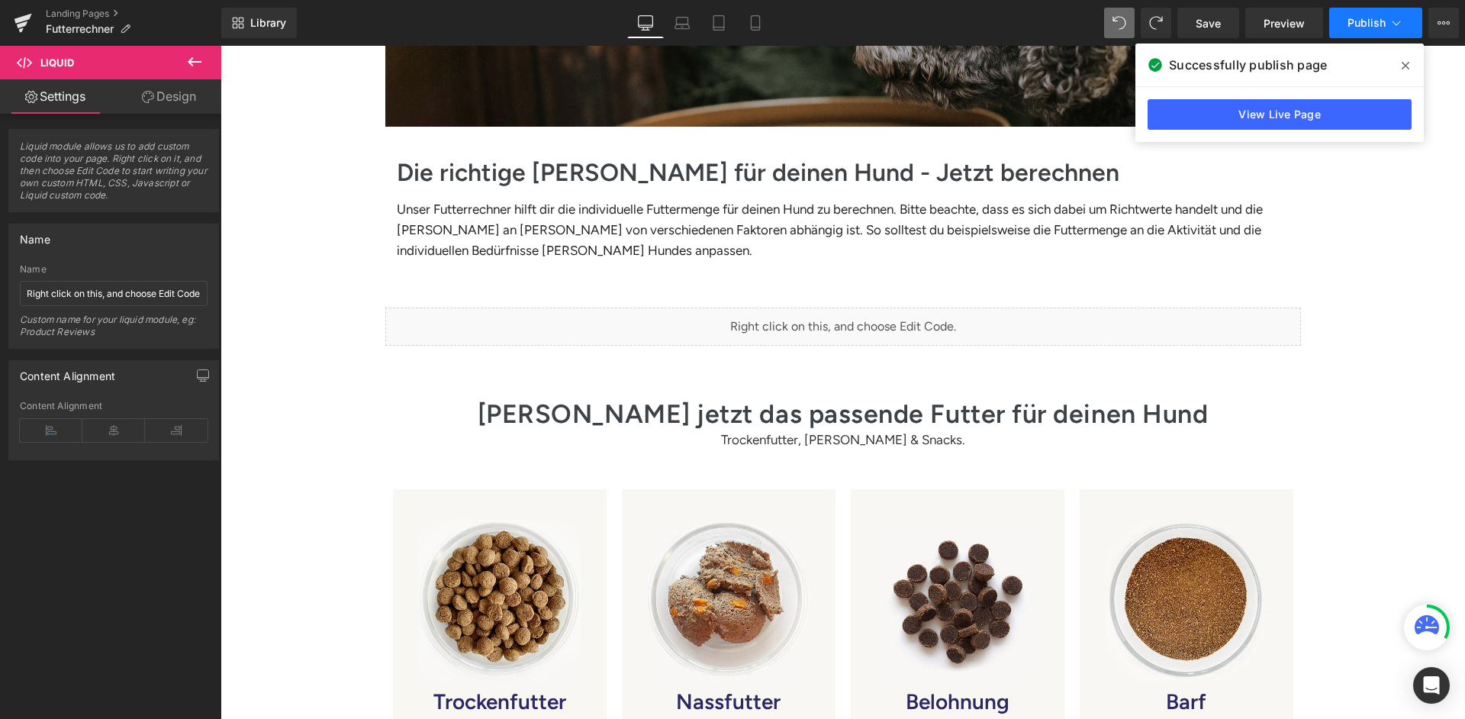
click at [1365, 21] on span "Publish" at bounding box center [1366, 23] width 38 height 12
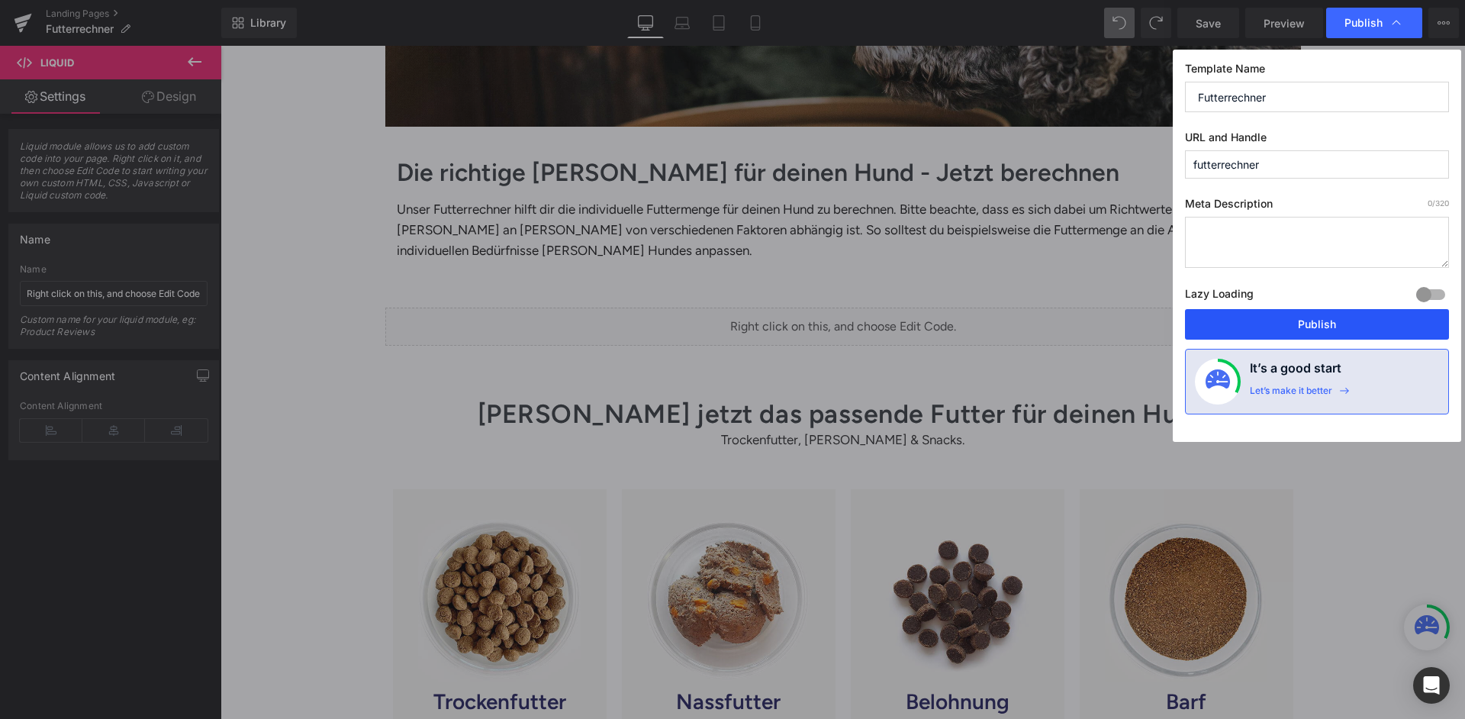
click at [1281, 309] on button "Publish" at bounding box center [1317, 324] width 264 height 31
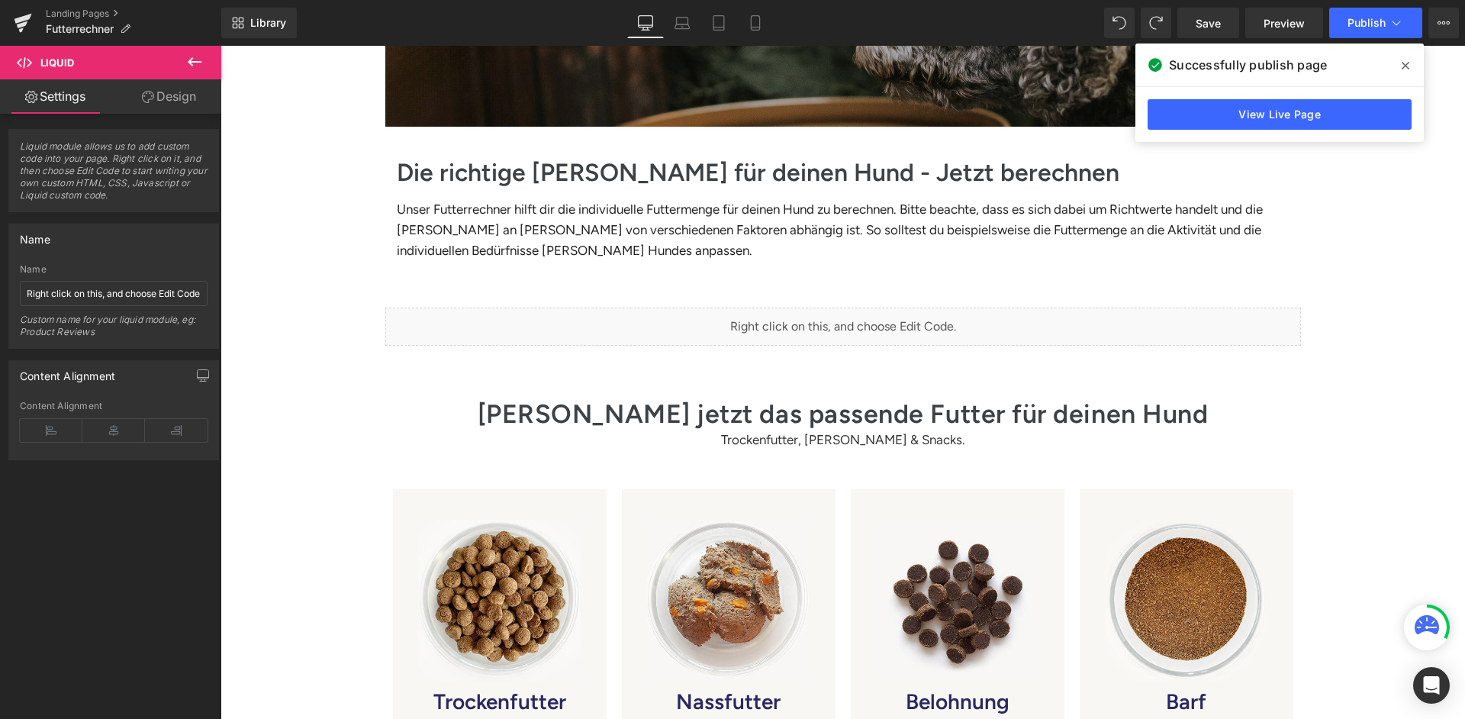
scroll to position [345, 0]
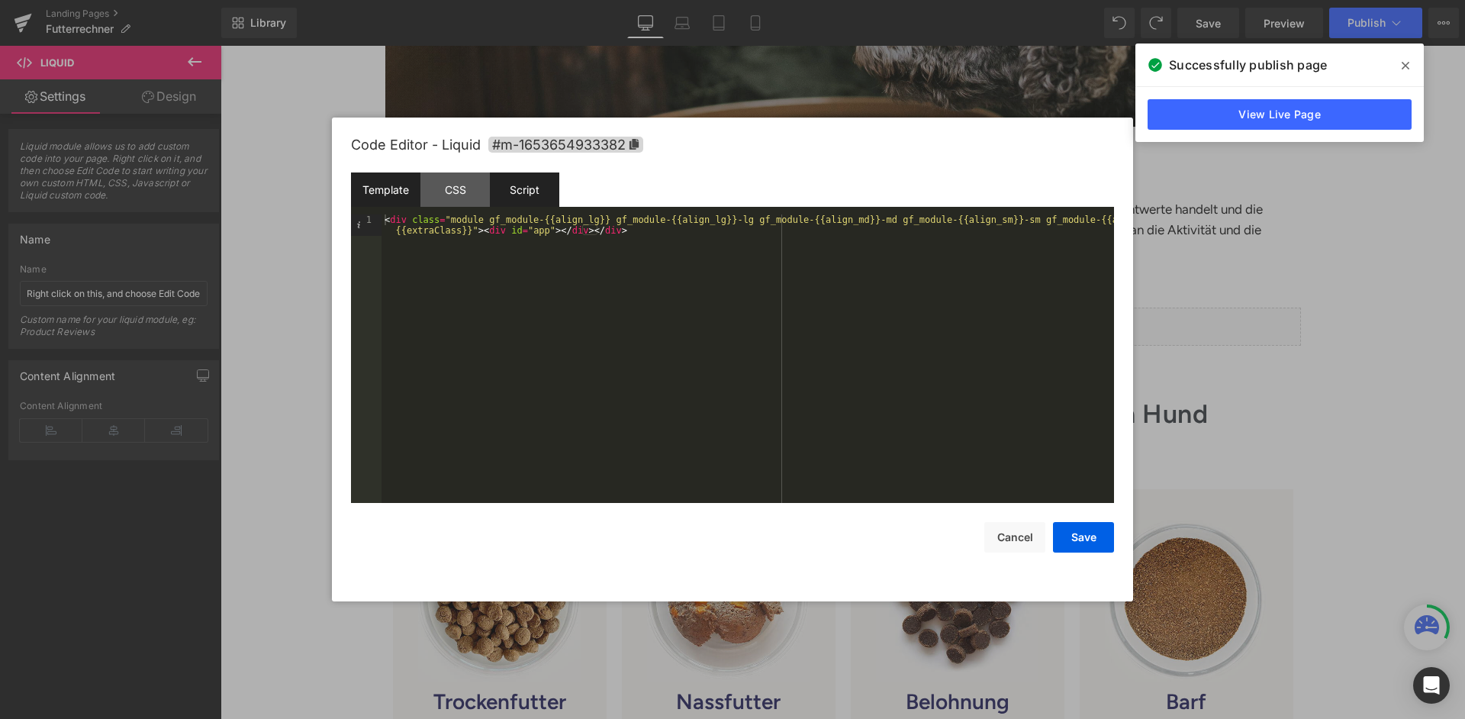
click at [510, 172] on div "Script" at bounding box center [524, 189] width 69 height 34
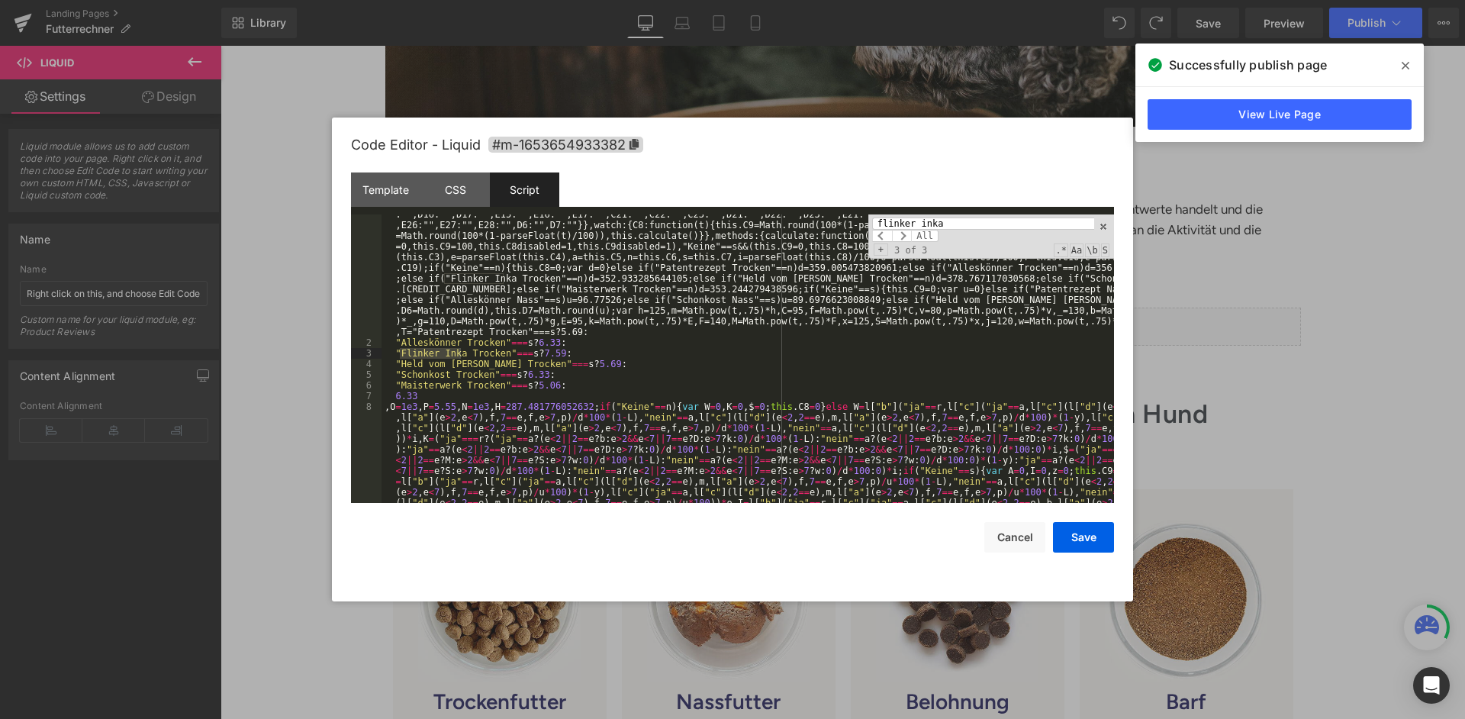
scroll to position [828, 0]
type input "flinker inka"
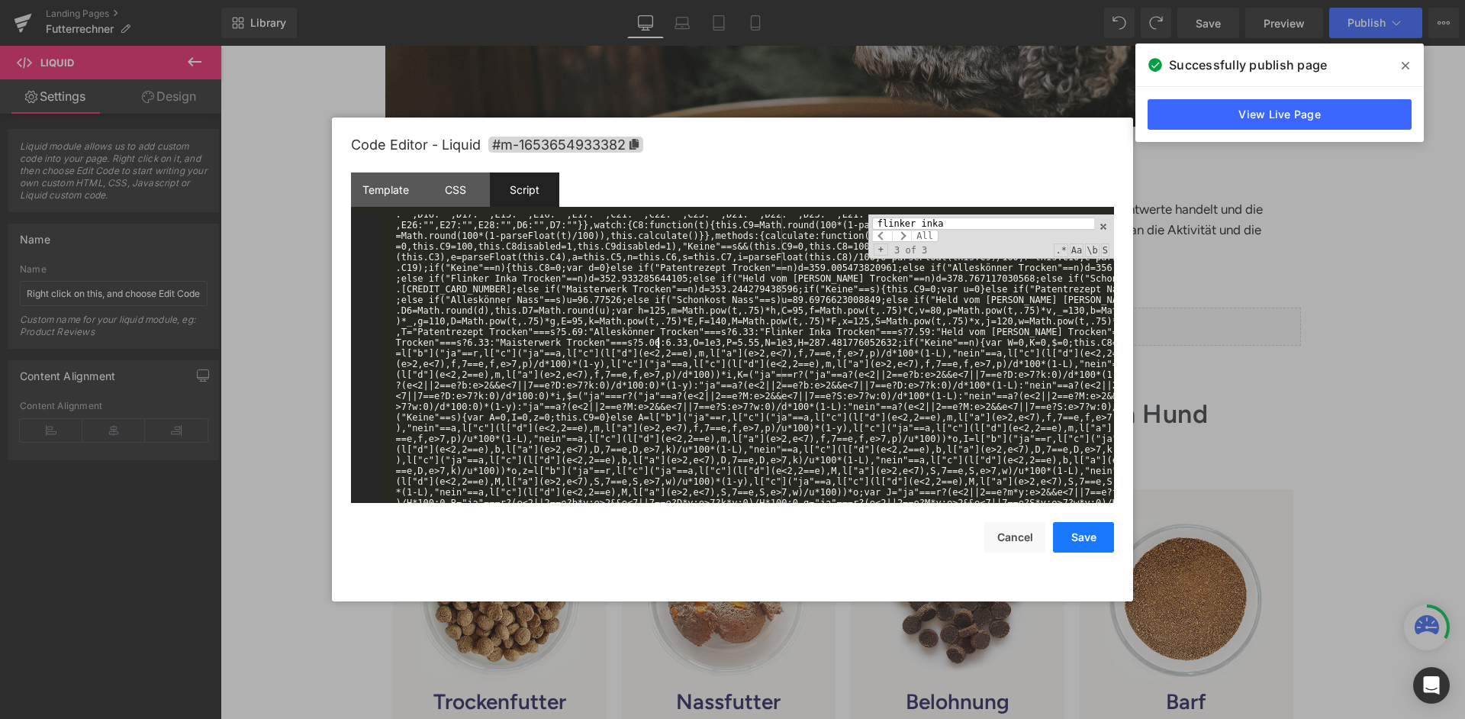
click at [1092, 525] on button "Save" at bounding box center [1083, 537] width 61 height 31
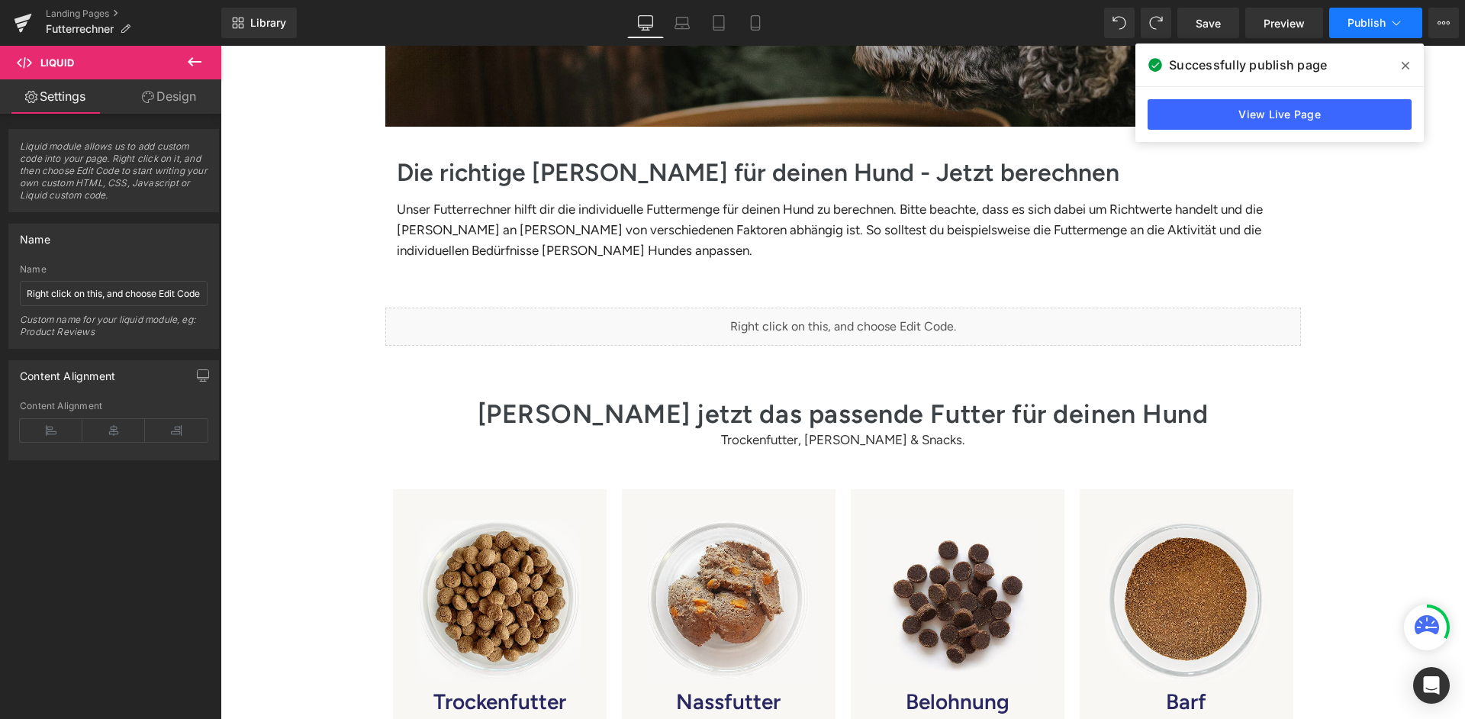
click at [1359, 16] on button "Publish" at bounding box center [1375, 23] width 93 height 31
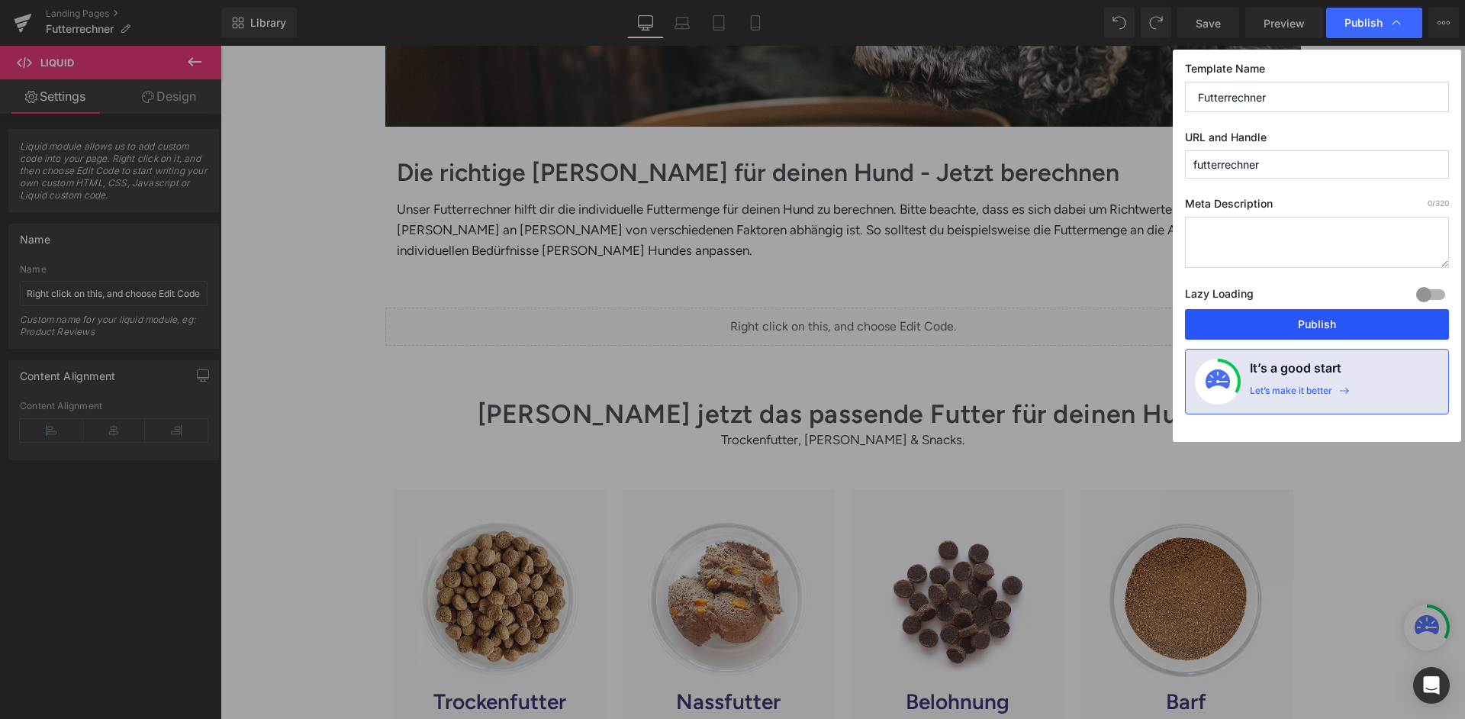
click at [1330, 309] on button "Publish" at bounding box center [1317, 324] width 264 height 31
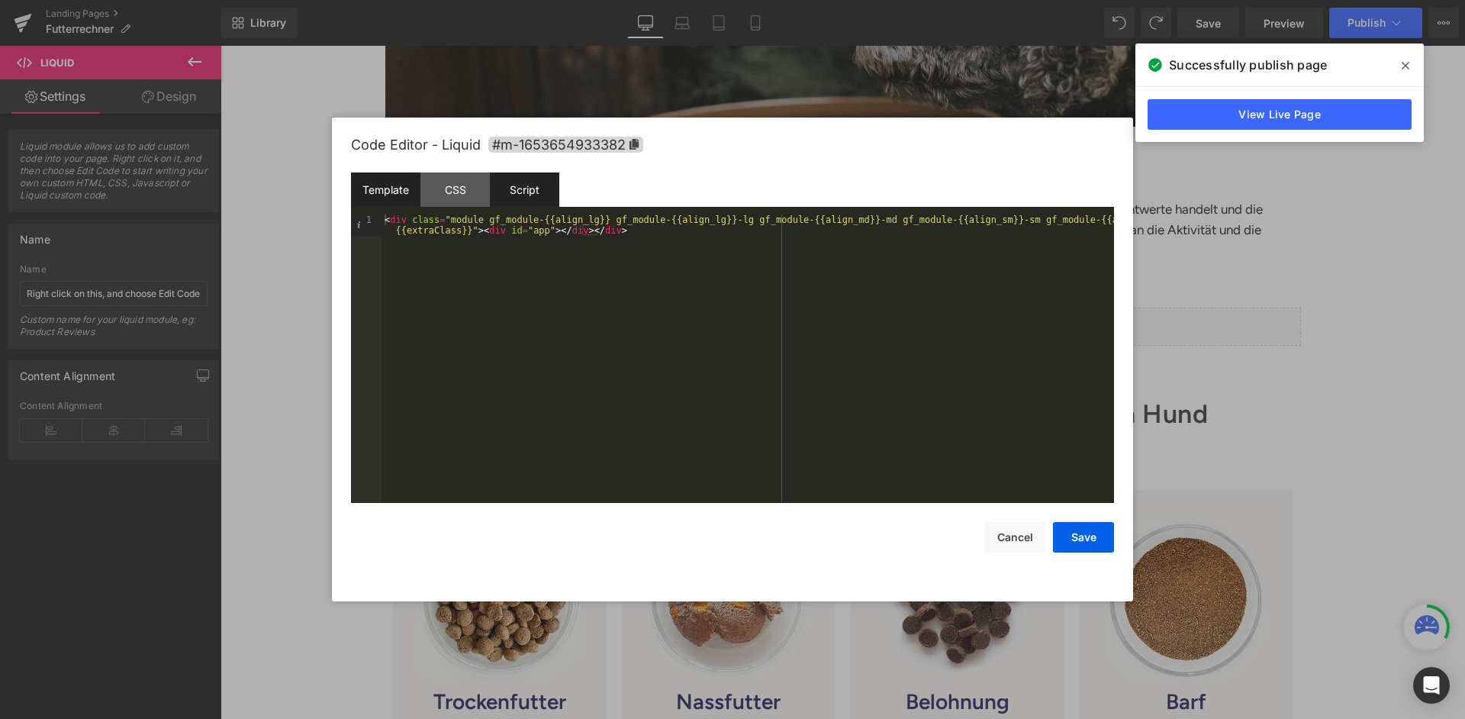
click at [550, 187] on div "Script" at bounding box center [524, 189] width 69 height 34
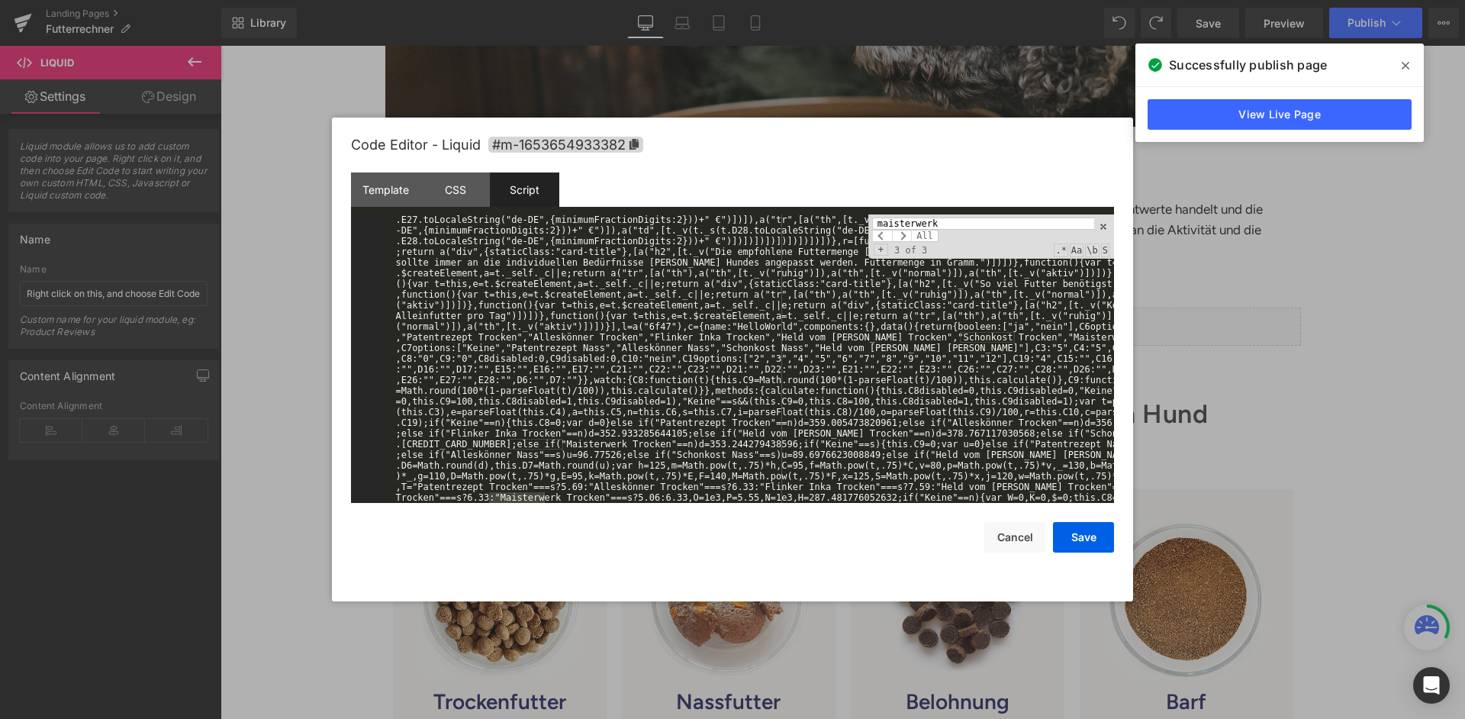
scroll to position [673, 0]
click at [934, 217] on input "maisterwerk" at bounding box center [983, 223] width 222 height 12
type input "flinker inka"
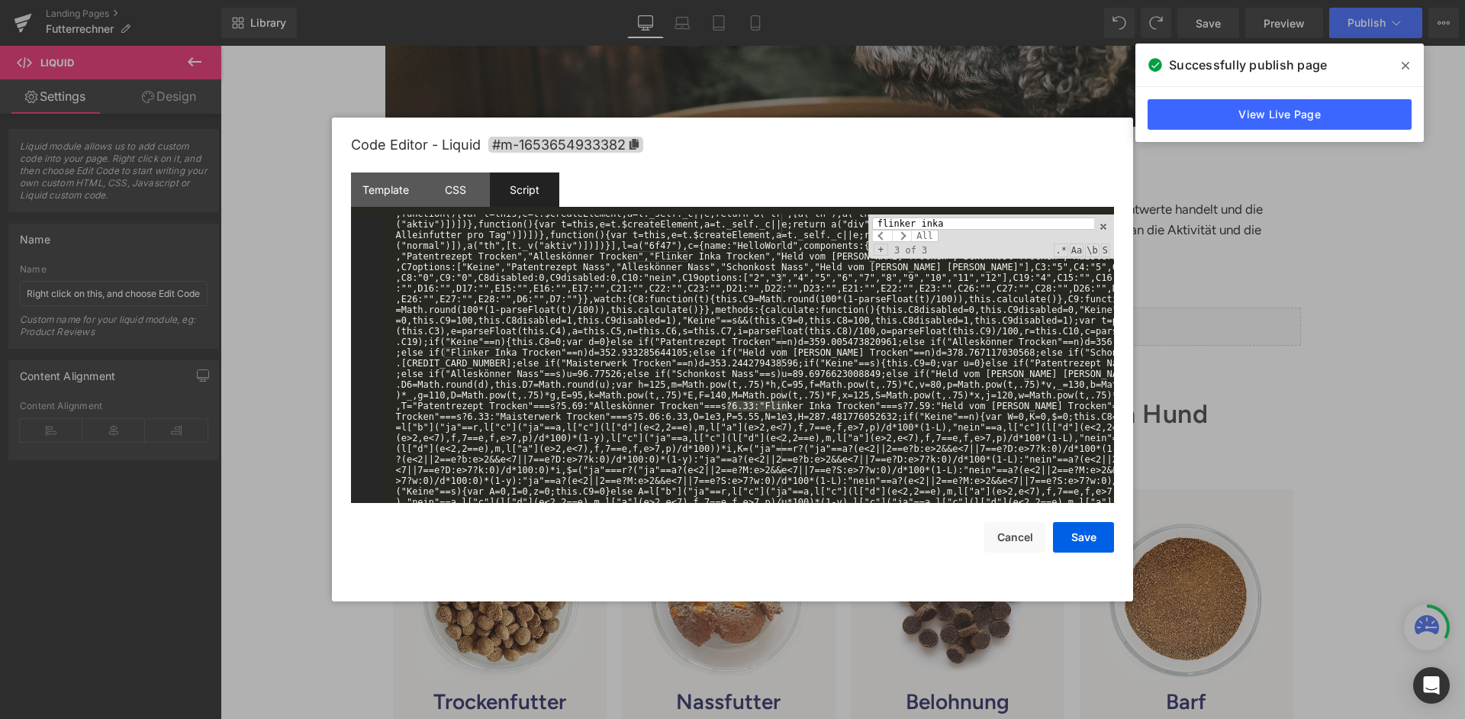
scroll to position [756, 0]
drag, startPoint x: 656, startPoint y: 411, endPoint x: 400, endPoint y: 403, distance: 255.7
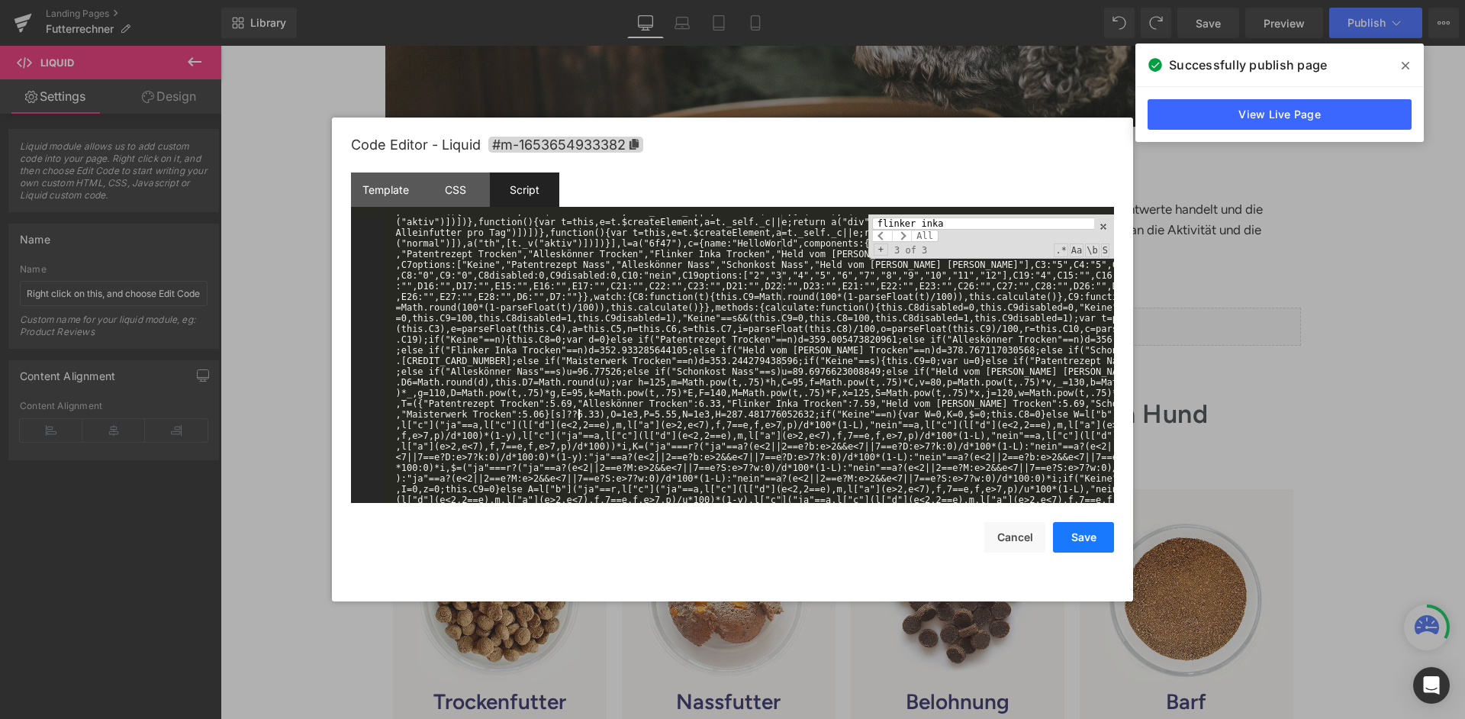
click at [1096, 531] on button "Save" at bounding box center [1083, 537] width 61 height 31
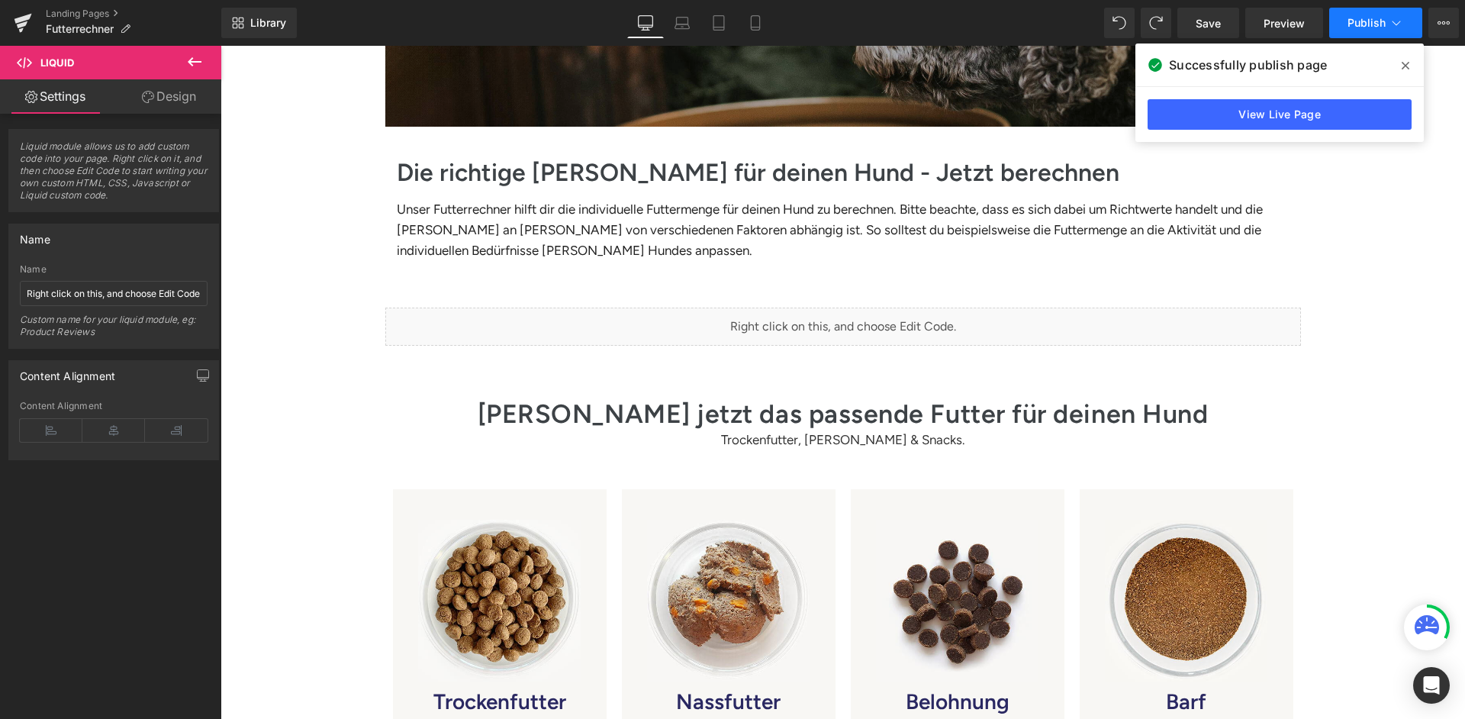
click at [1389, 19] on icon at bounding box center [1395, 22] width 15 height 15
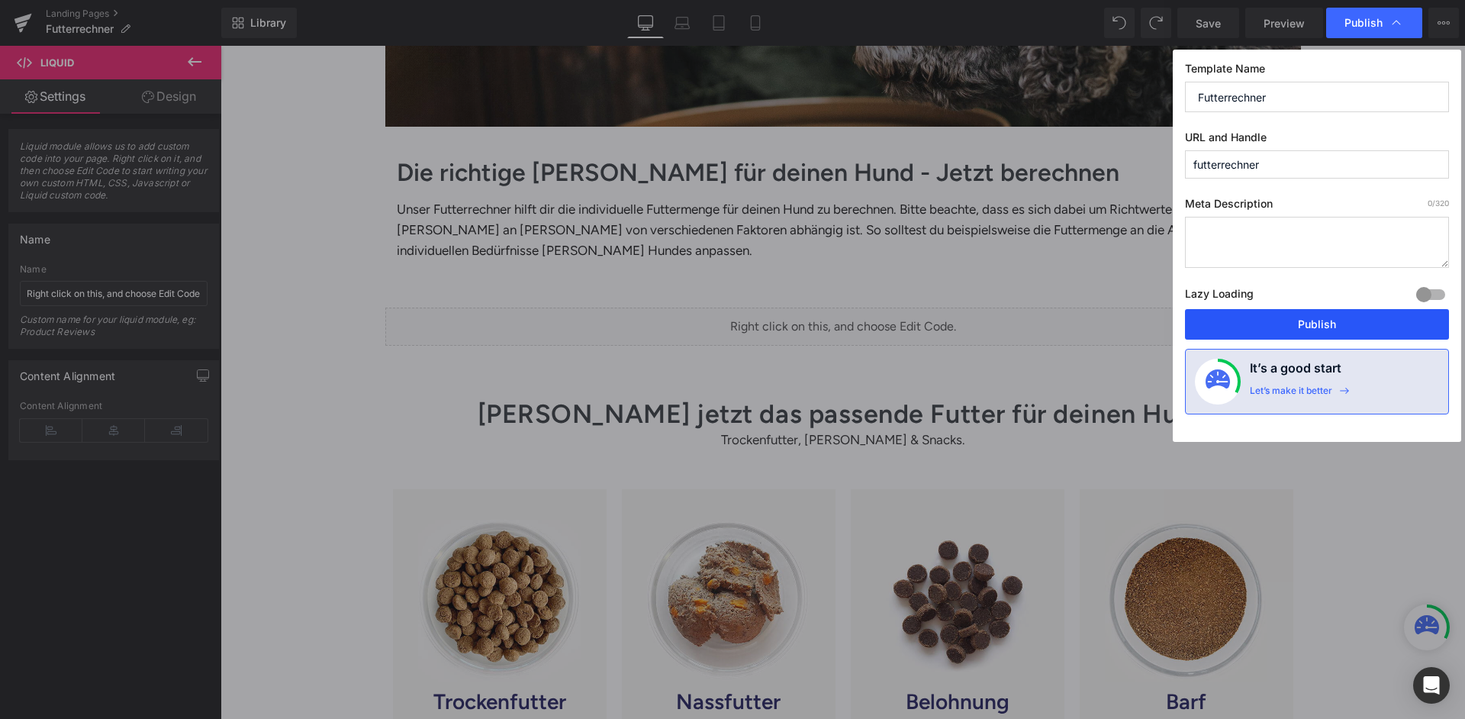
click at [1308, 309] on button "Publish" at bounding box center [1317, 324] width 264 height 31
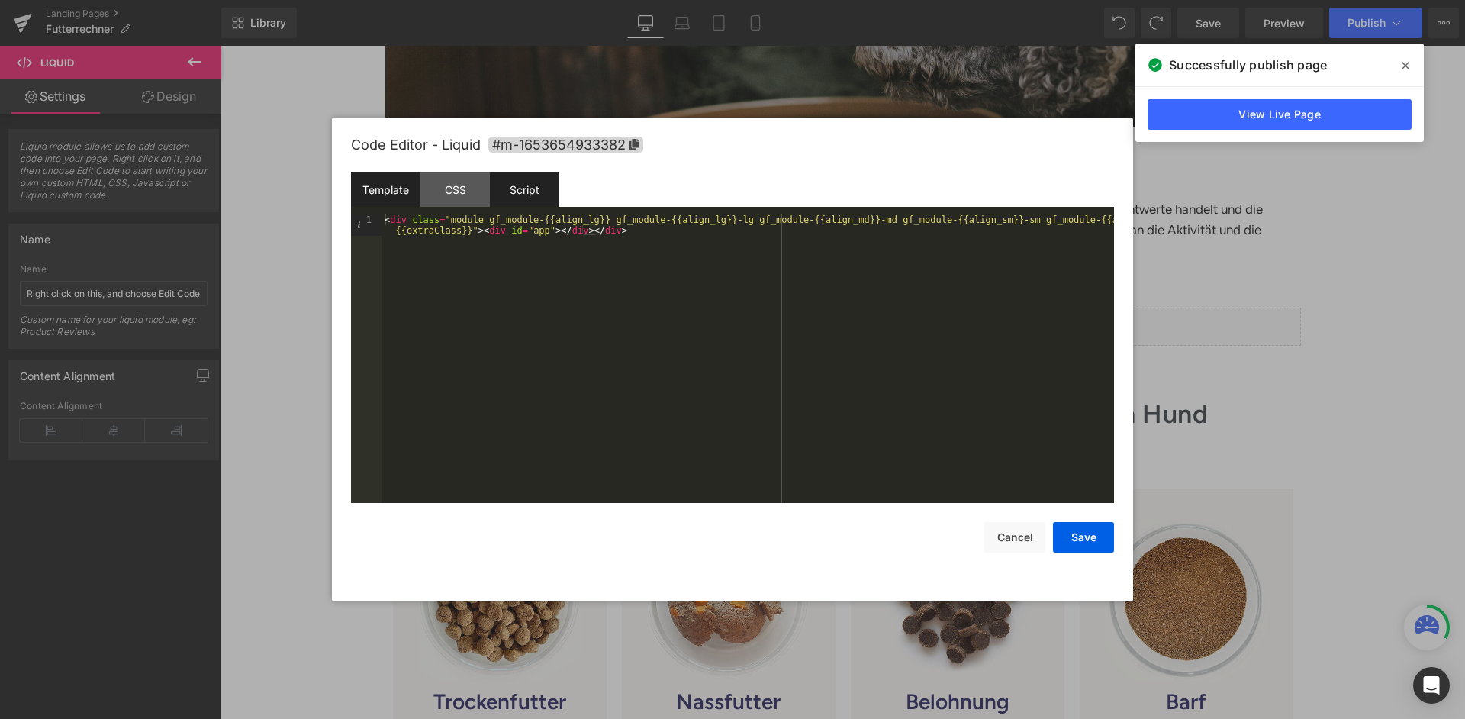
click at [553, 199] on div "Script" at bounding box center [524, 189] width 69 height 34
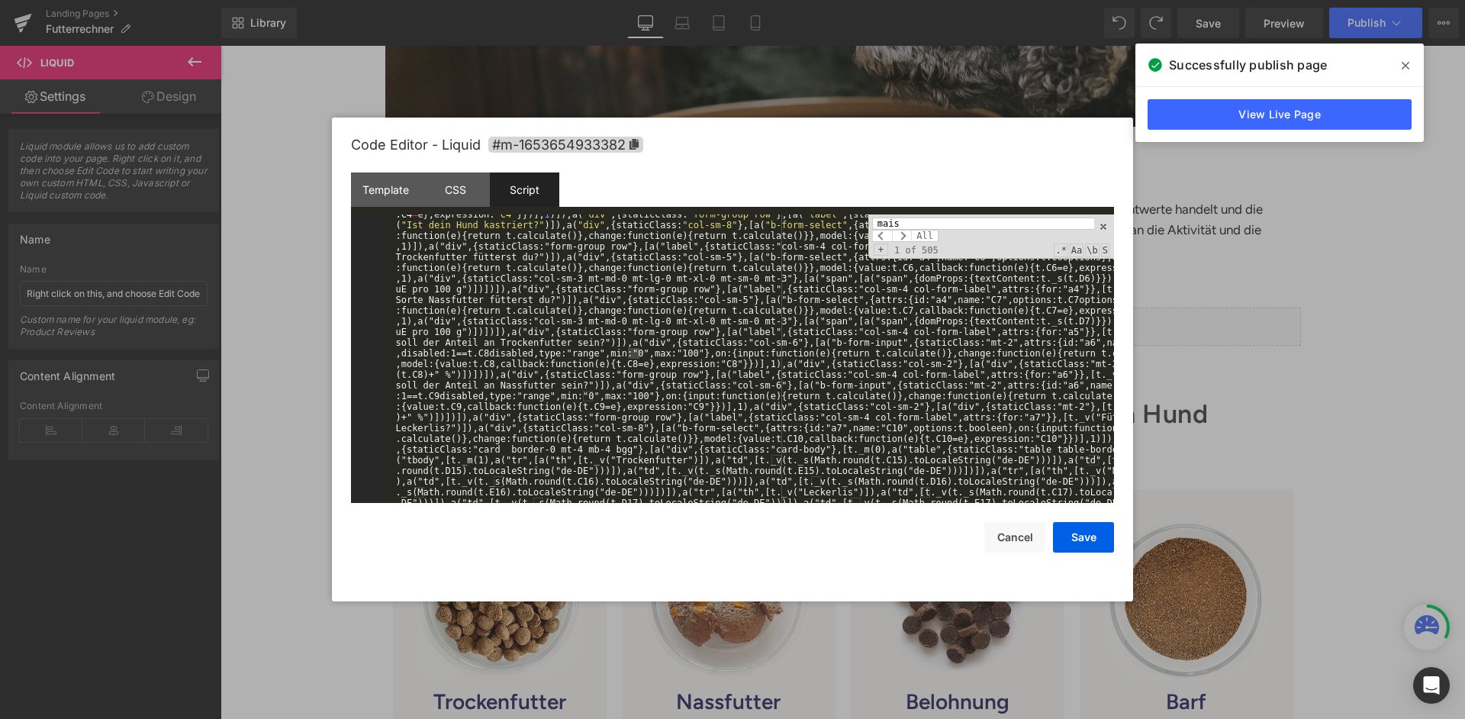
scroll to position [657, 0]
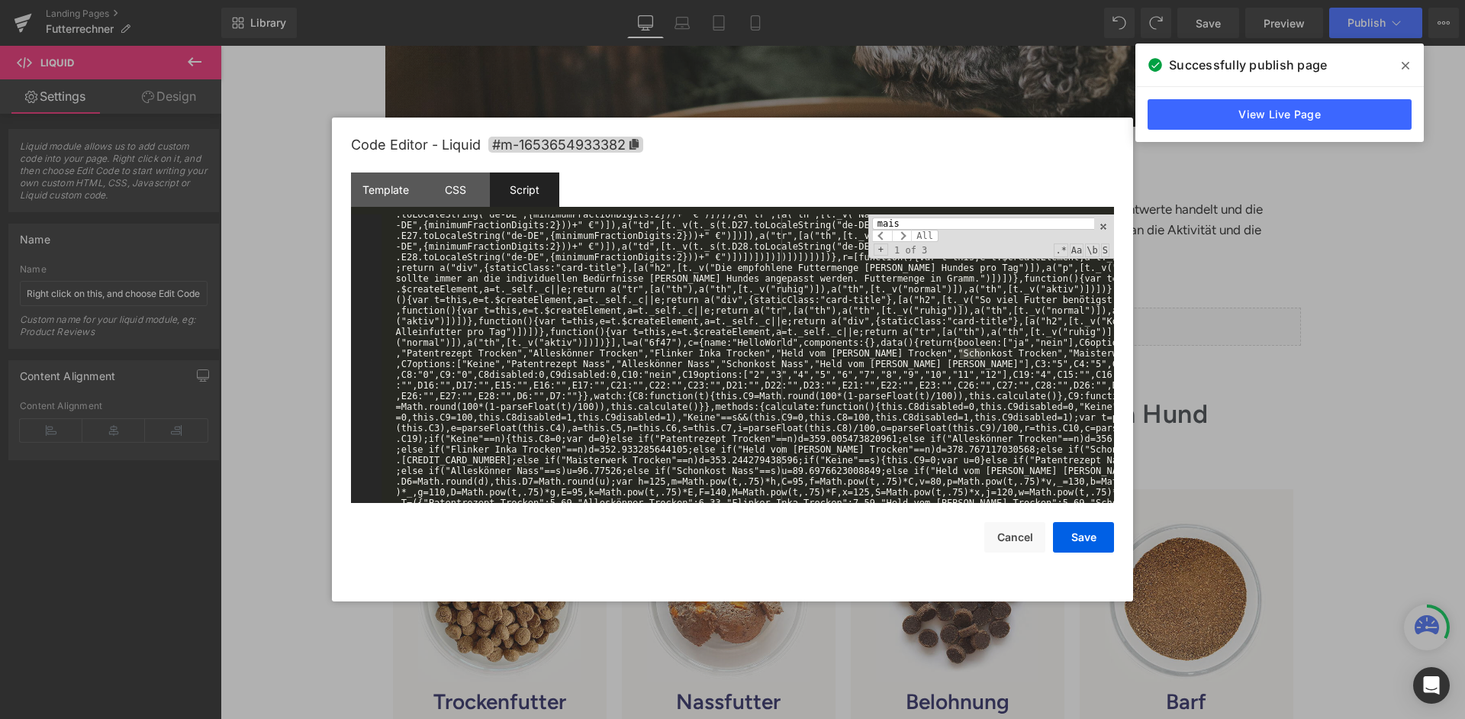
type input "maist"
type input "m"
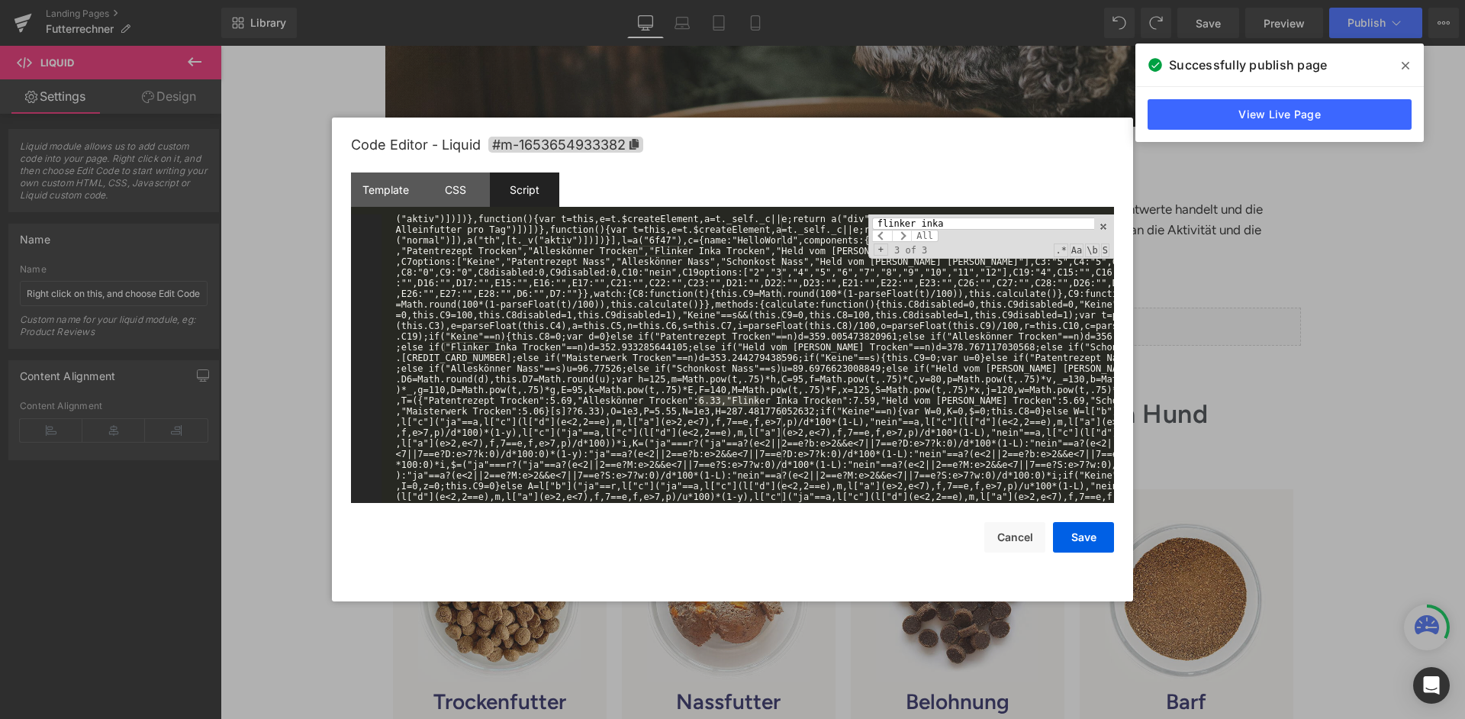
scroll to position [771, 0]
type input "flinker inka"
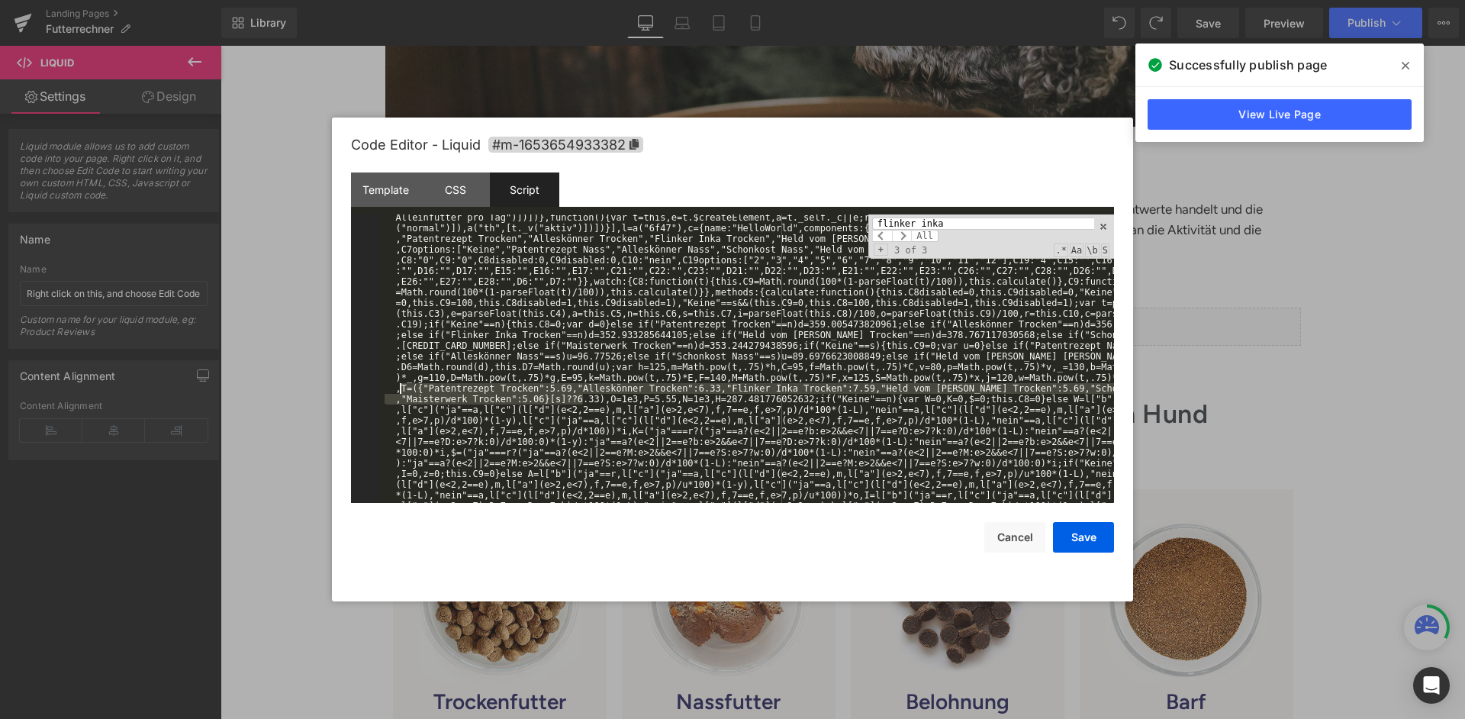
drag, startPoint x: 581, startPoint y: 397, endPoint x: 400, endPoint y: 387, distance: 181.9
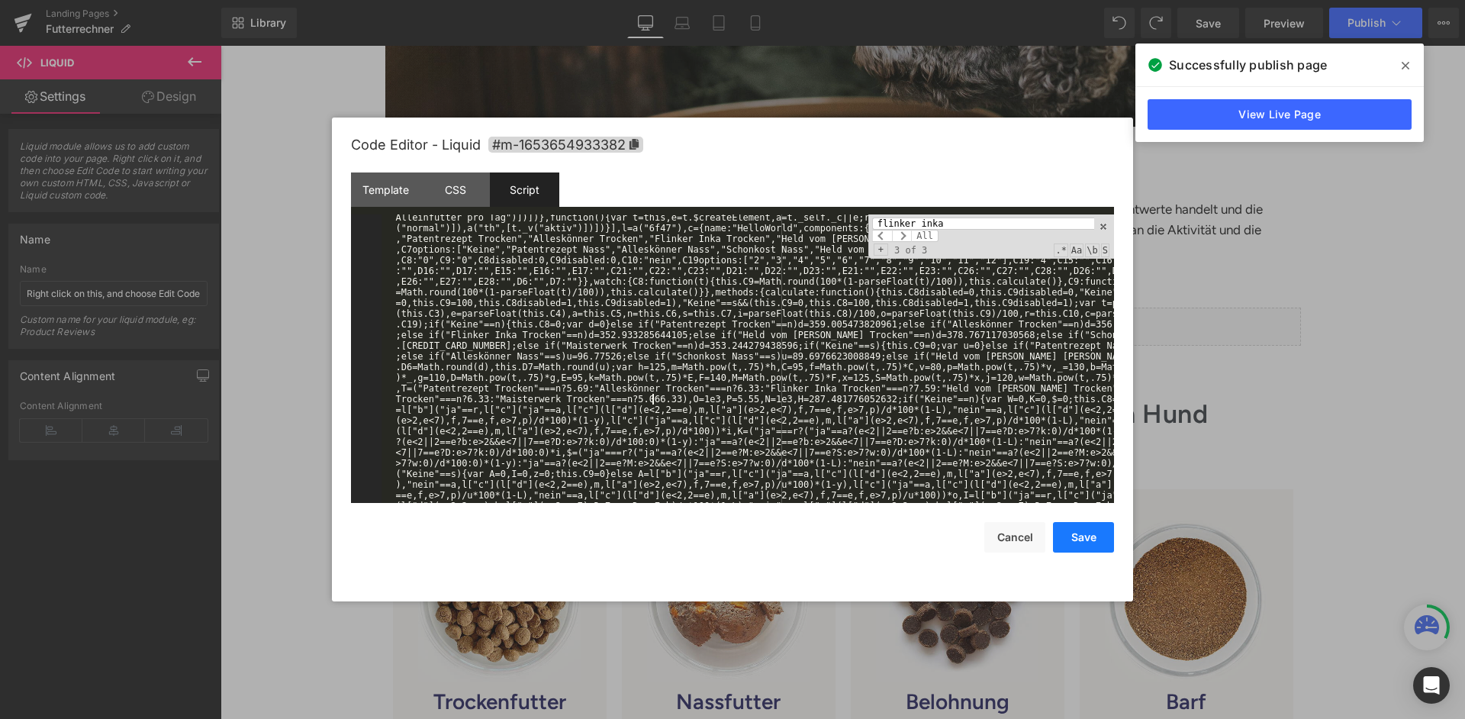
click at [1094, 538] on button "Save" at bounding box center [1083, 537] width 61 height 31
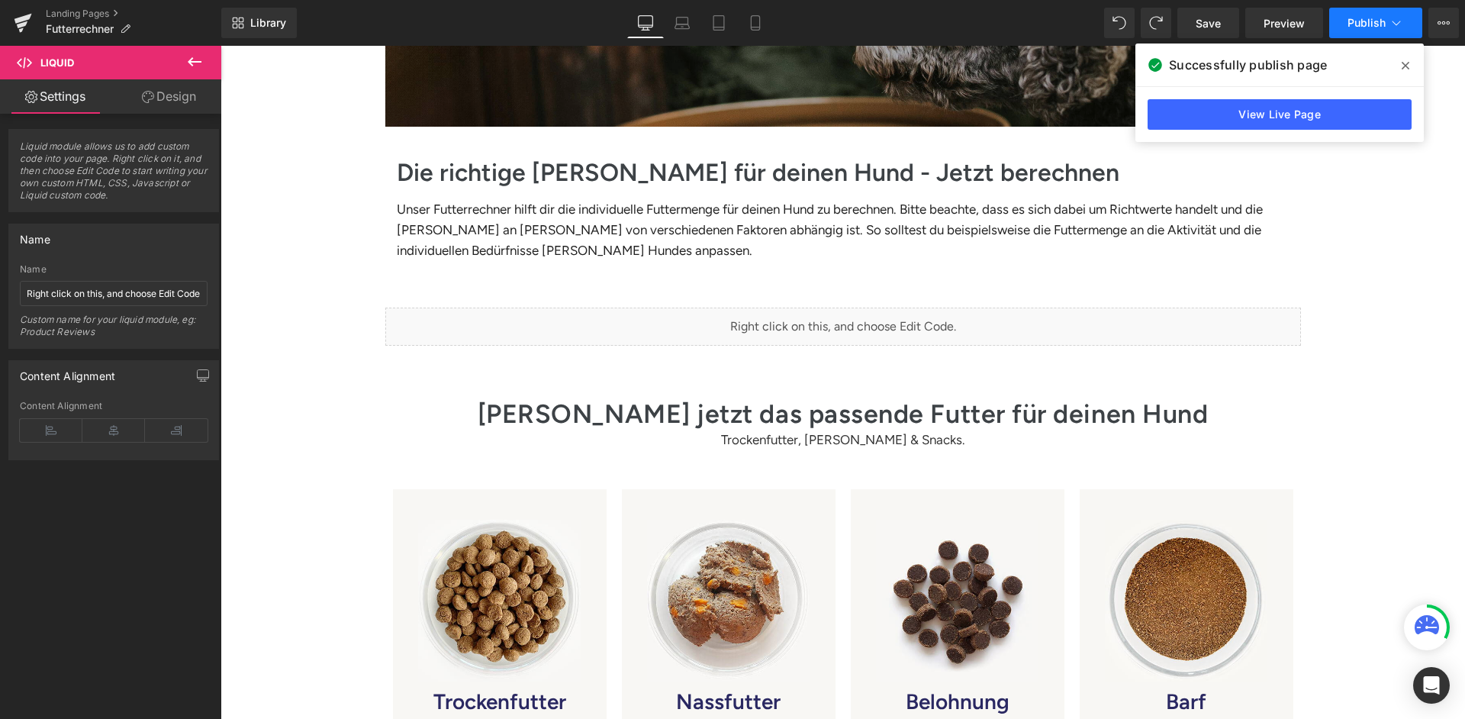
click at [1362, 24] on span "Publish" at bounding box center [1366, 23] width 38 height 12
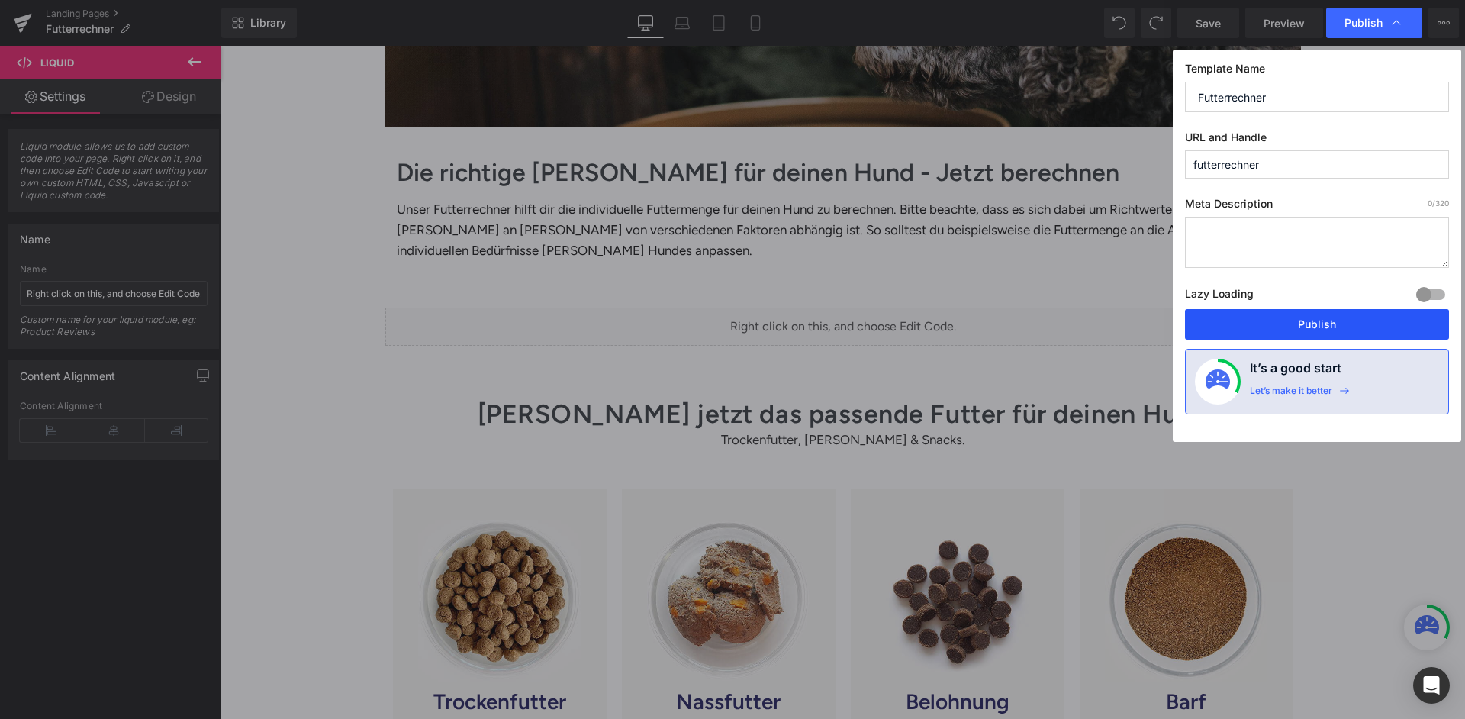
click at [1271, 314] on button "Publish" at bounding box center [1317, 324] width 264 height 31
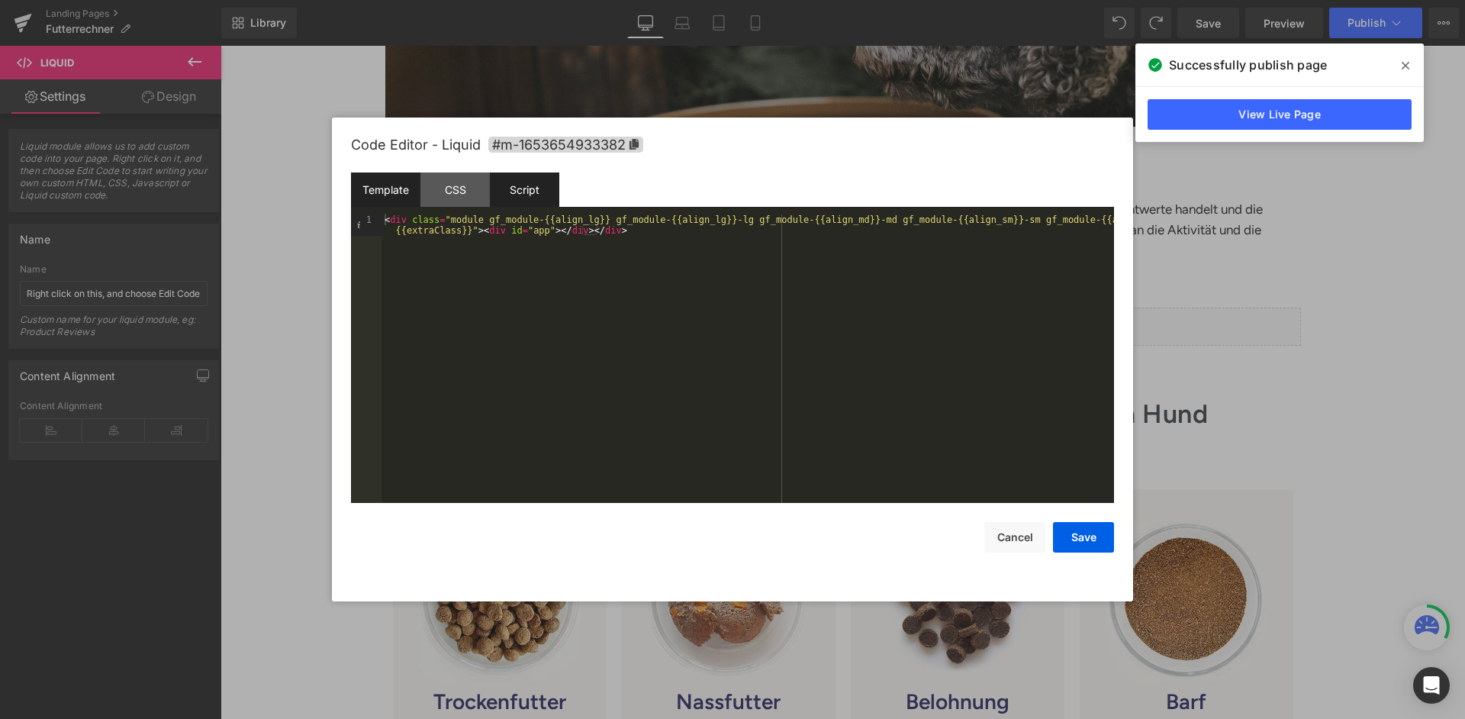
click at [552, 186] on div "Script" at bounding box center [524, 189] width 69 height 34
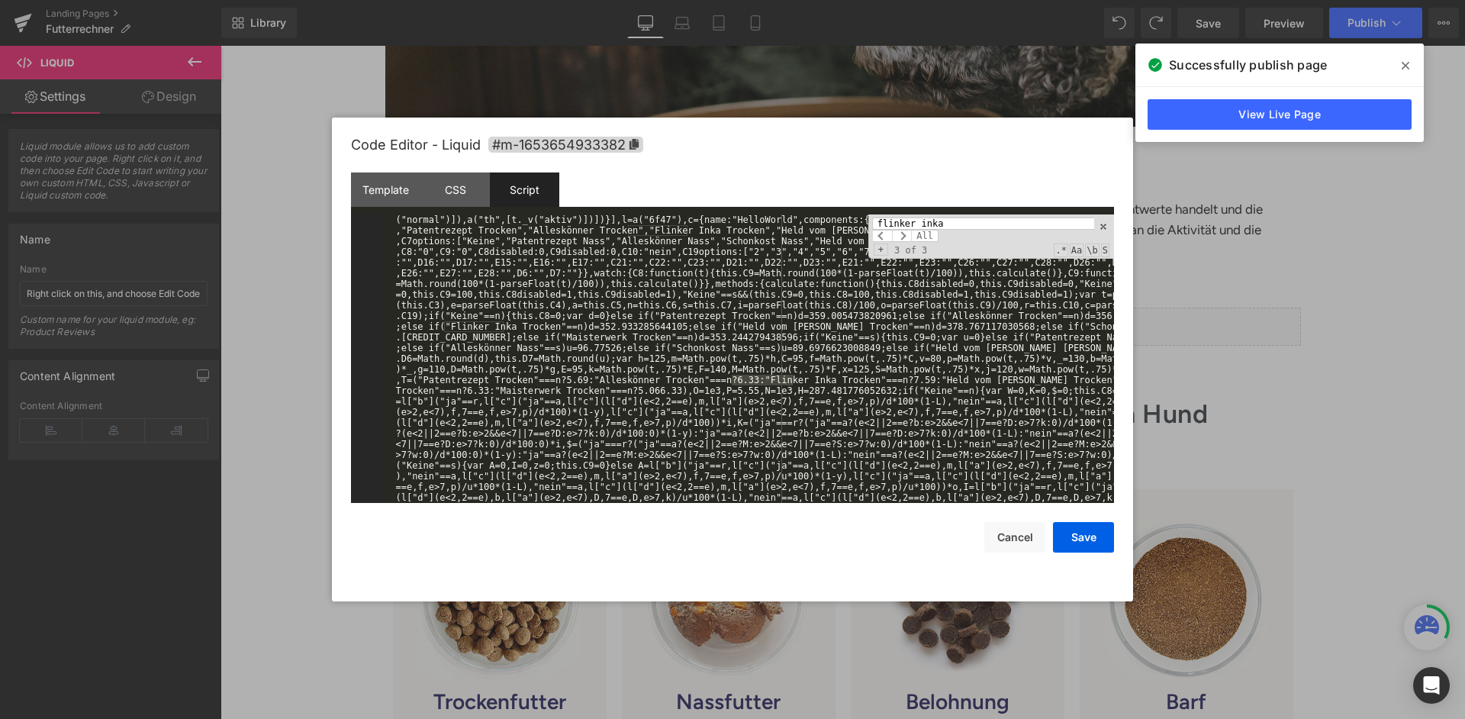
scroll to position [780, 0]
type input "flinker inka"
click at [1088, 532] on button "Save" at bounding box center [1083, 537] width 61 height 31
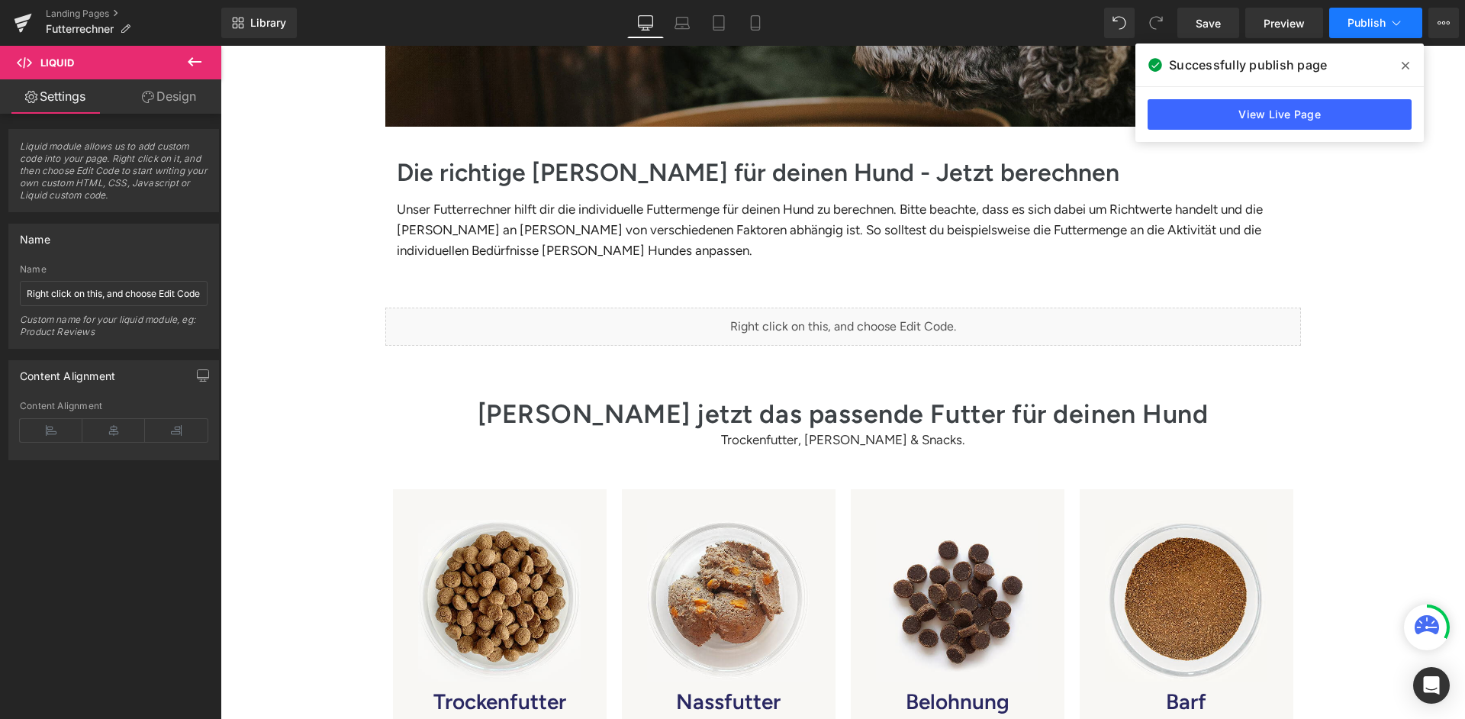
click at [1365, 26] on span "Publish" at bounding box center [1366, 23] width 38 height 12
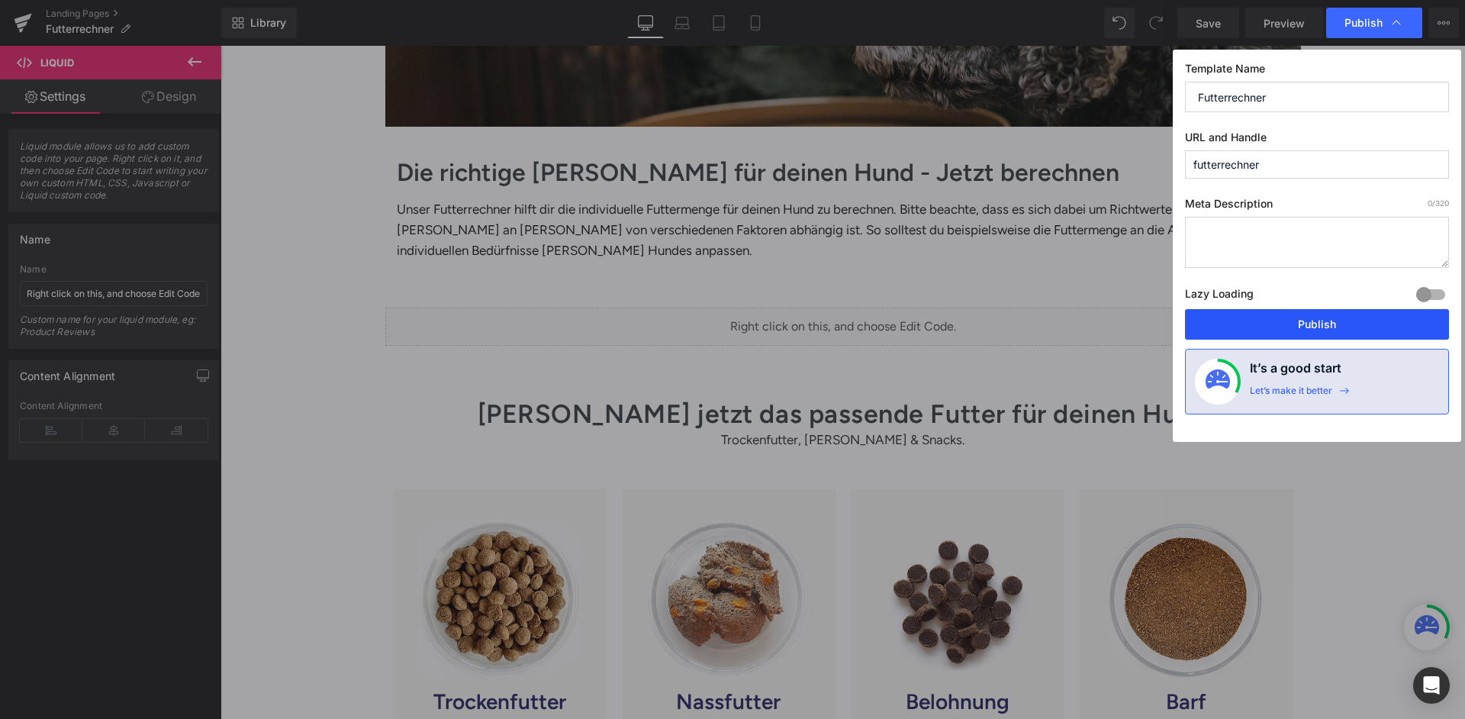
click at [1295, 309] on button "Publish" at bounding box center [1317, 324] width 264 height 31
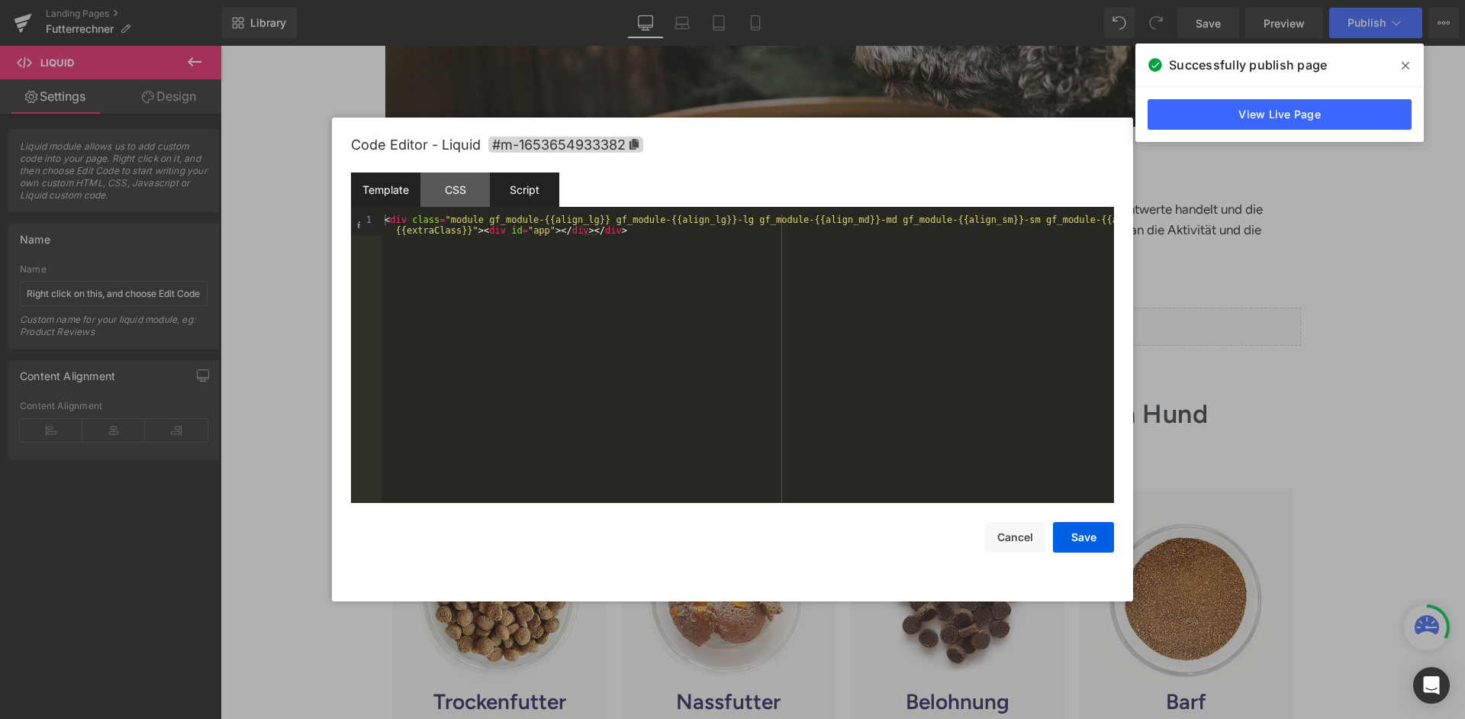
click at [526, 204] on div "Script" at bounding box center [524, 189] width 69 height 34
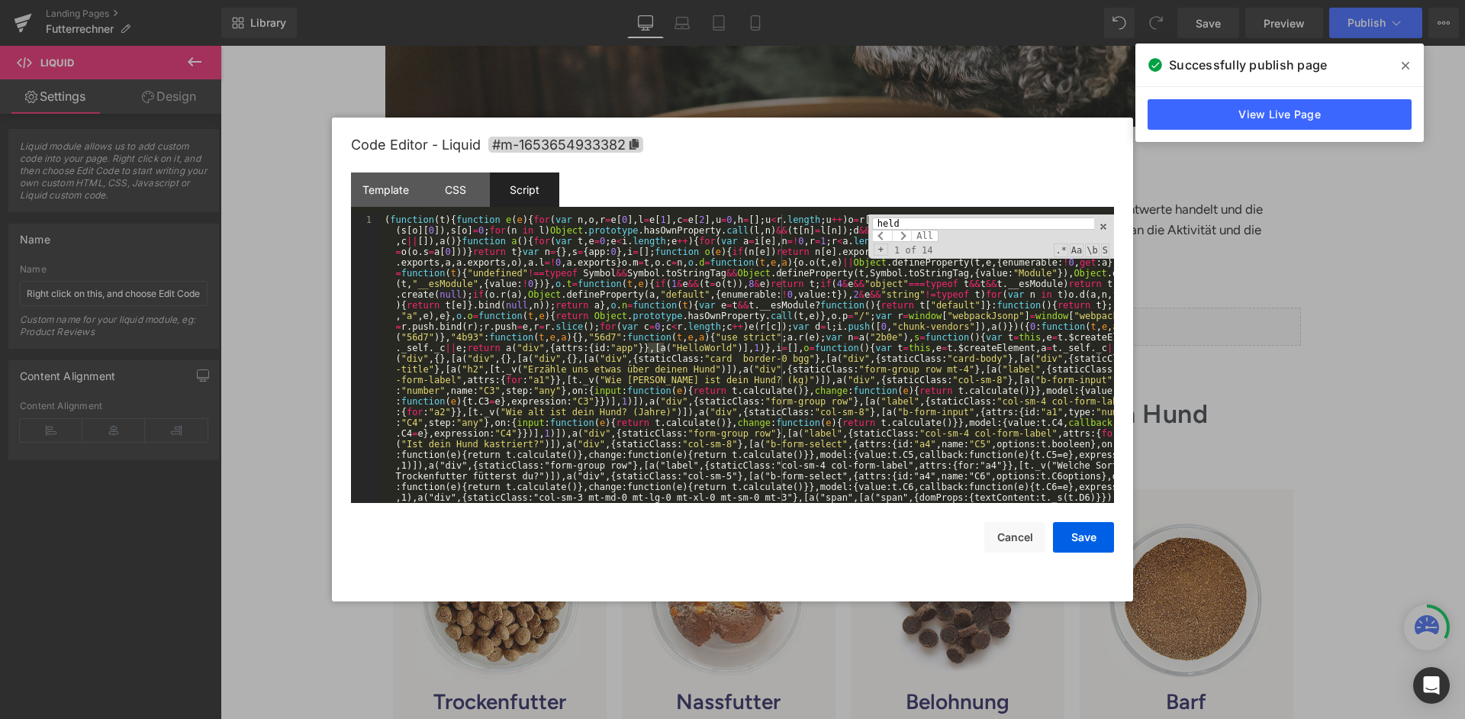
scroll to position [443, 0]
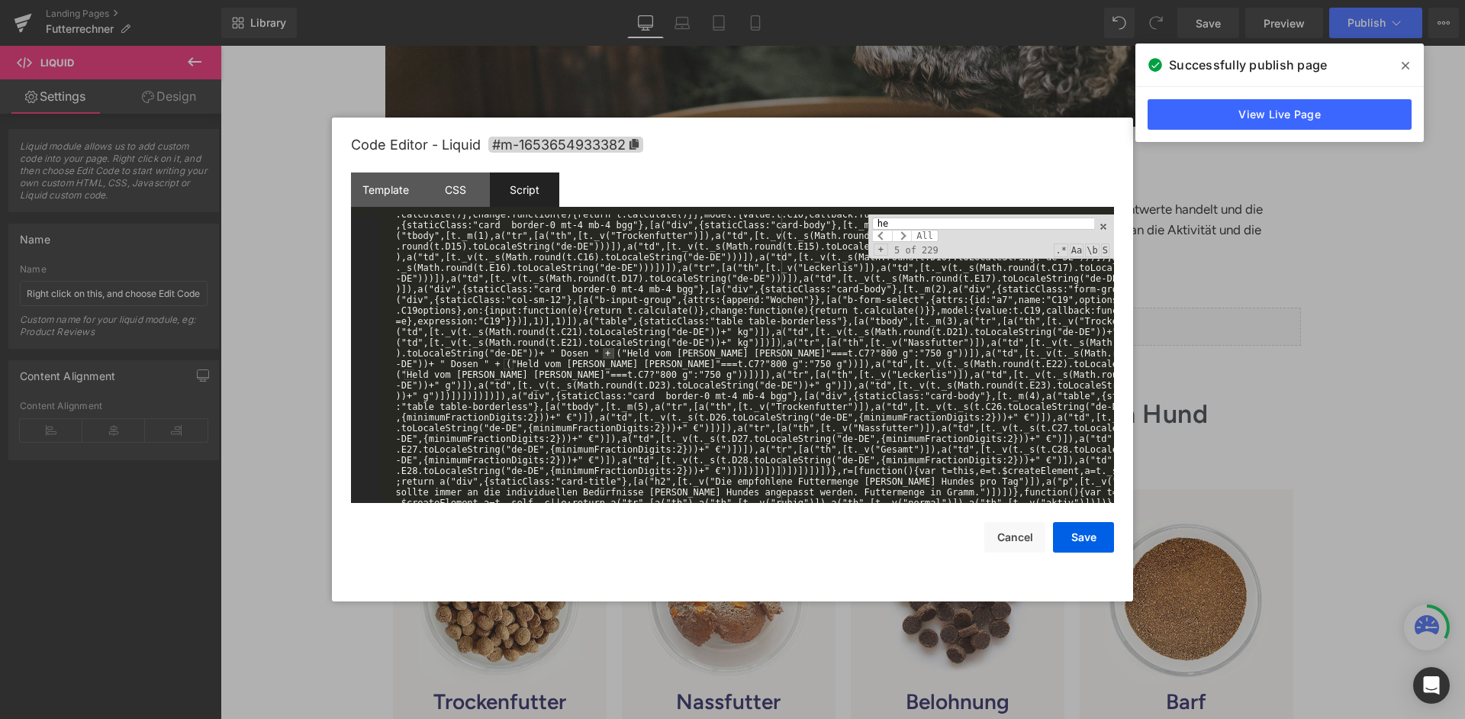
type input "h"
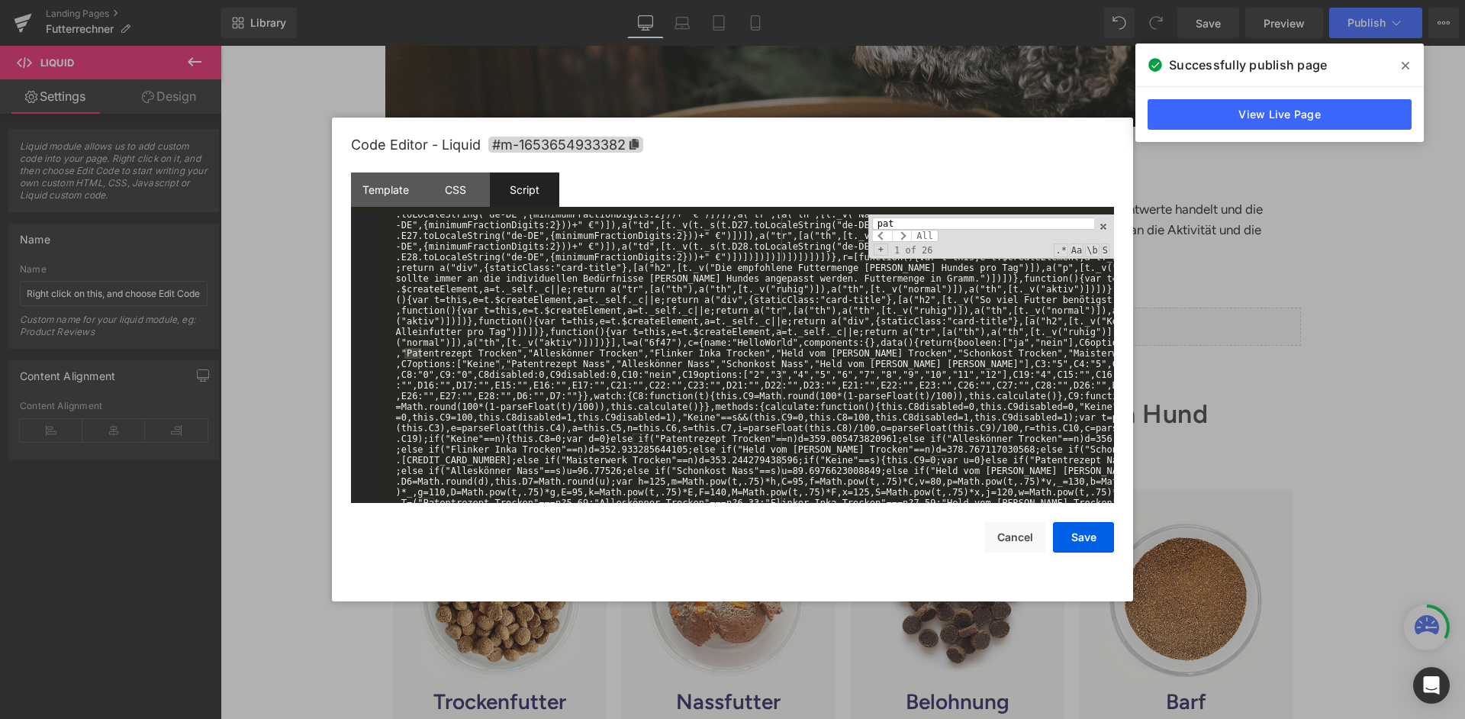
scroll to position [657, 0]
click at [965, 214] on div "patentrezept nass All Replace All + 2 of 2 .* Aa \b S" at bounding box center [991, 236] width 246 height 44
paste input "P=5.55"
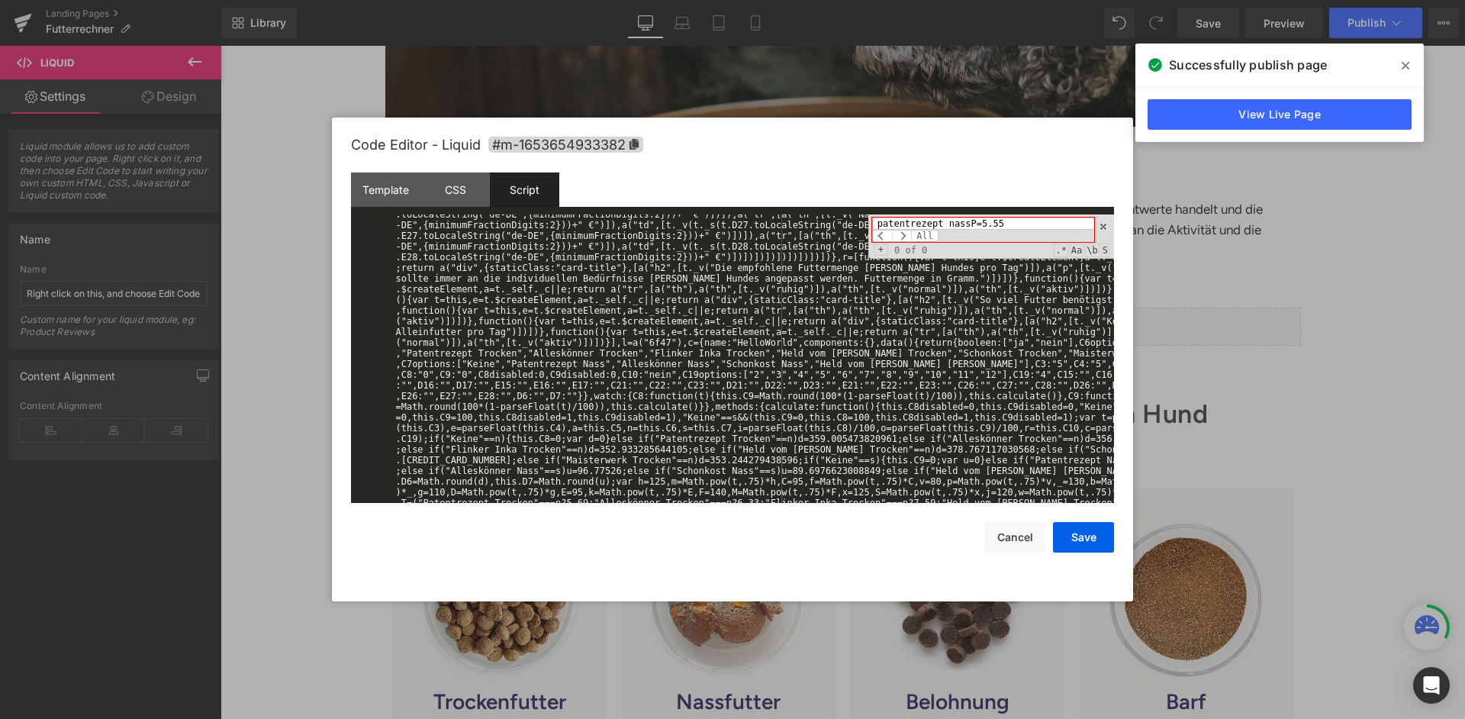
click at [979, 220] on input "patentrezept nassP=5.55" at bounding box center [983, 223] width 222 height 12
paste input
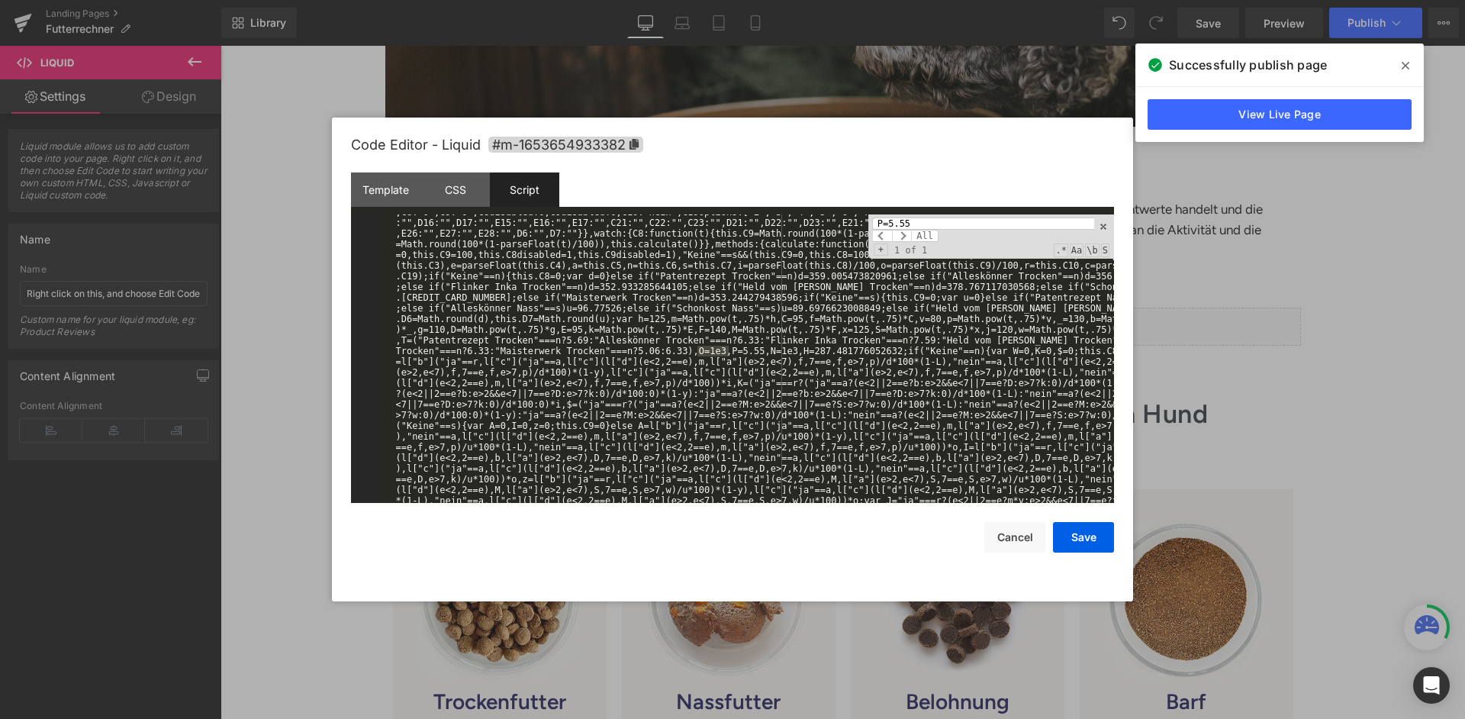
scroll to position [841, 0]
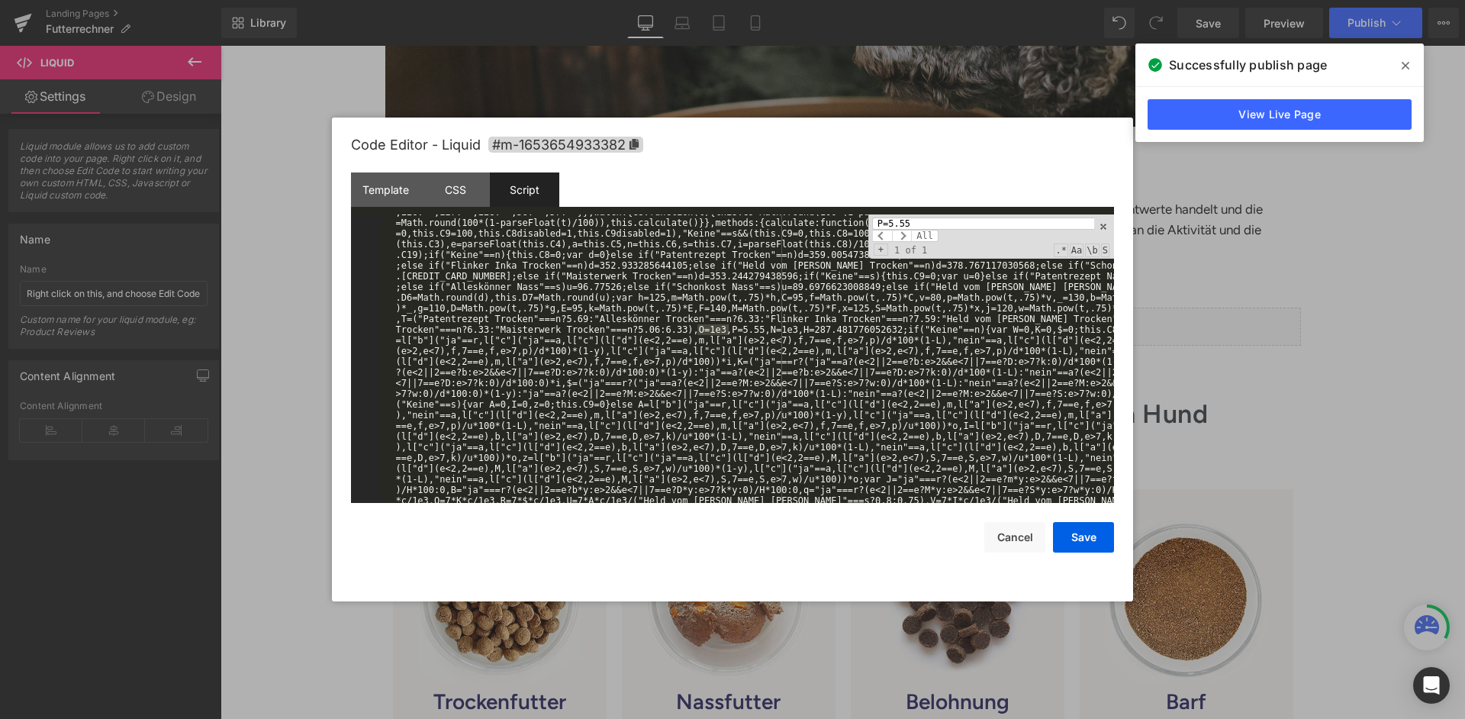
type input "P=5.55"
drag, startPoint x: 728, startPoint y: 327, endPoint x: 695, endPoint y: 329, distance: 33.6
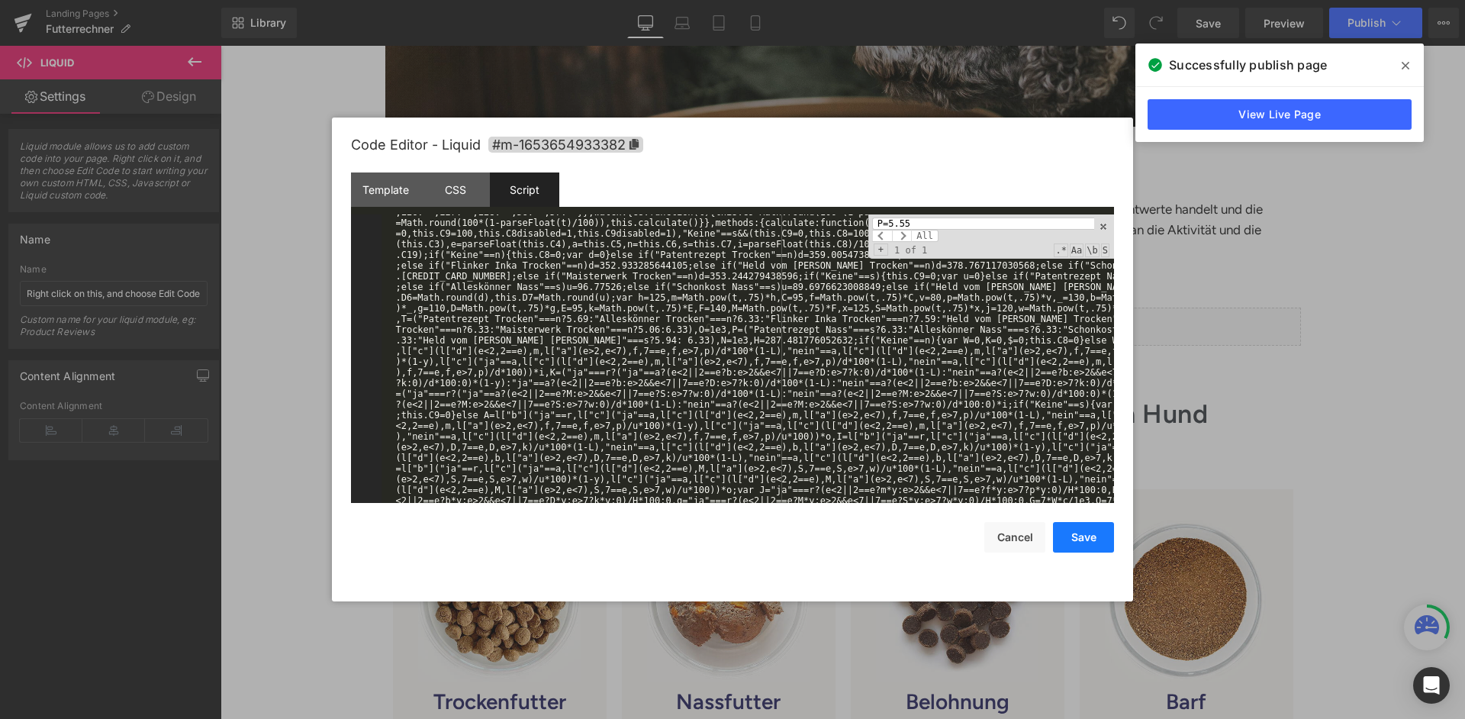
click at [1078, 528] on button "Save" at bounding box center [1083, 537] width 61 height 31
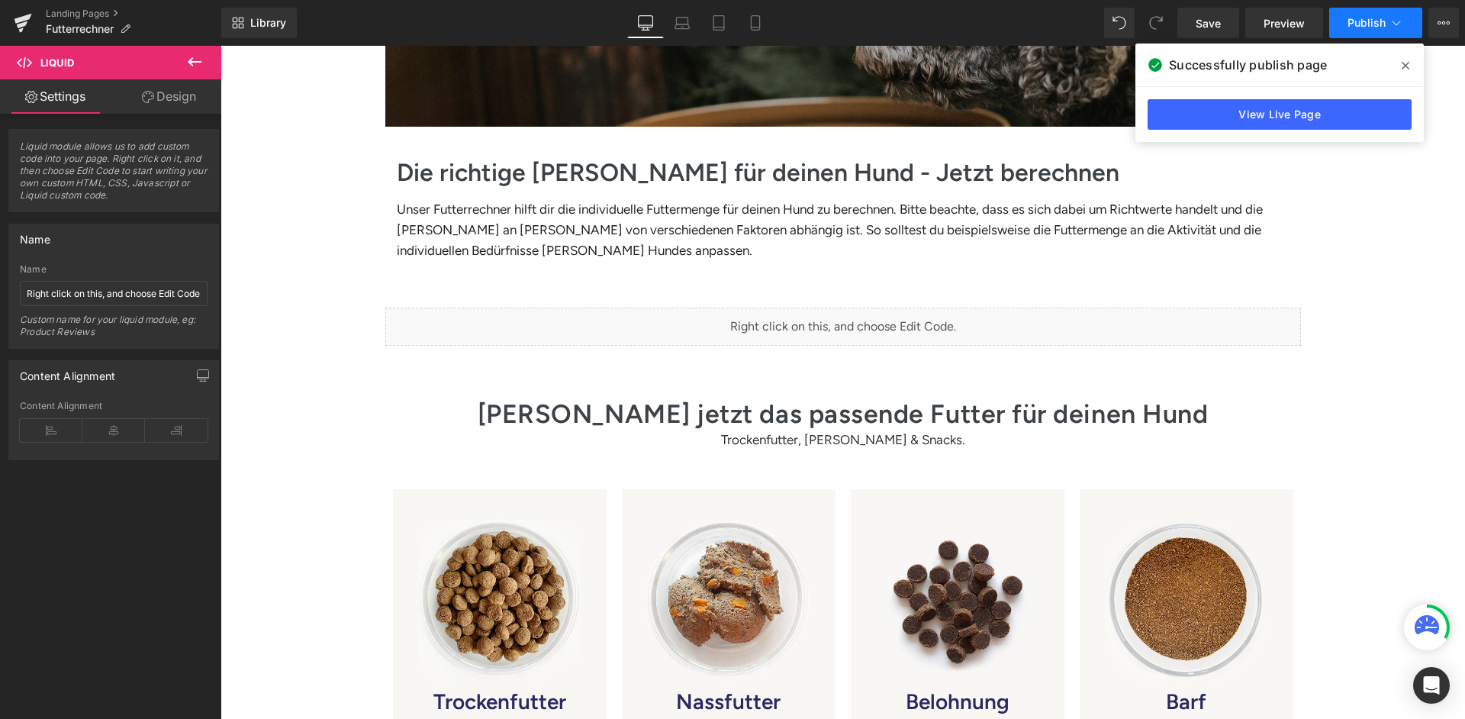
click at [1364, 14] on button "Publish" at bounding box center [1375, 23] width 93 height 31
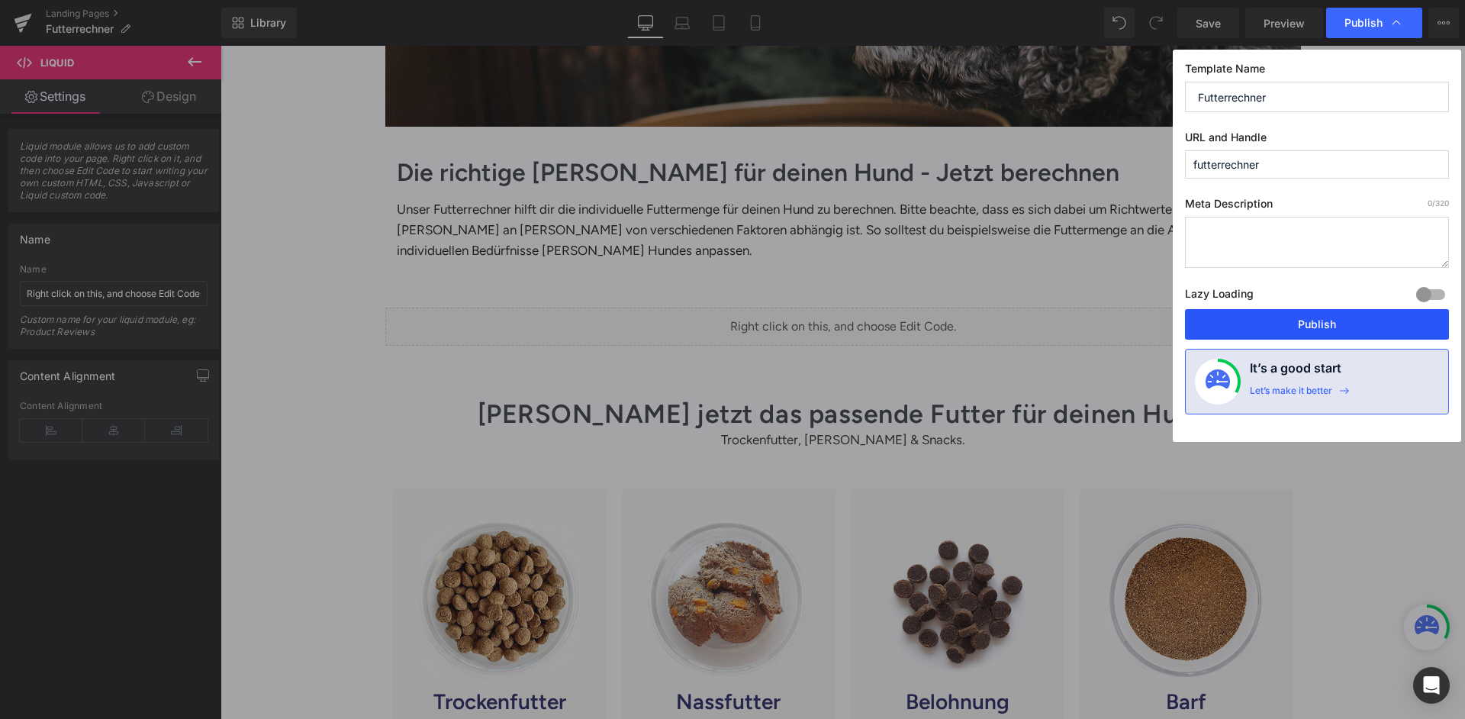
click at [1291, 314] on button "Publish" at bounding box center [1317, 324] width 264 height 31
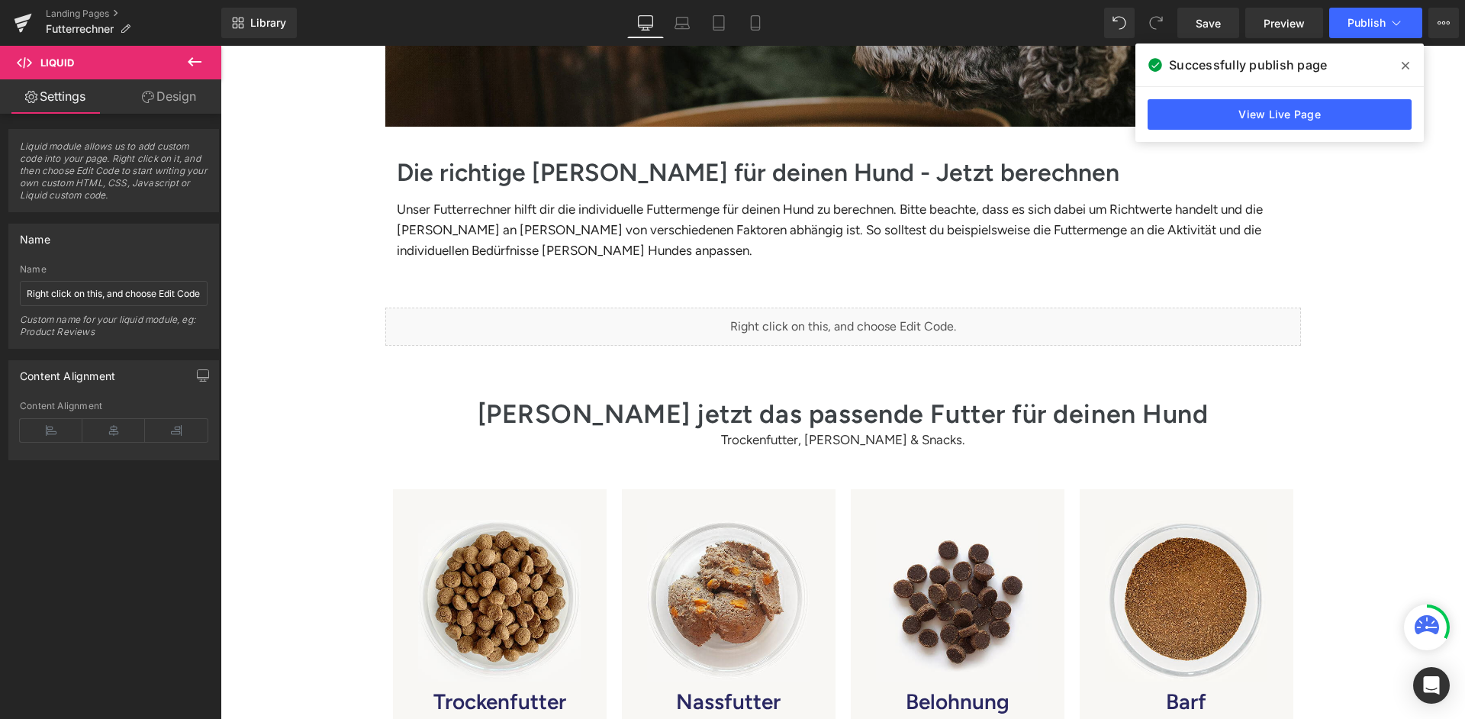
scroll to position [345, 0]
